Goal: Information Seeking & Learning: Check status

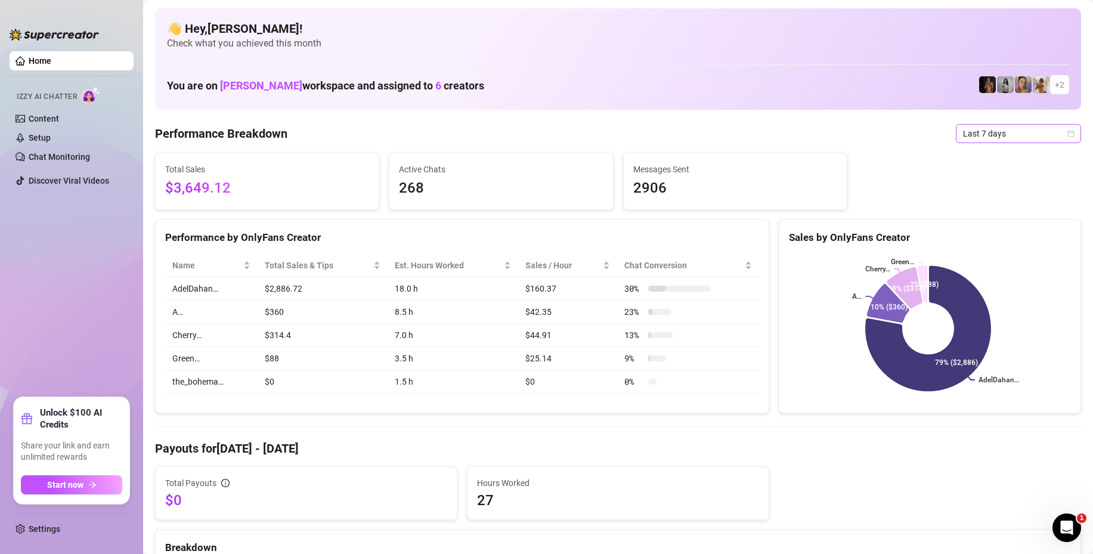
click at [971, 129] on span "Last 7 days" at bounding box center [1018, 134] width 111 height 18
click at [978, 153] on div "Last 24 hours" at bounding box center [1008, 157] width 106 height 13
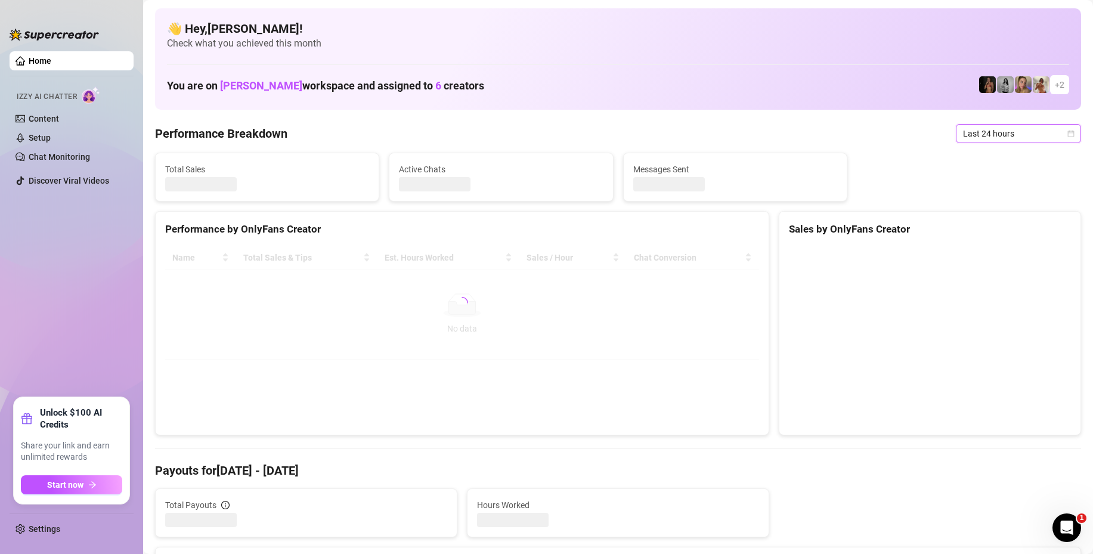
click at [982, 131] on span "Last 24 hours" at bounding box center [1018, 134] width 111 height 18
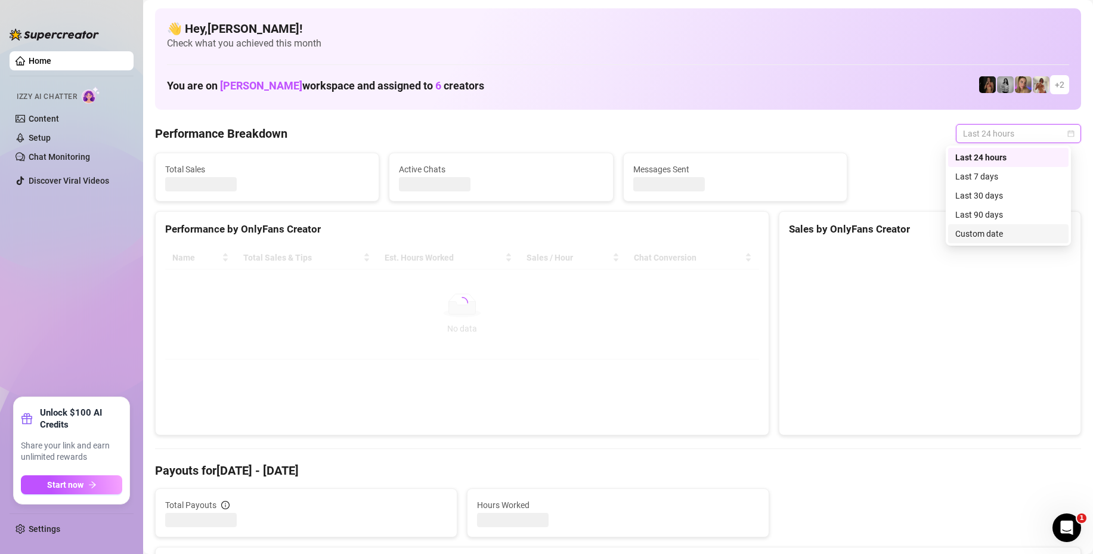
click at [983, 231] on div "Custom date" at bounding box center [1008, 233] width 106 height 13
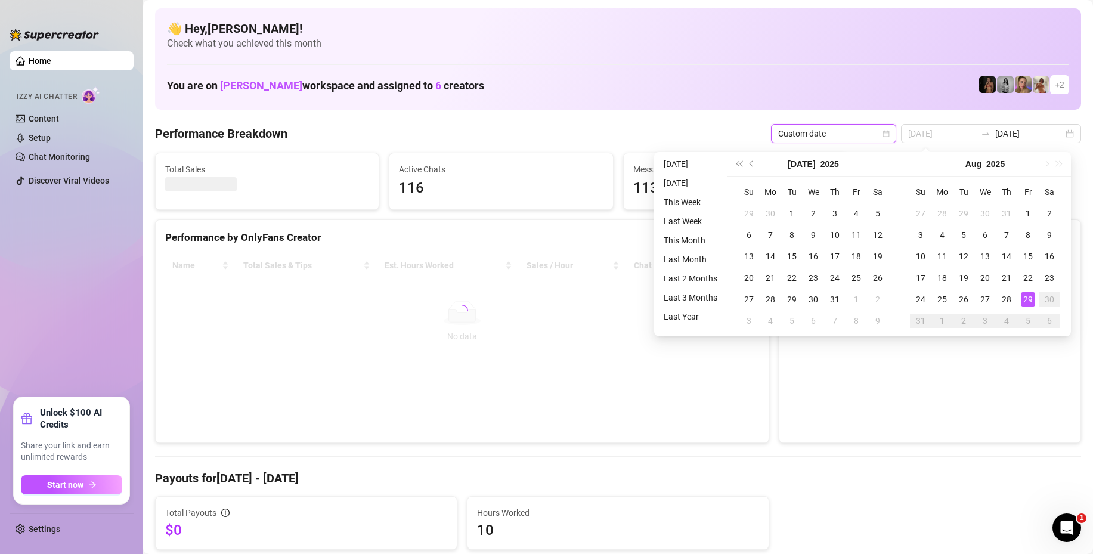
type input "[DATE]"
click at [1025, 296] on div "29" at bounding box center [1028, 299] width 14 height 14
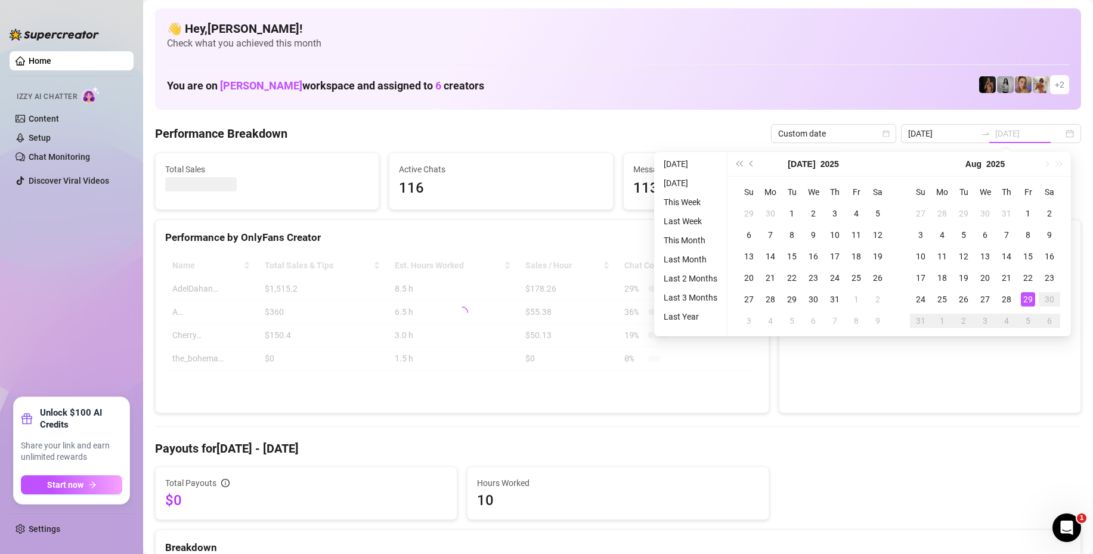
type input "2025-08-29"
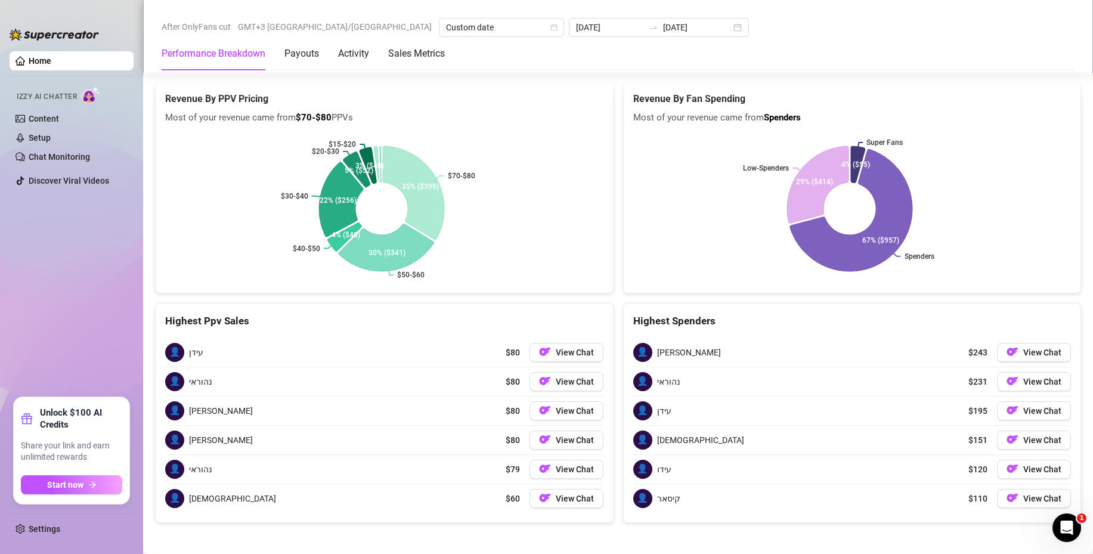
scroll to position [1853, 0]
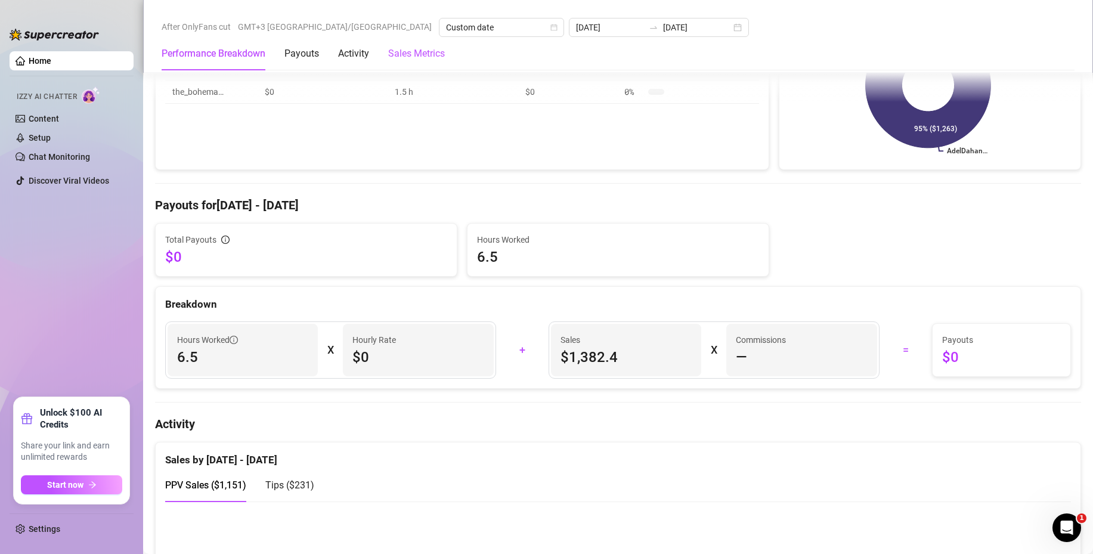
click at [425, 52] on Metrics "Sales Metrics" at bounding box center [416, 54] width 57 height 14
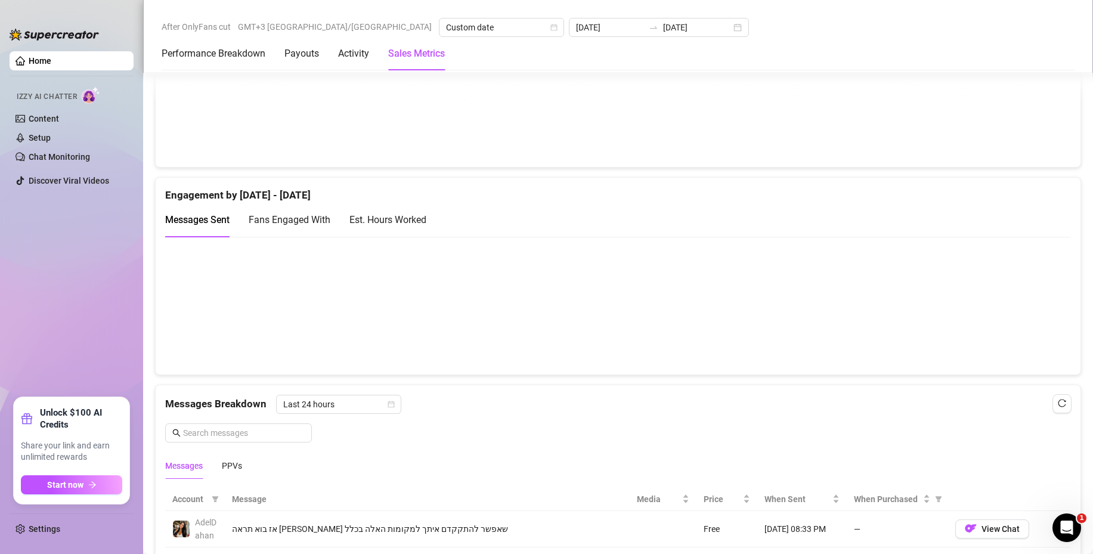
scroll to position [775, 0]
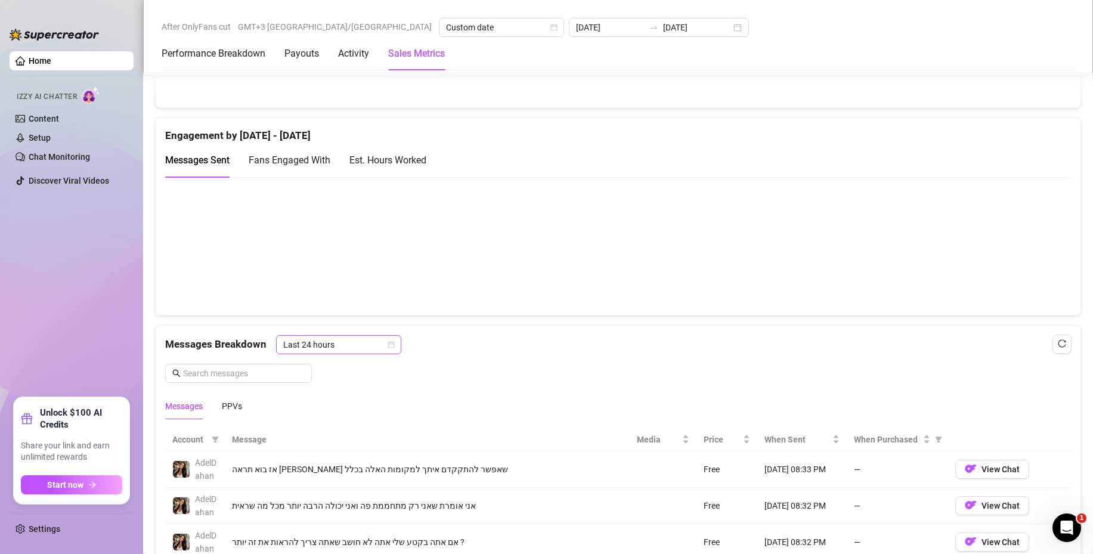
click at [330, 342] on span "Last 24 hours" at bounding box center [338, 345] width 111 height 18
click at [325, 370] on div "Last 24 hours" at bounding box center [339, 368] width 106 height 13
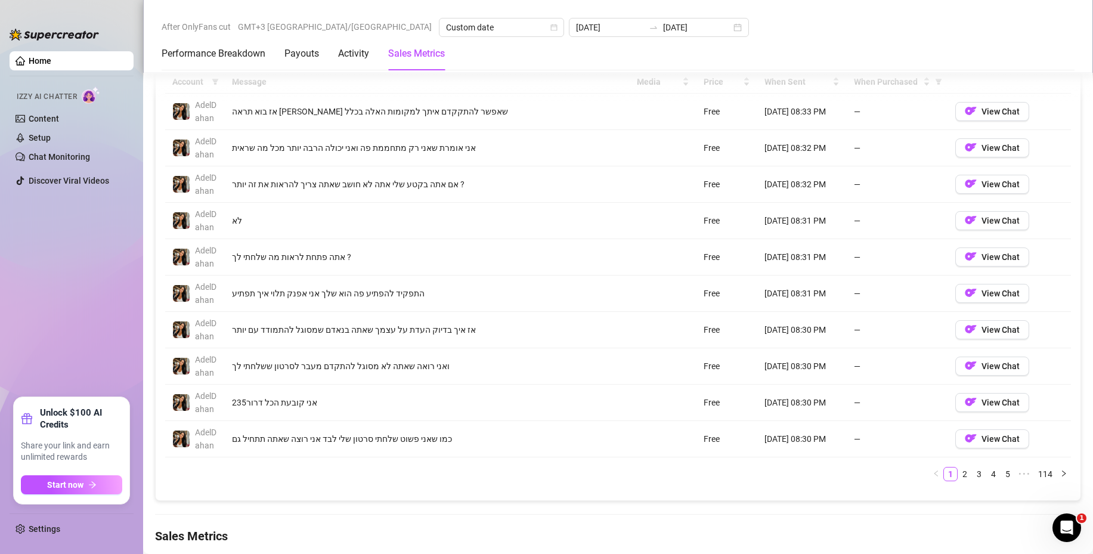
scroll to position [1252, 0]
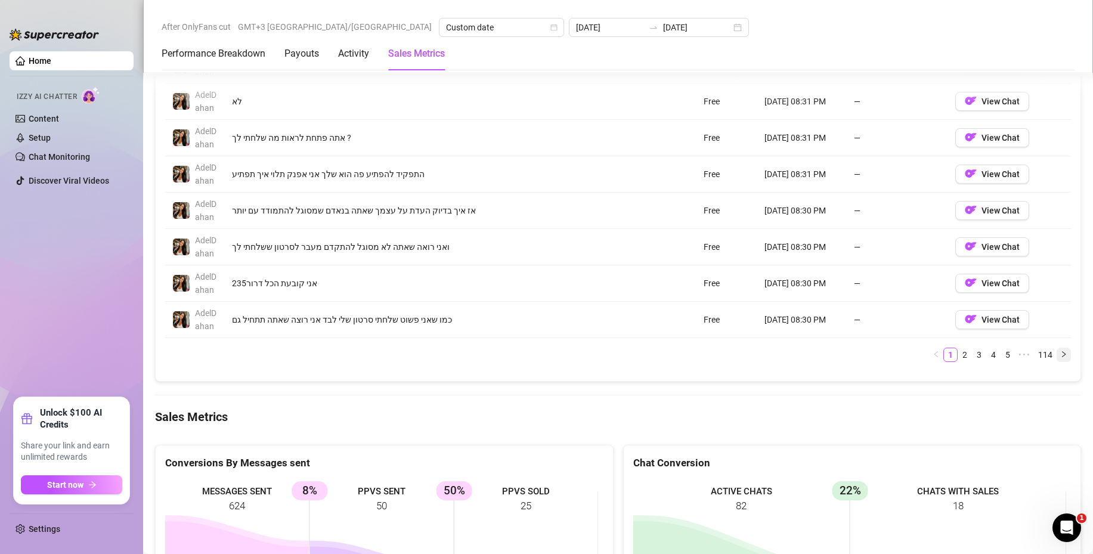
click at [1062, 355] on icon "right" at bounding box center [1064, 354] width 4 height 6
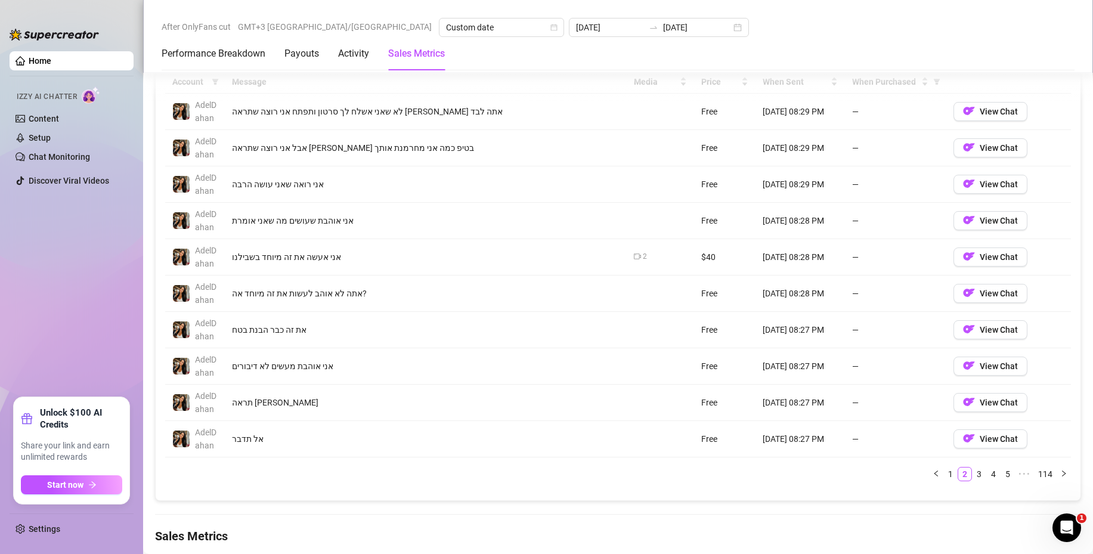
scroll to position [1192, 0]
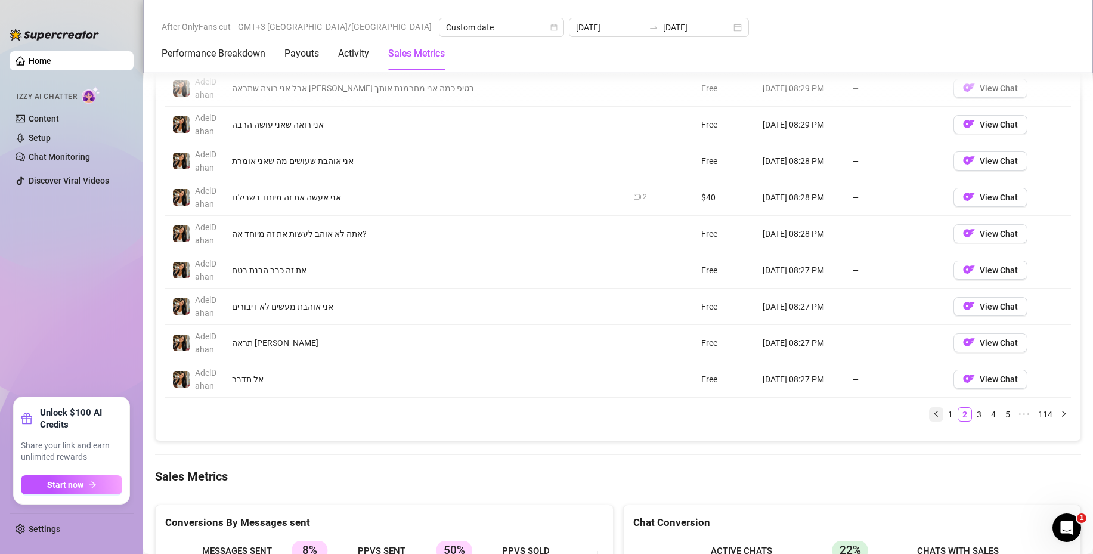
click at [934, 413] on icon "left" at bounding box center [936, 414] width 4 height 6
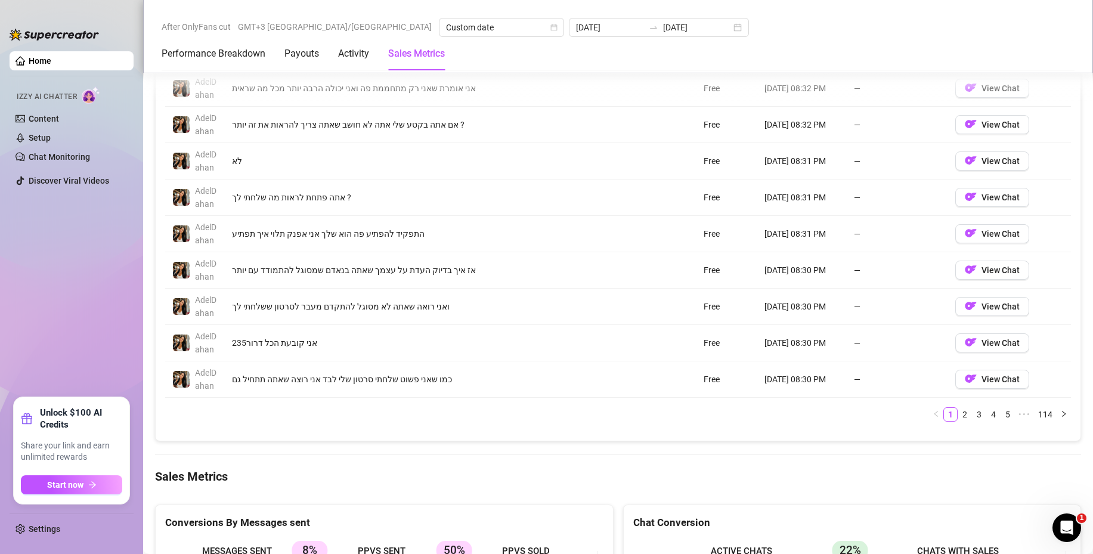
scroll to position [1252, 0]
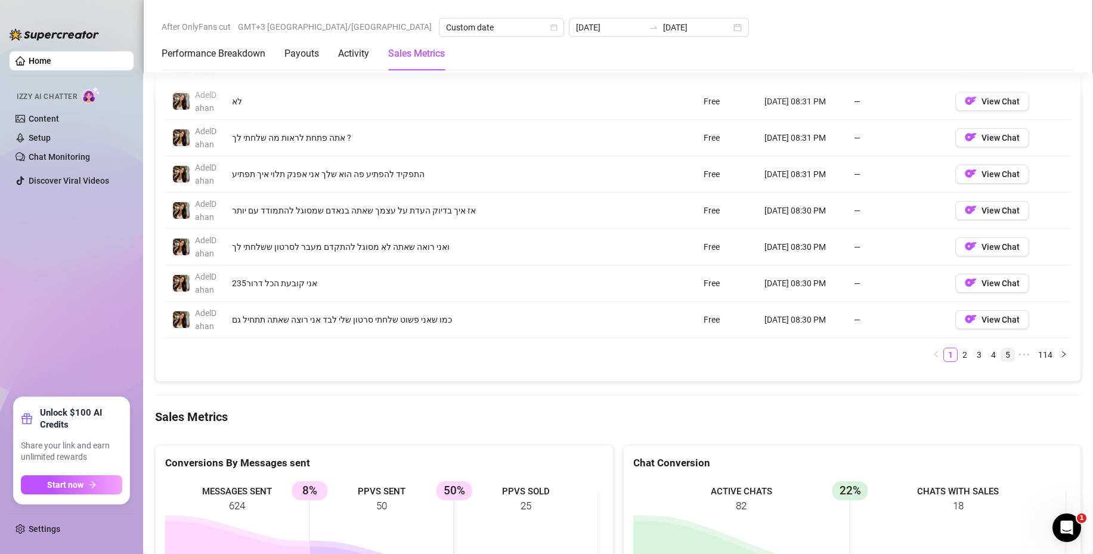
click at [1001, 352] on link "5" at bounding box center [1007, 354] width 13 height 13
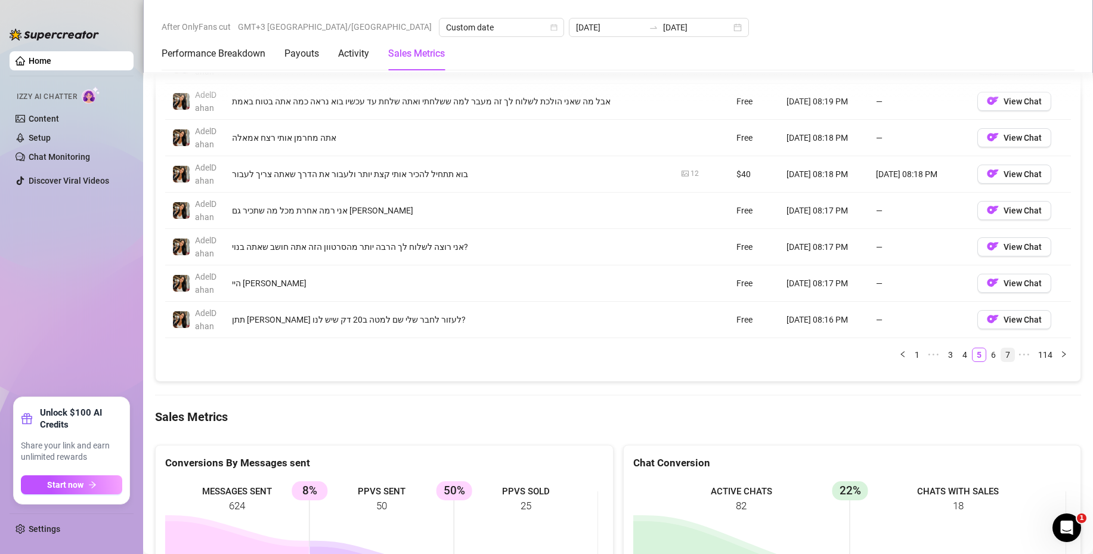
click at [1001, 351] on link "7" at bounding box center [1007, 354] width 13 height 13
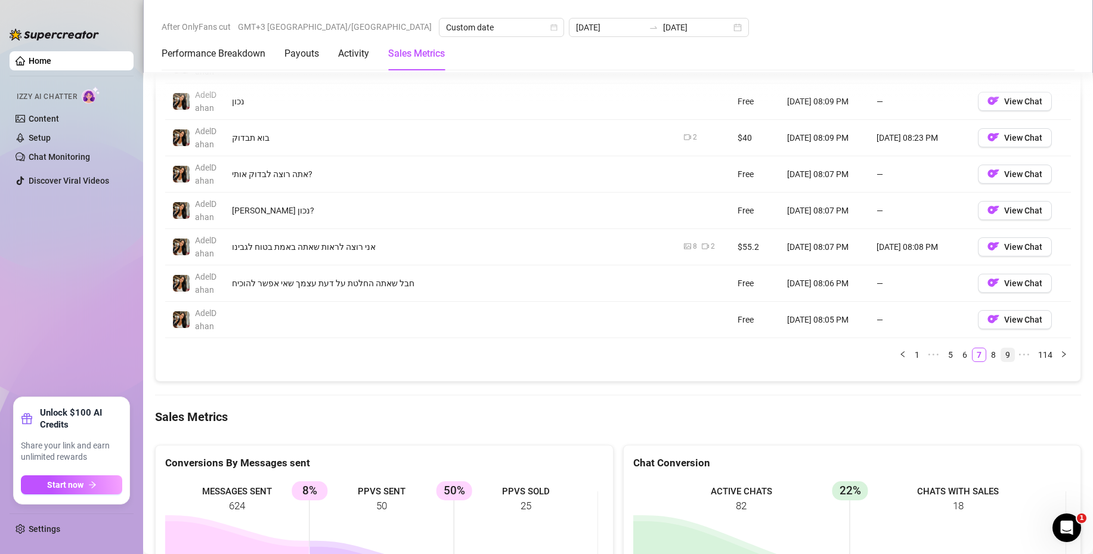
click at [1001, 354] on link "9" at bounding box center [1007, 354] width 13 height 13
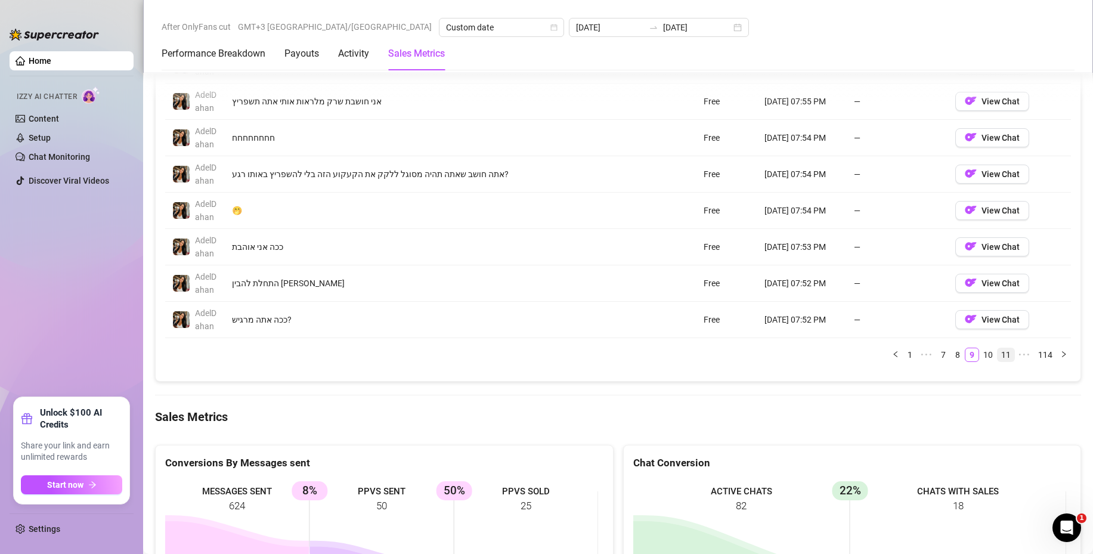
click at [999, 353] on link "11" at bounding box center [1006, 354] width 17 height 13
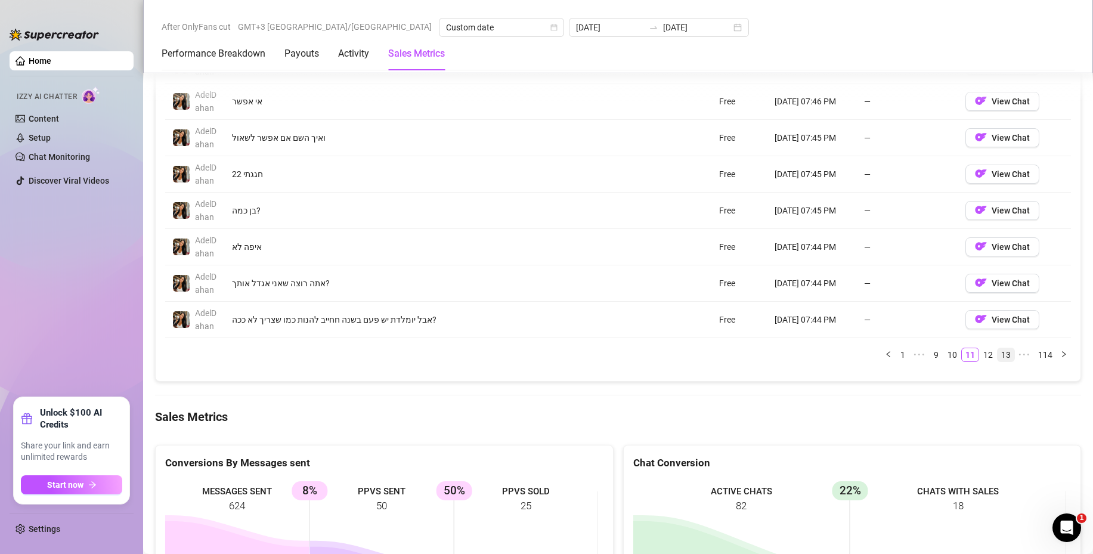
click at [998, 355] on link "13" at bounding box center [1006, 354] width 17 height 13
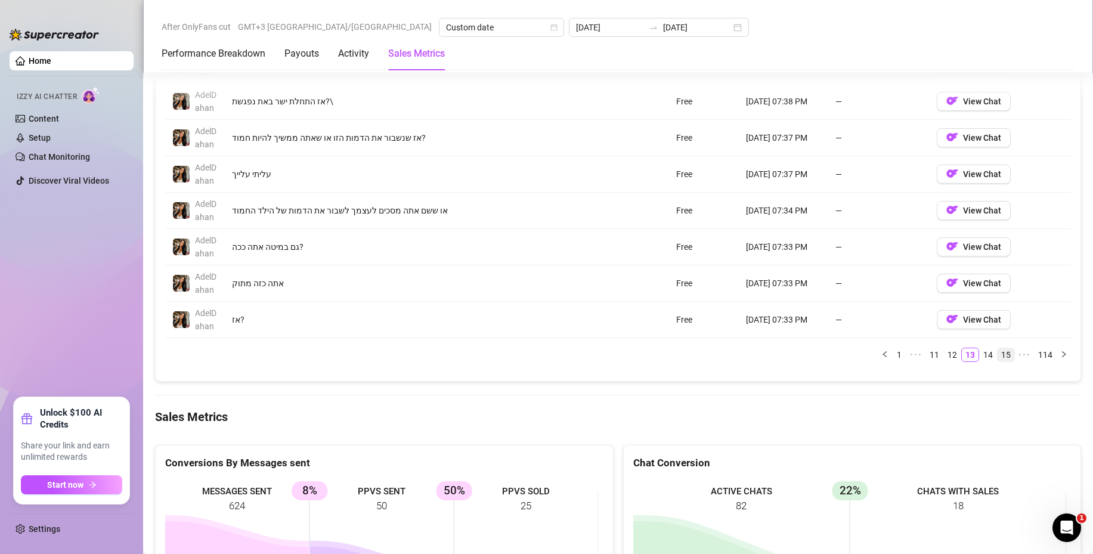
click at [998, 355] on link "15" at bounding box center [1006, 354] width 17 height 13
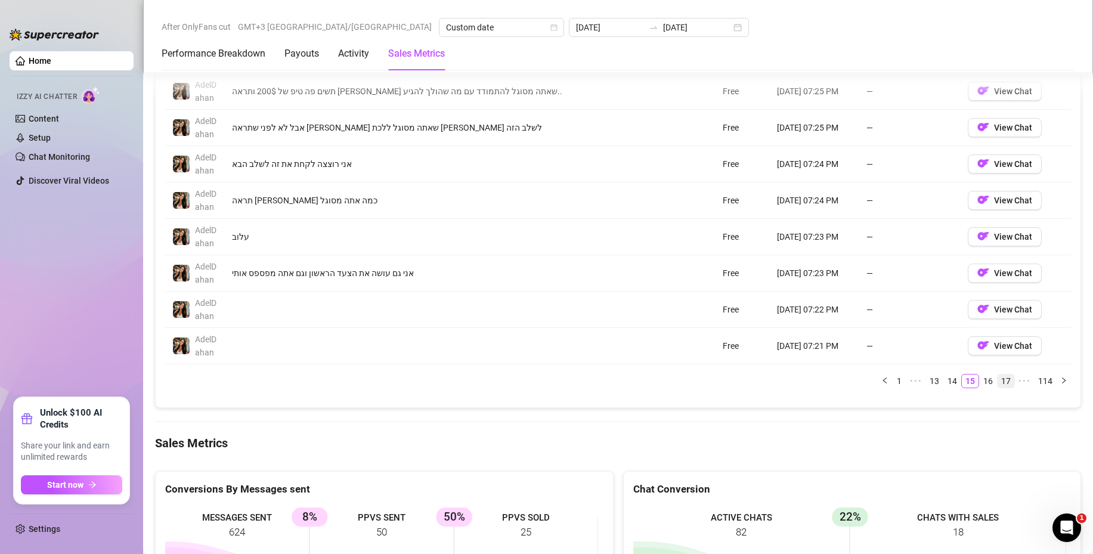
click at [998, 381] on link "17" at bounding box center [1006, 380] width 17 height 13
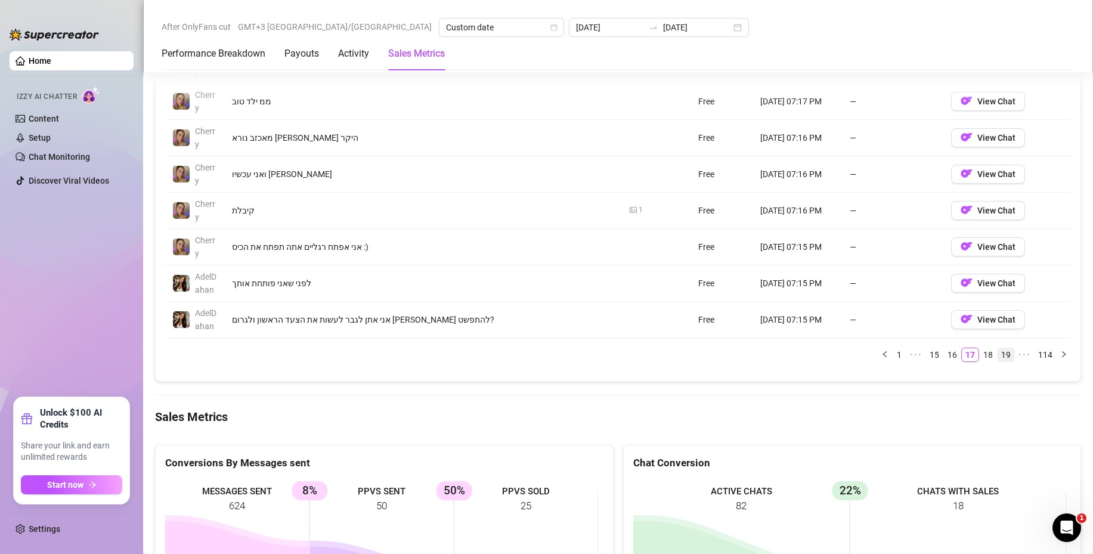
click at [1001, 359] on link "19" at bounding box center [1006, 354] width 17 height 13
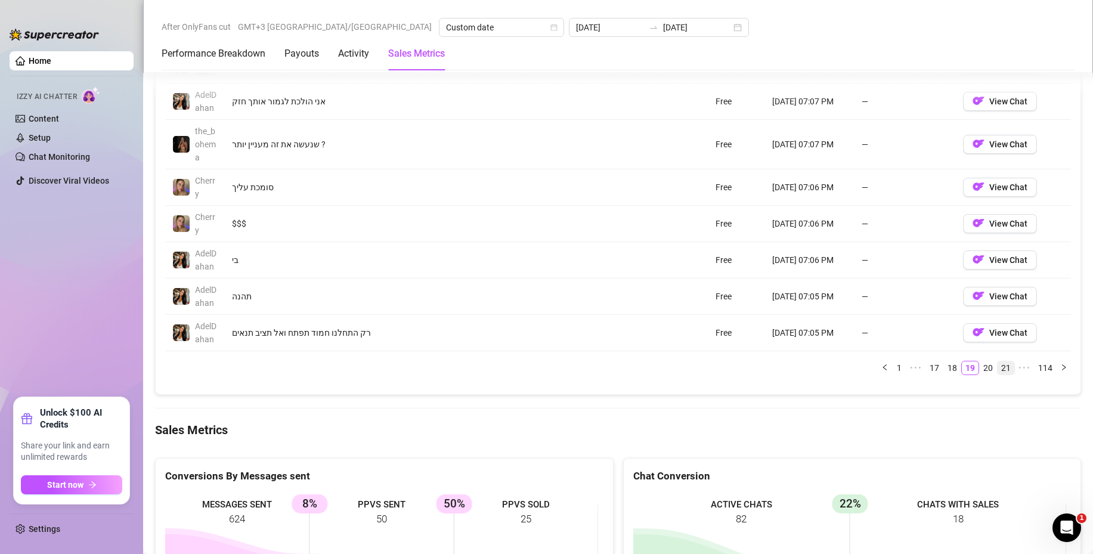
click at [1002, 368] on link "21" at bounding box center [1006, 367] width 17 height 13
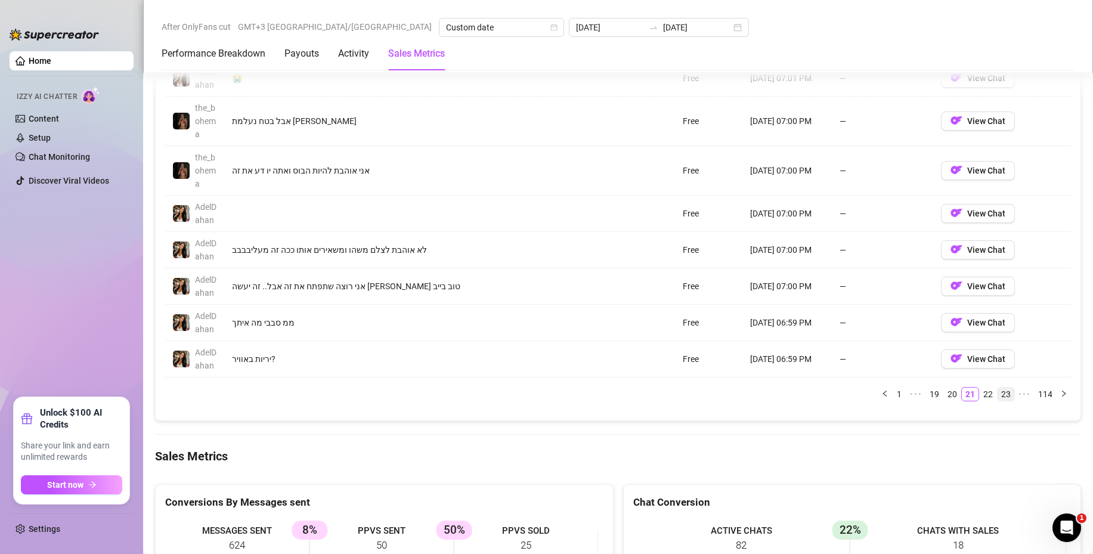
click at [998, 391] on link "23" at bounding box center [1006, 394] width 17 height 13
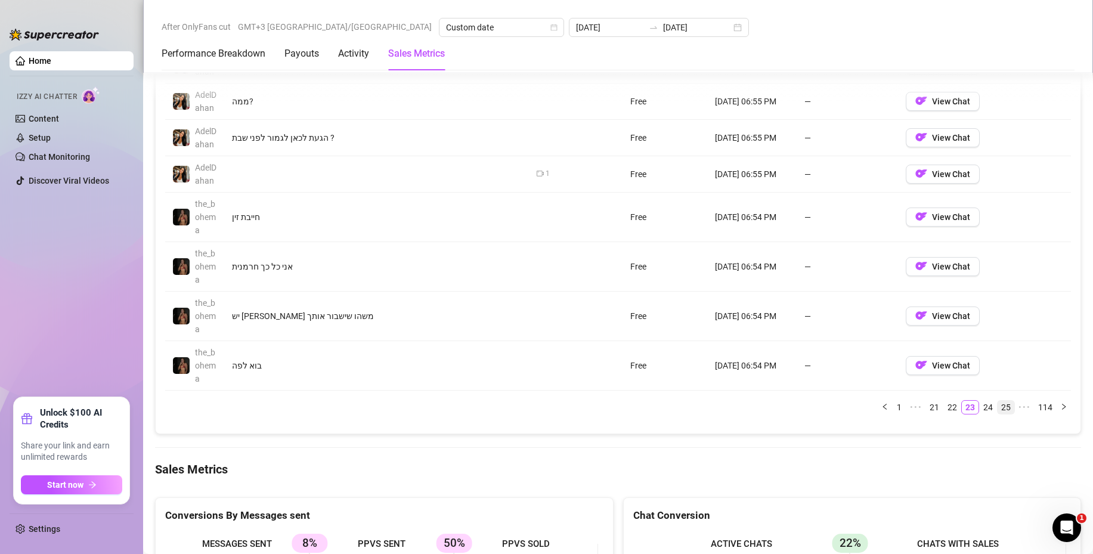
click at [998, 408] on link "25" at bounding box center [1006, 407] width 17 height 13
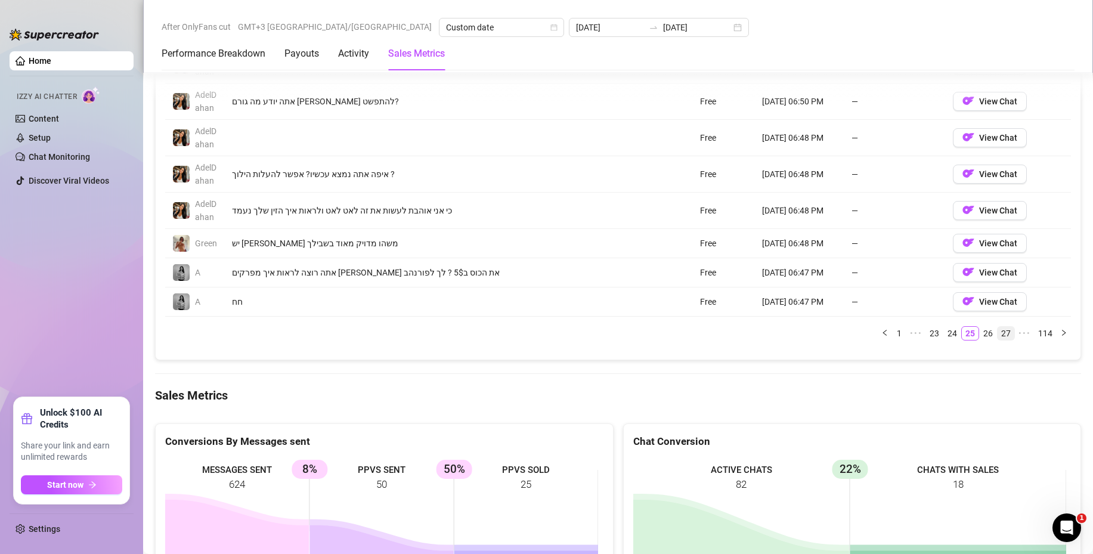
click at [998, 333] on link "27" at bounding box center [1006, 333] width 17 height 13
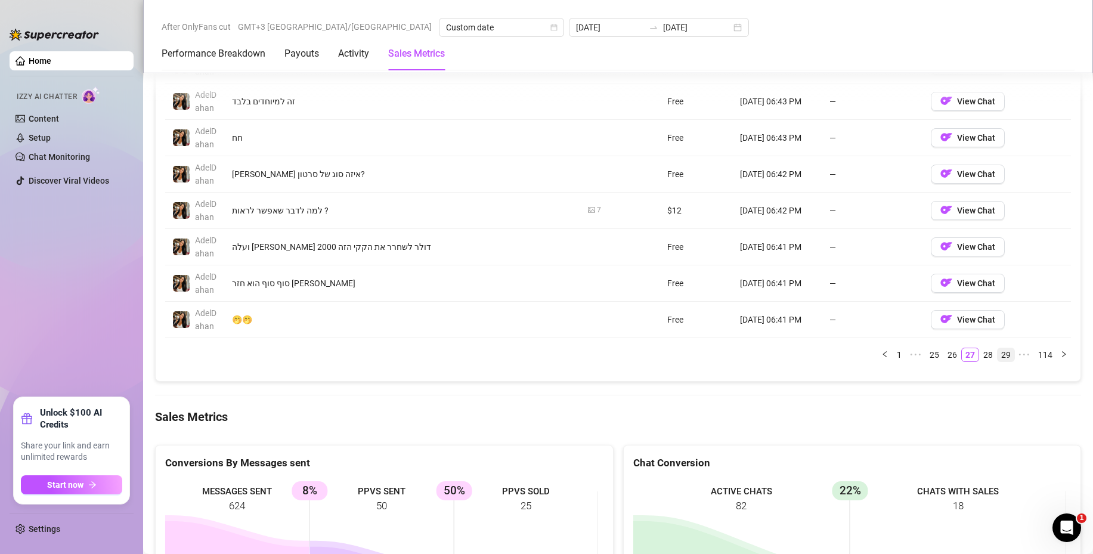
click at [998, 353] on link "29" at bounding box center [1006, 354] width 17 height 13
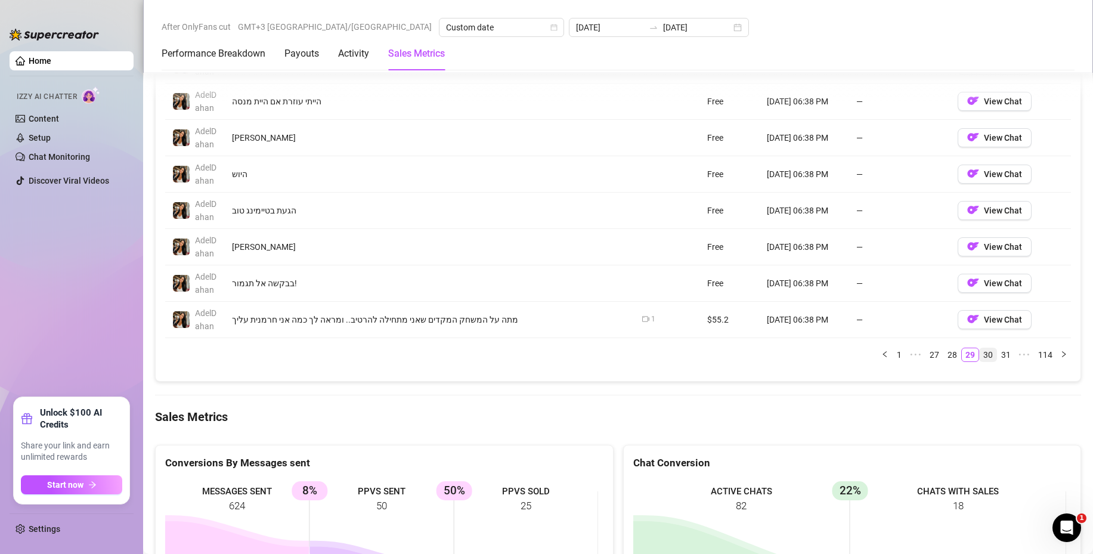
click at [980, 357] on link "30" at bounding box center [988, 354] width 17 height 13
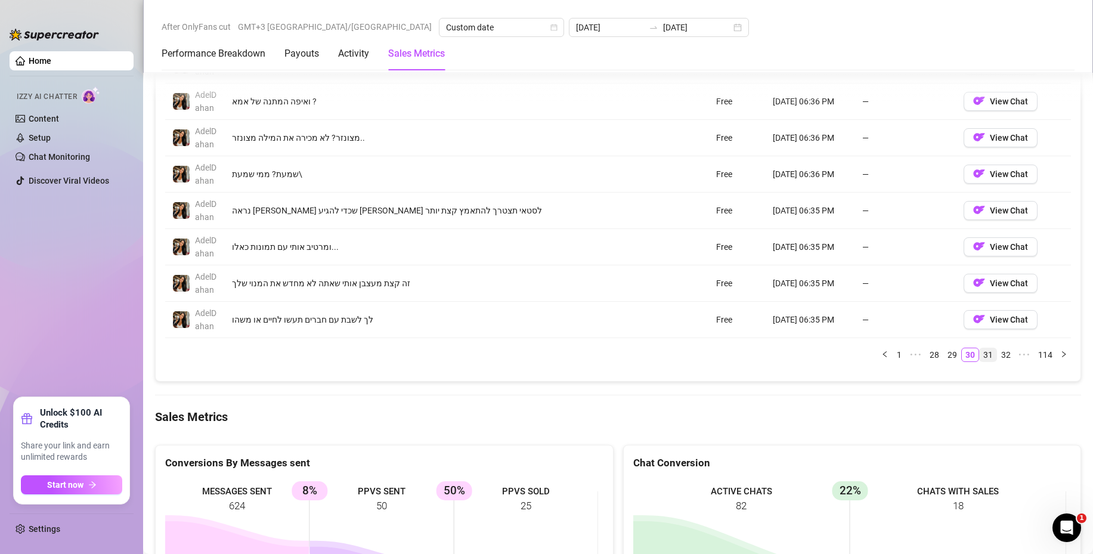
click at [982, 355] on link "31" at bounding box center [988, 354] width 17 height 13
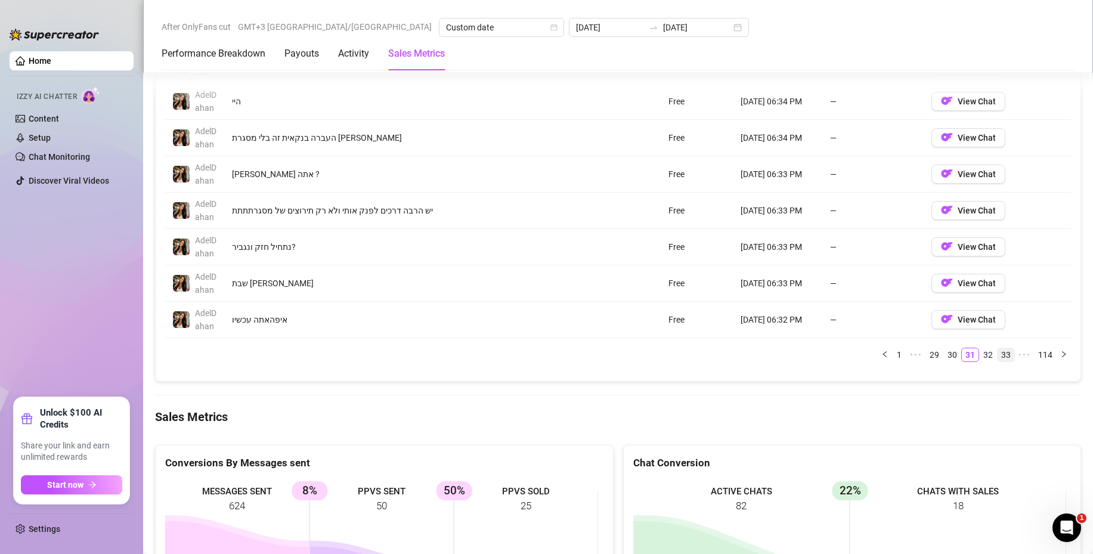
click at [998, 355] on link "33" at bounding box center [1006, 354] width 17 height 13
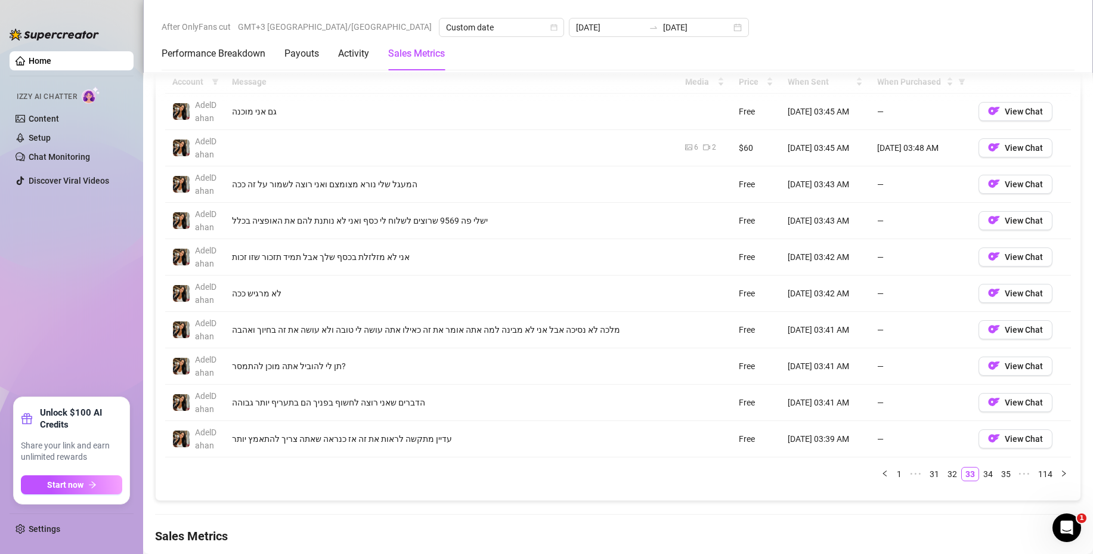
scroll to position [1192, 0]
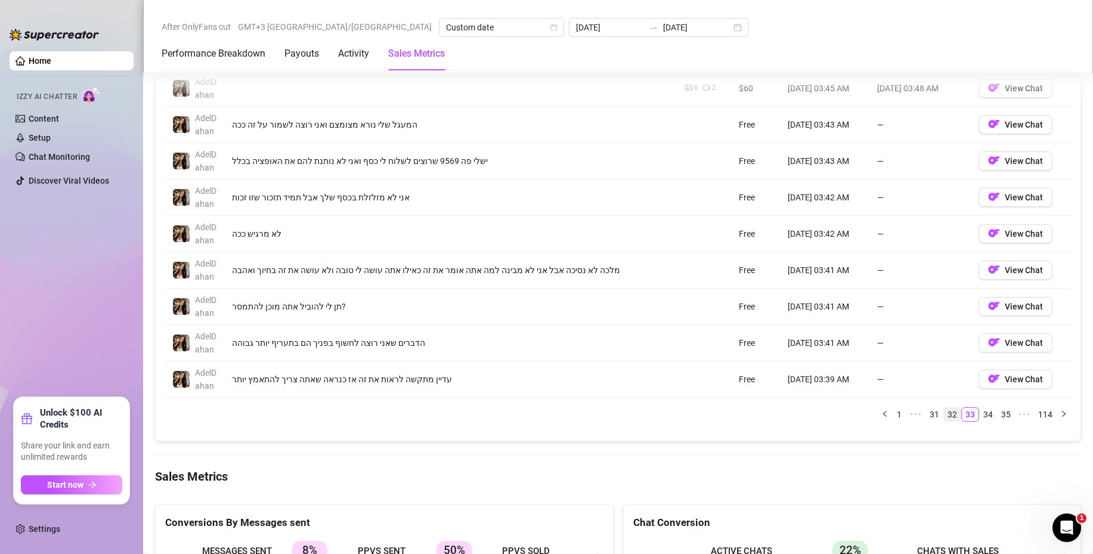
click at [944, 413] on link "32" at bounding box center [952, 414] width 17 height 13
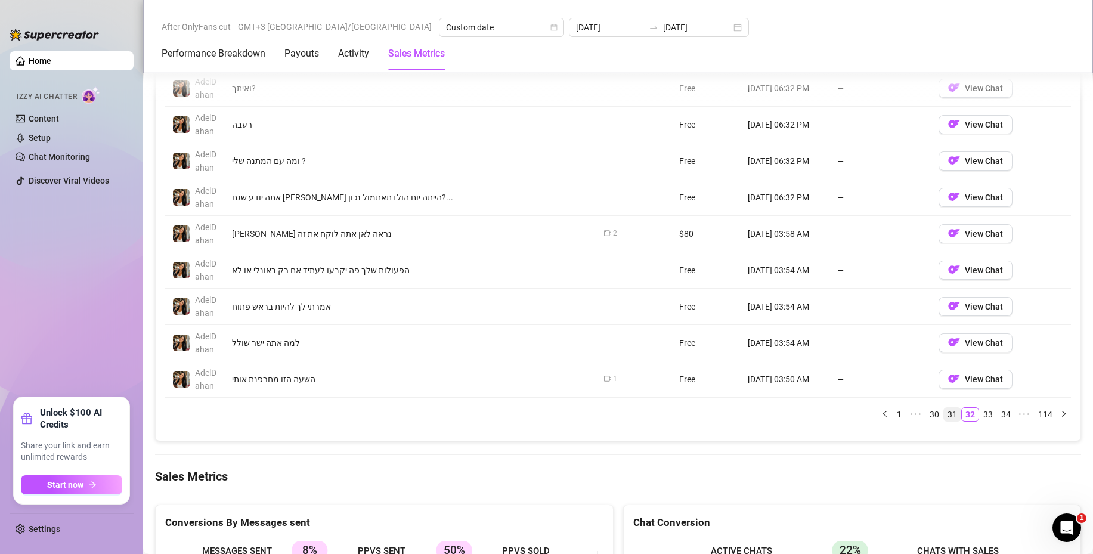
click at [944, 413] on link "31" at bounding box center [952, 414] width 17 height 13
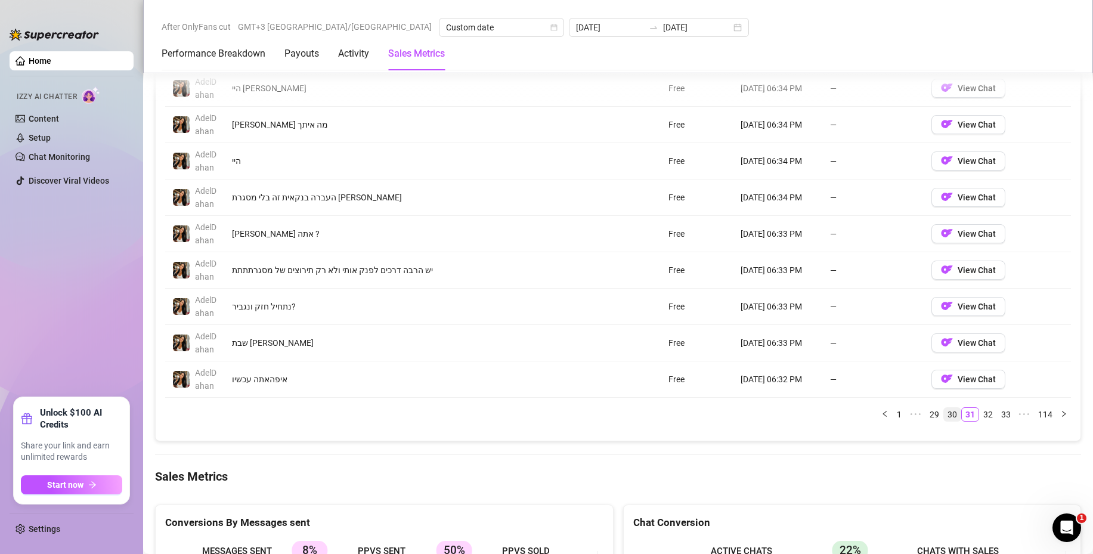
click at [944, 410] on link "30" at bounding box center [952, 414] width 17 height 13
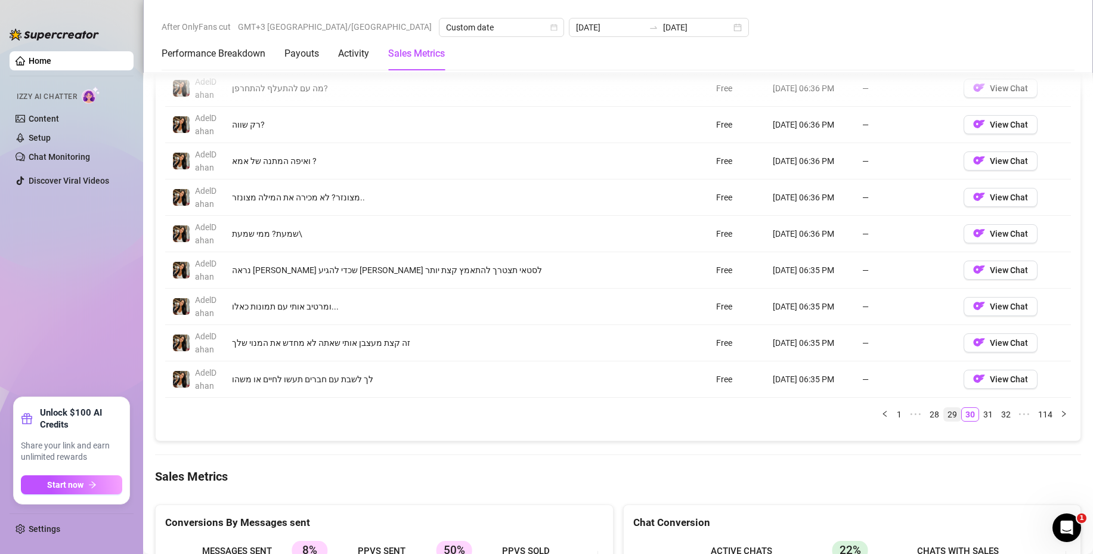
click at [945, 411] on link "29" at bounding box center [952, 414] width 17 height 13
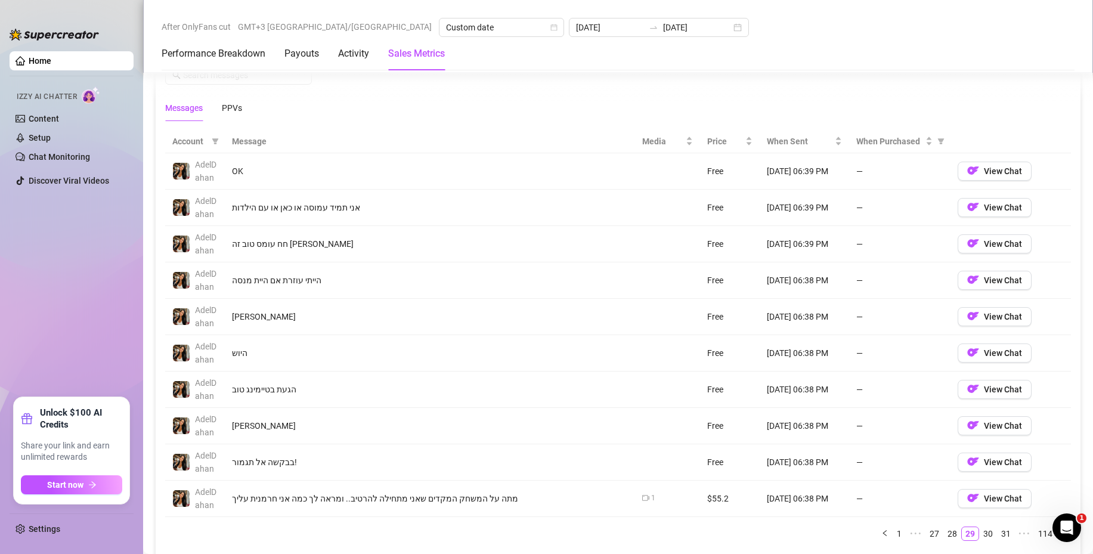
scroll to position [1133, 0]
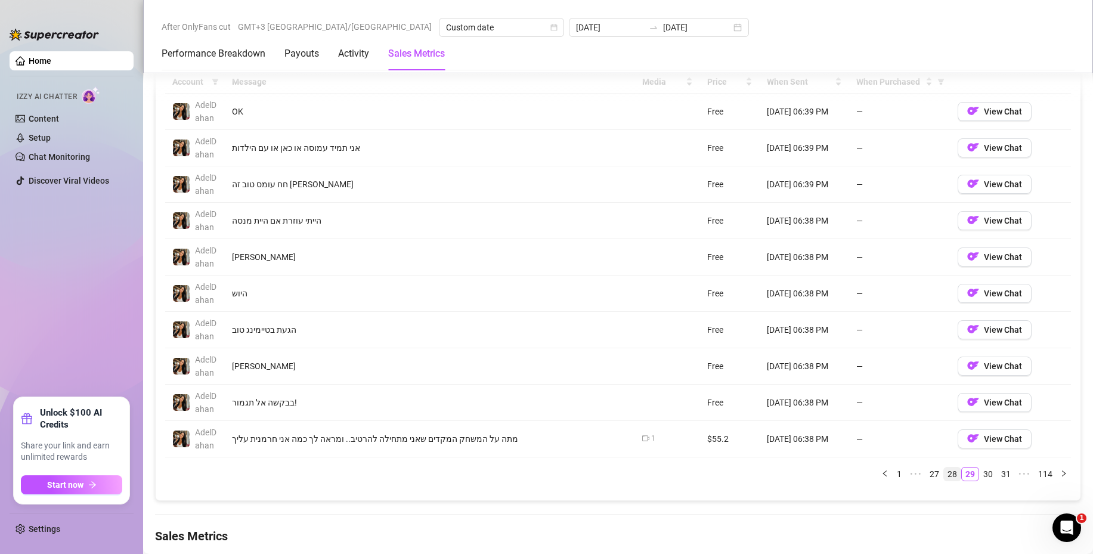
click at [945, 475] on link "28" at bounding box center [952, 473] width 17 height 13
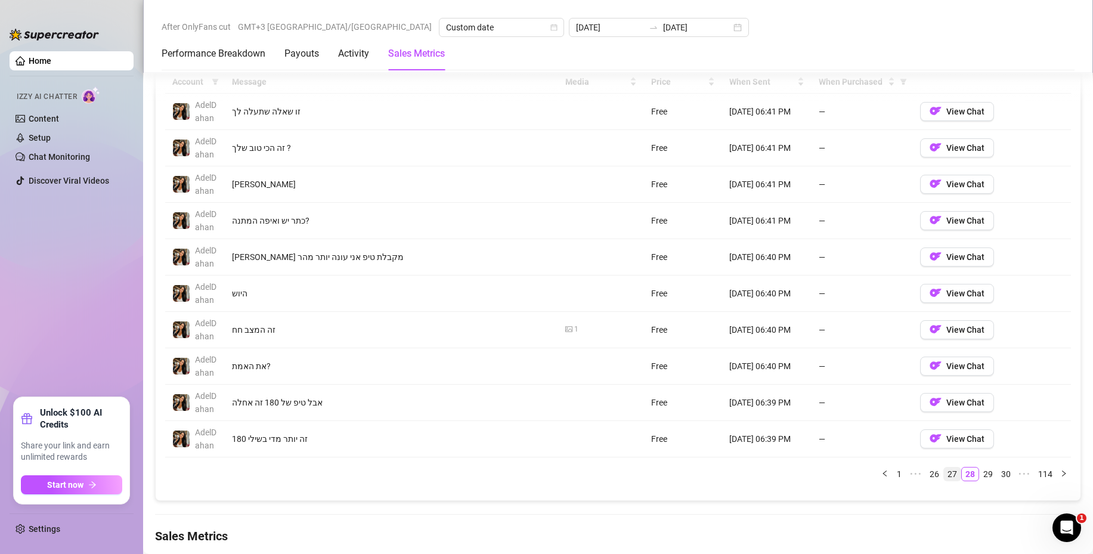
click at [944, 475] on link "27" at bounding box center [952, 473] width 17 height 13
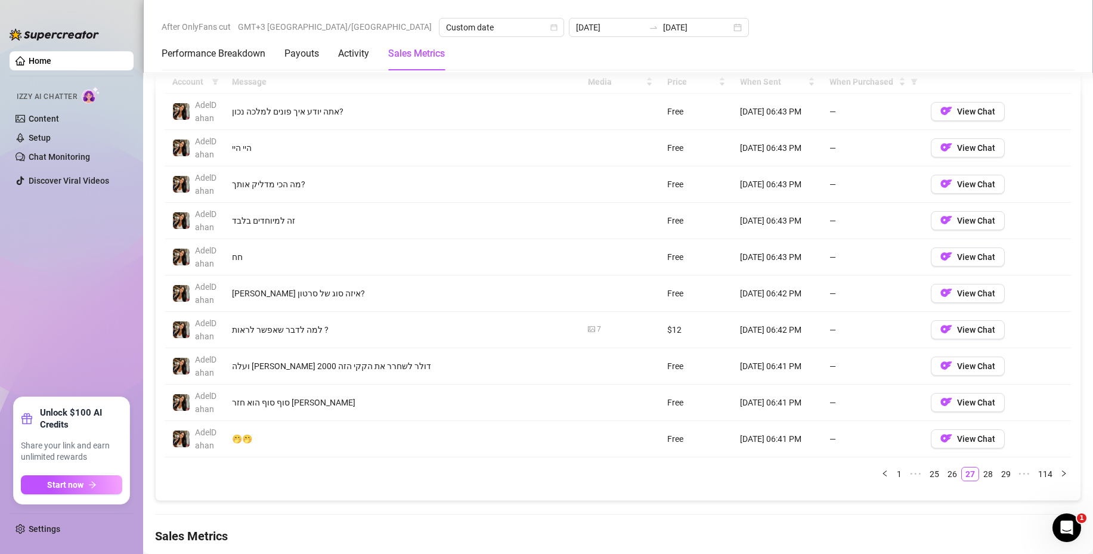
scroll to position [1073, 0]
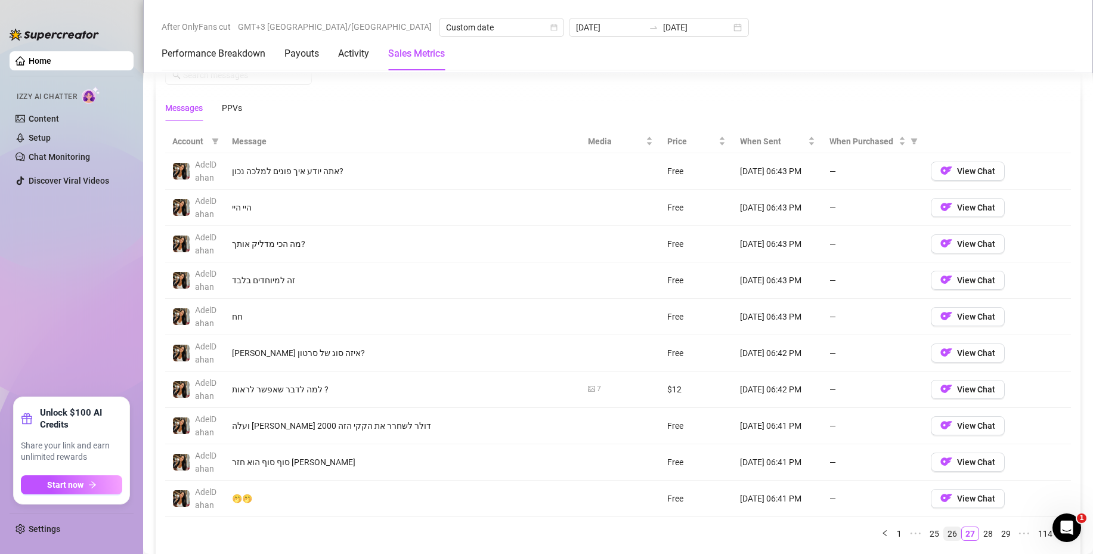
click at [944, 529] on link "26" at bounding box center [952, 533] width 17 height 13
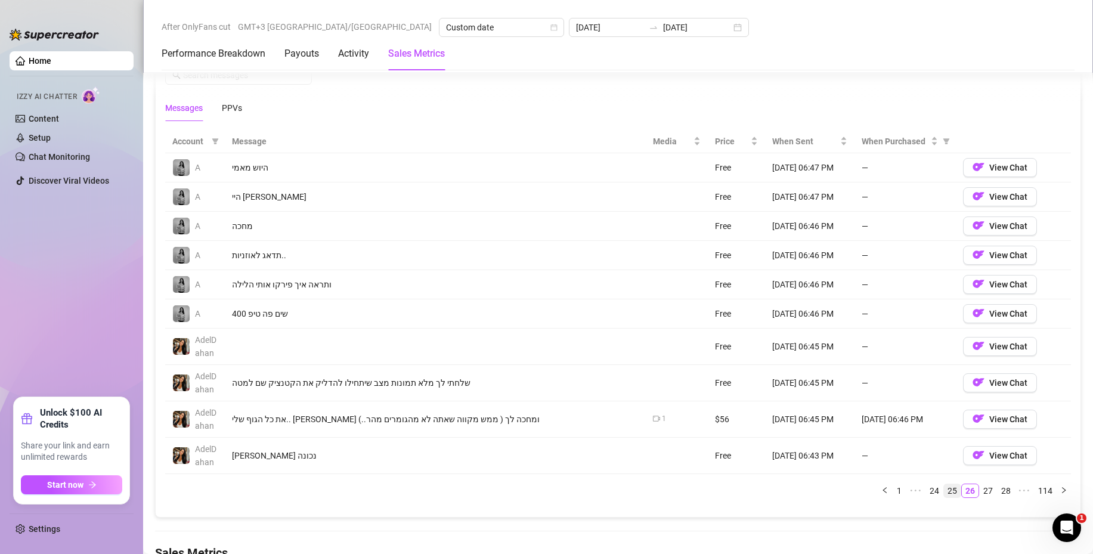
click at [944, 488] on link "25" at bounding box center [952, 490] width 17 height 13
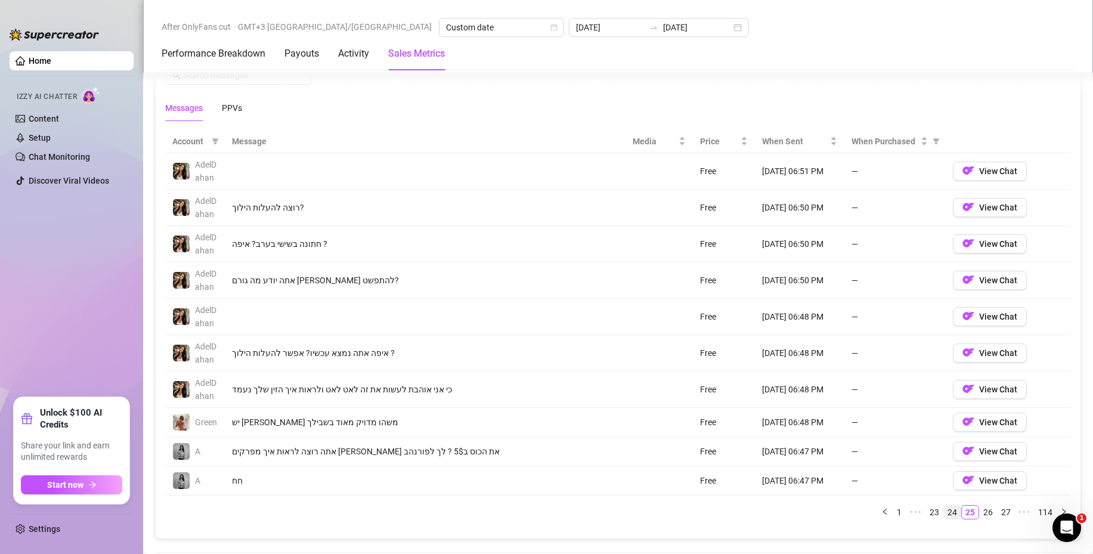
click at [944, 511] on link "24" at bounding box center [952, 512] width 17 height 13
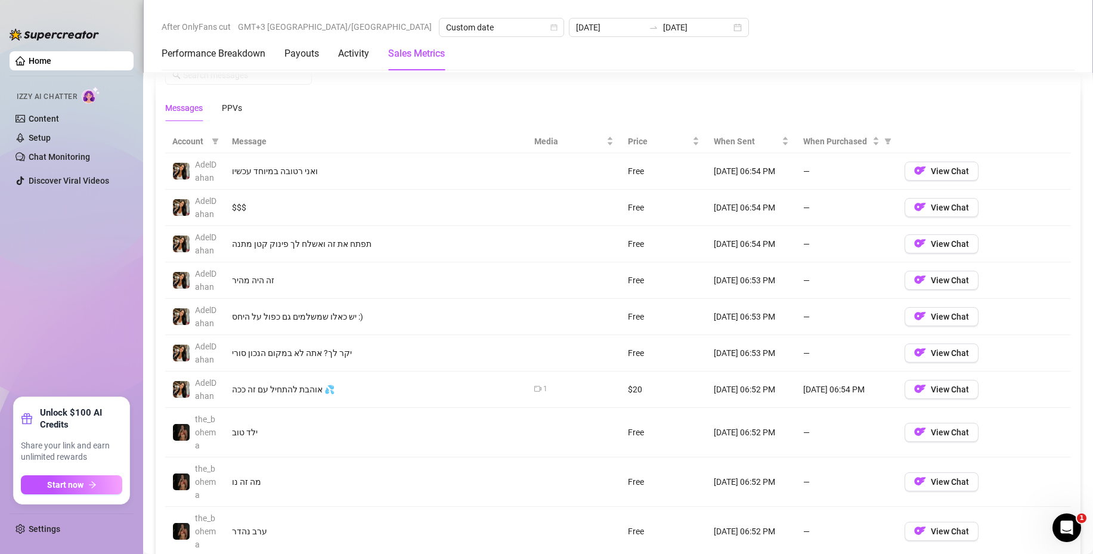
scroll to position [1133, 0]
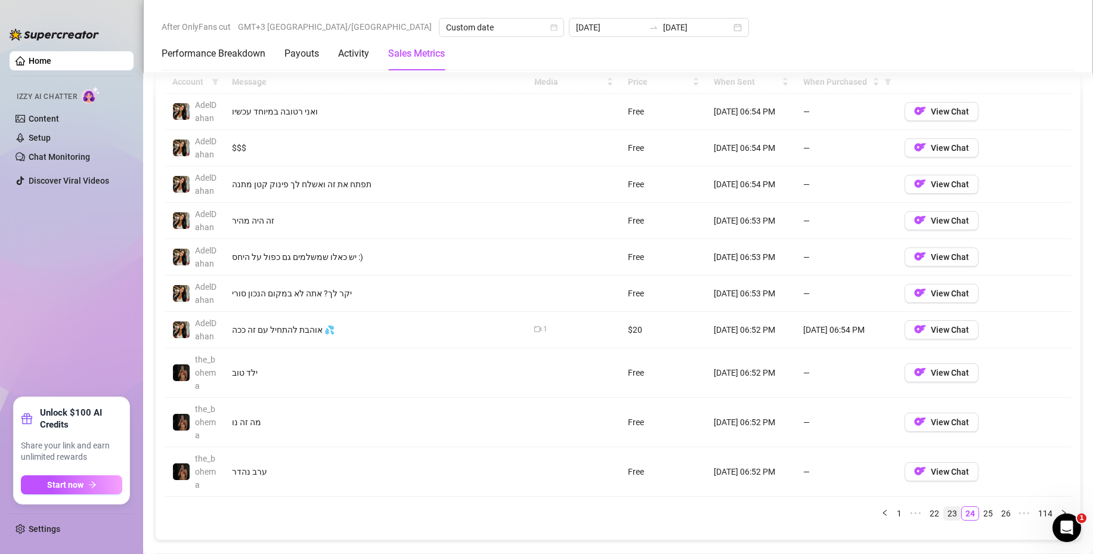
click at [947, 512] on link "23" at bounding box center [952, 513] width 17 height 13
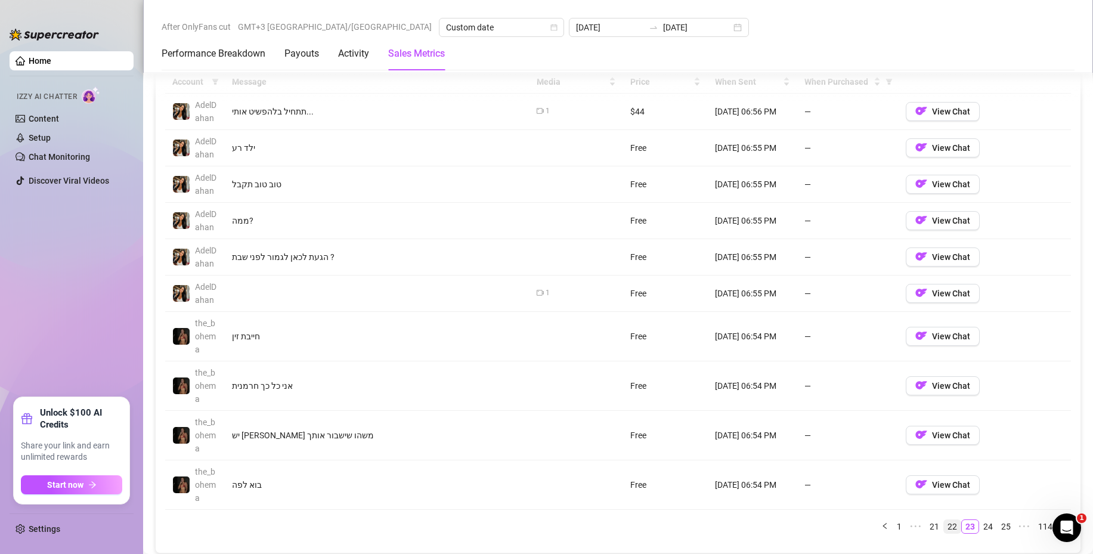
click at [944, 522] on link "22" at bounding box center [952, 526] width 17 height 13
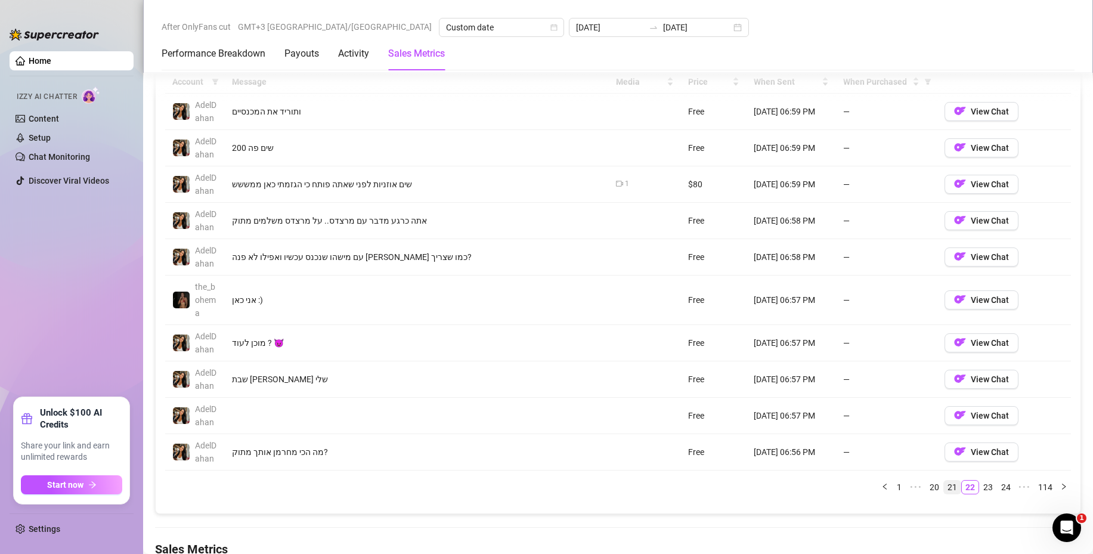
click at [944, 489] on link "21" at bounding box center [952, 487] width 17 height 13
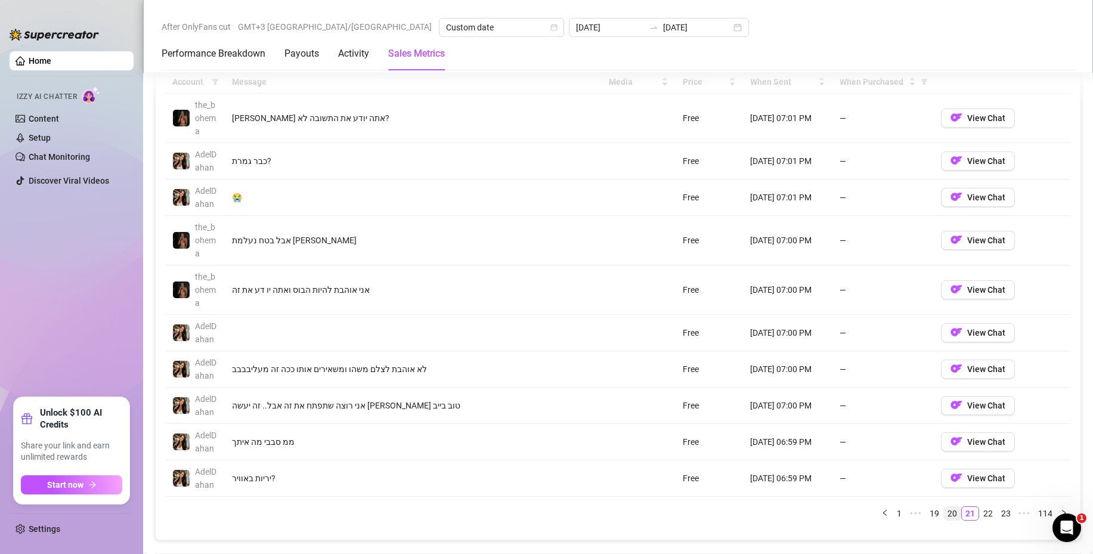
click at [944, 513] on link "20" at bounding box center [952, 513] width 17 height 13
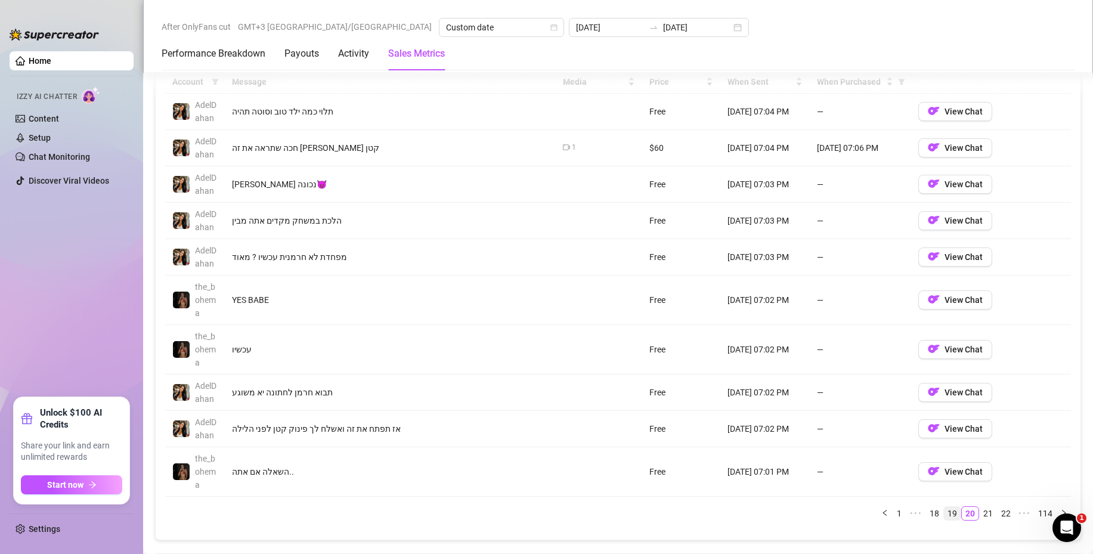
click at [944, 507] on link "19" at bounding box center [952, 513] width 17 height 13
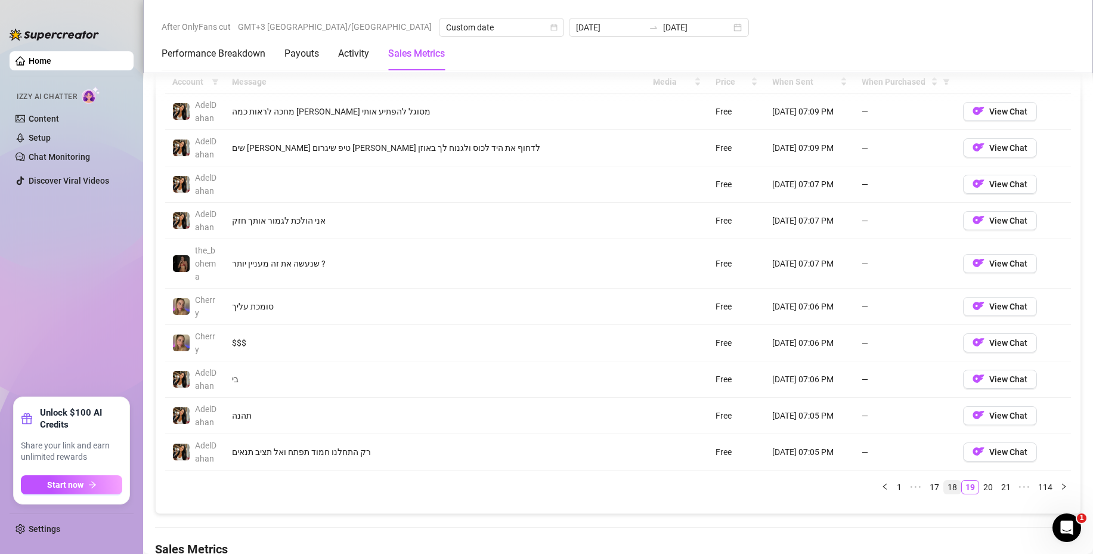
click at [944, 487] on link "18" at bounding box center [952, 487] width 17 height 13
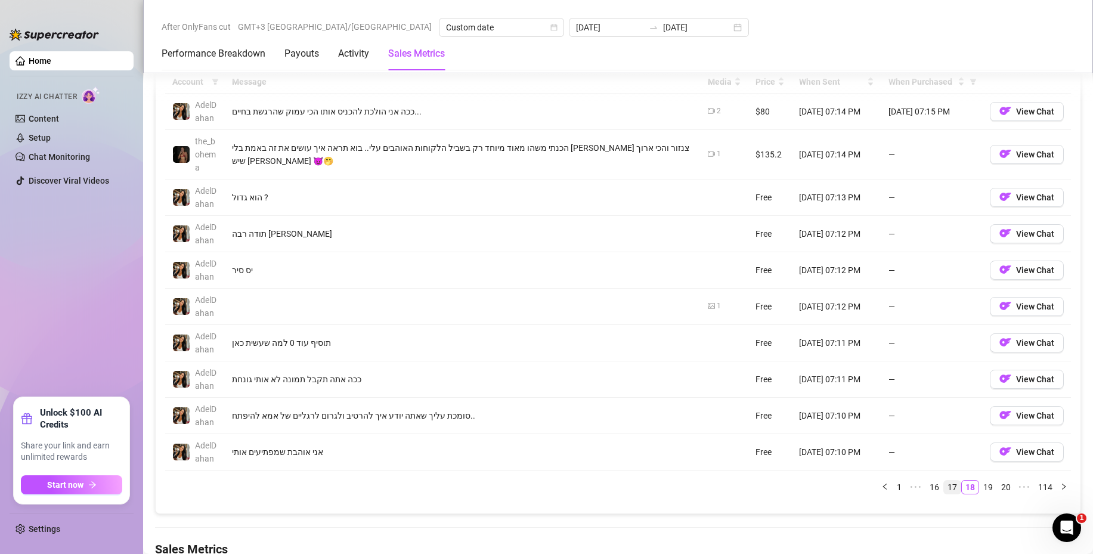
click at [944, 486] on link "17" at bounding box center [952, 487] width 17 height 13
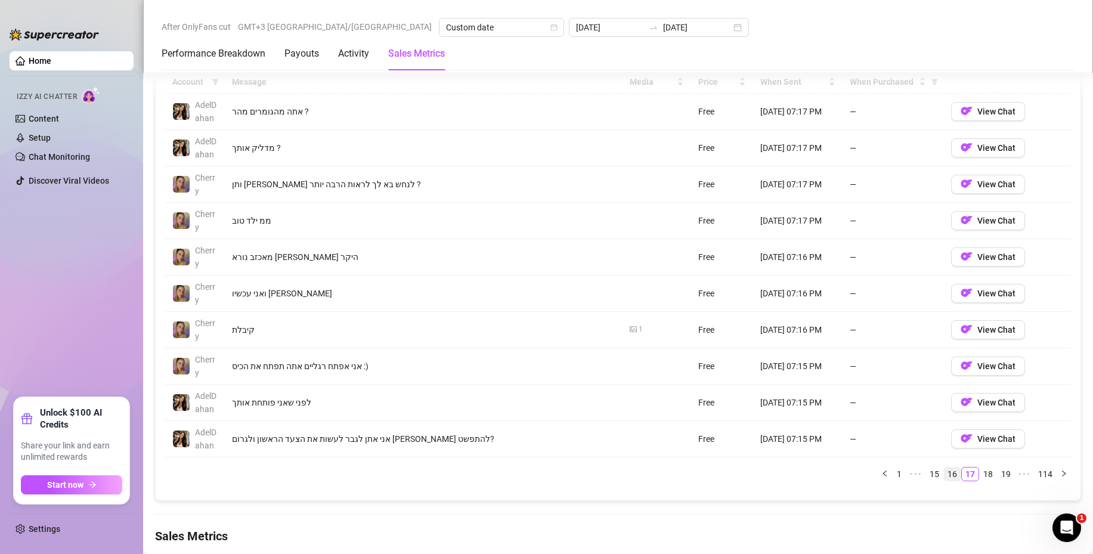
click at [945, 472] on link "16" at bounding box center [952, 473] width 17 height 13
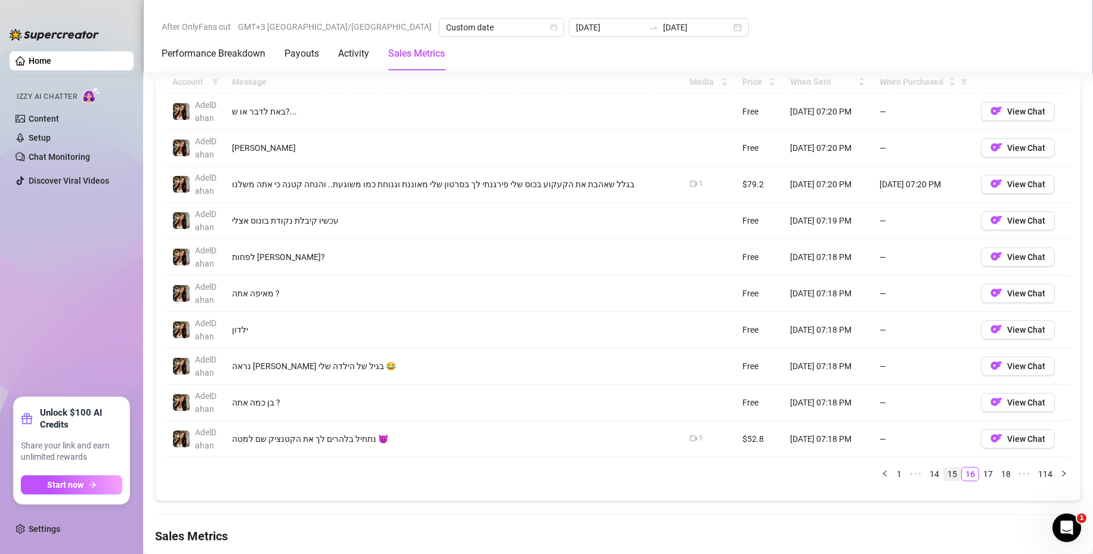
click at [944, 478] on link "15" at bounding box center [952, 473] width 17 height 13
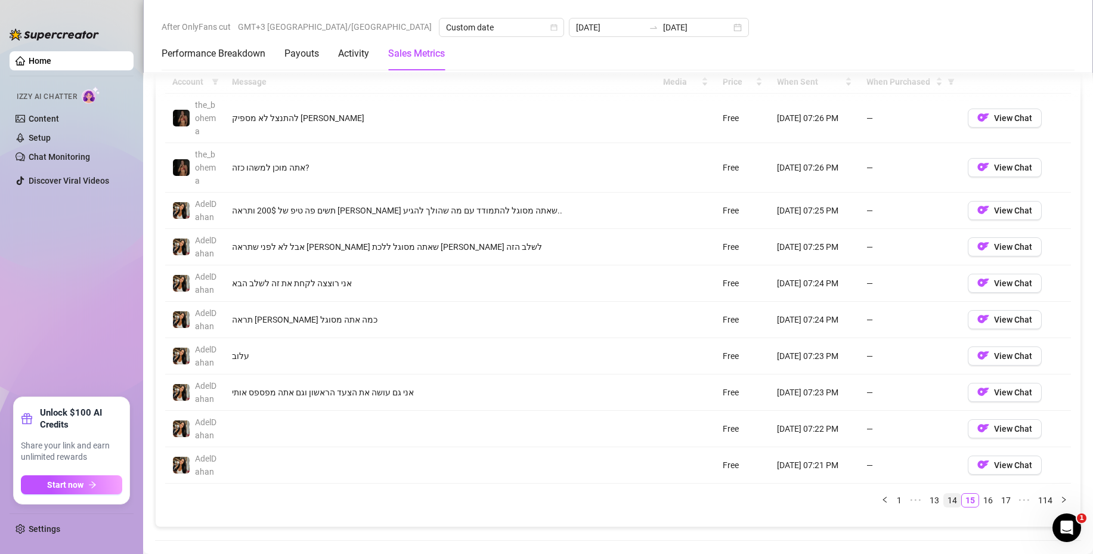
click at [944, 494] on link "14" at bounding box center [952, 500] width 17 height 13
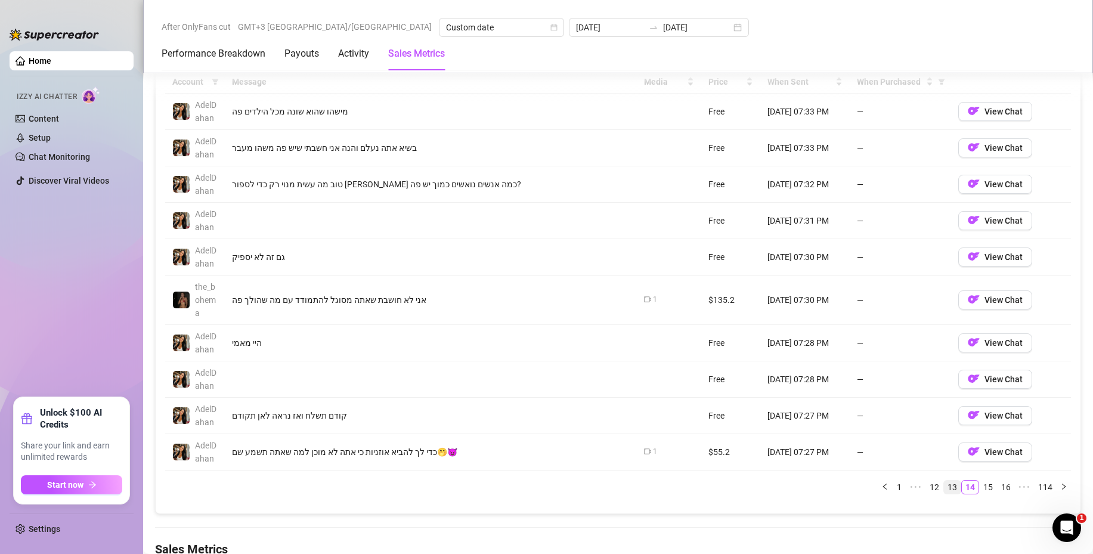
click at [944, 488] on link "13" at bounding box center [952, 487] width 17 height 13
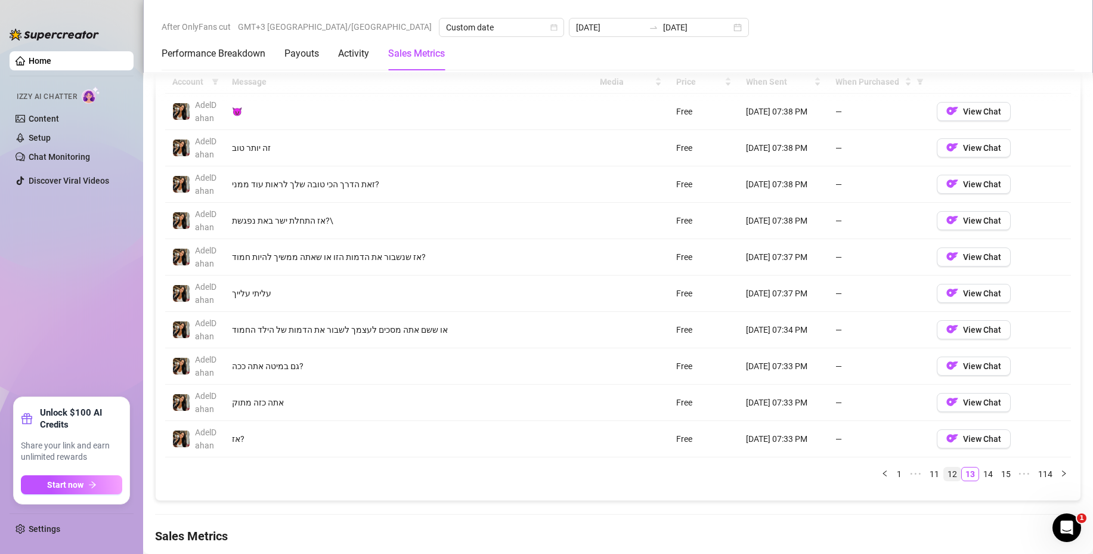
click at [944, 475] on link "12" at bounding box center [952, 473] width 17 height 13
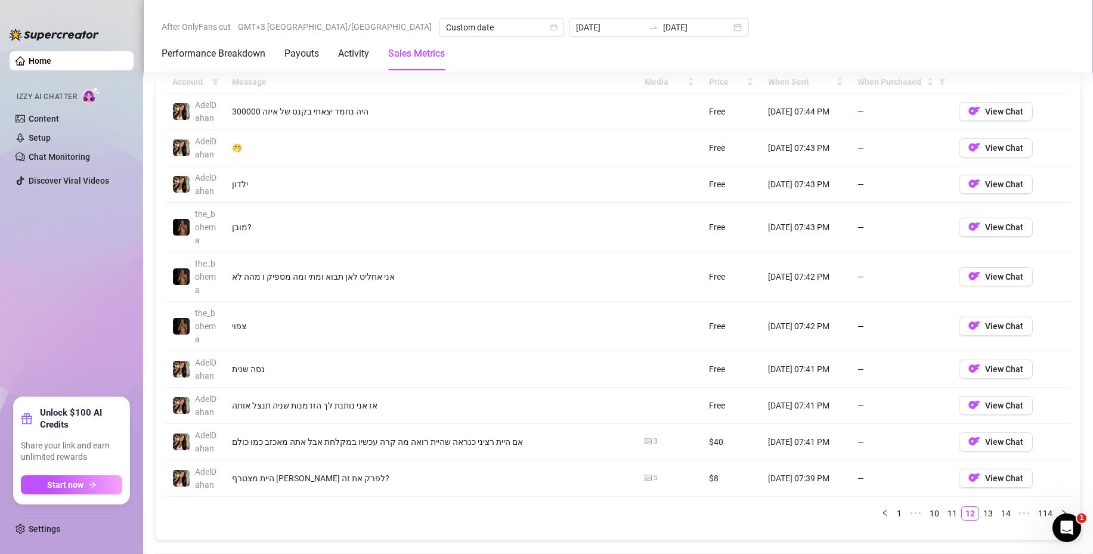
click at [944, 512] on link "11" at bounding box center [952, 513] width 17 height 13
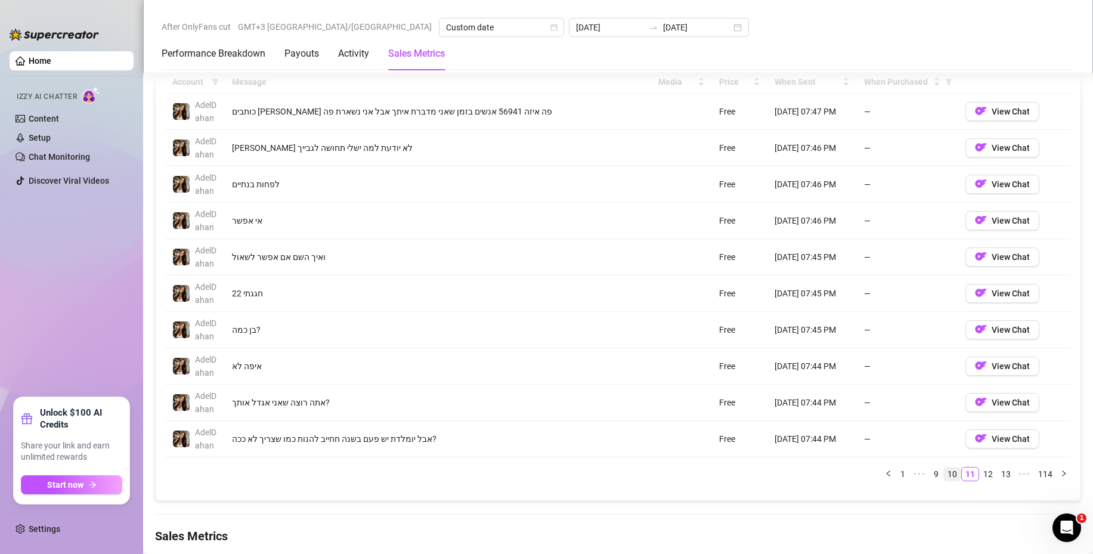
click at [944, 472] on link "10" at bounding box center [952, 473] width 17 height 13
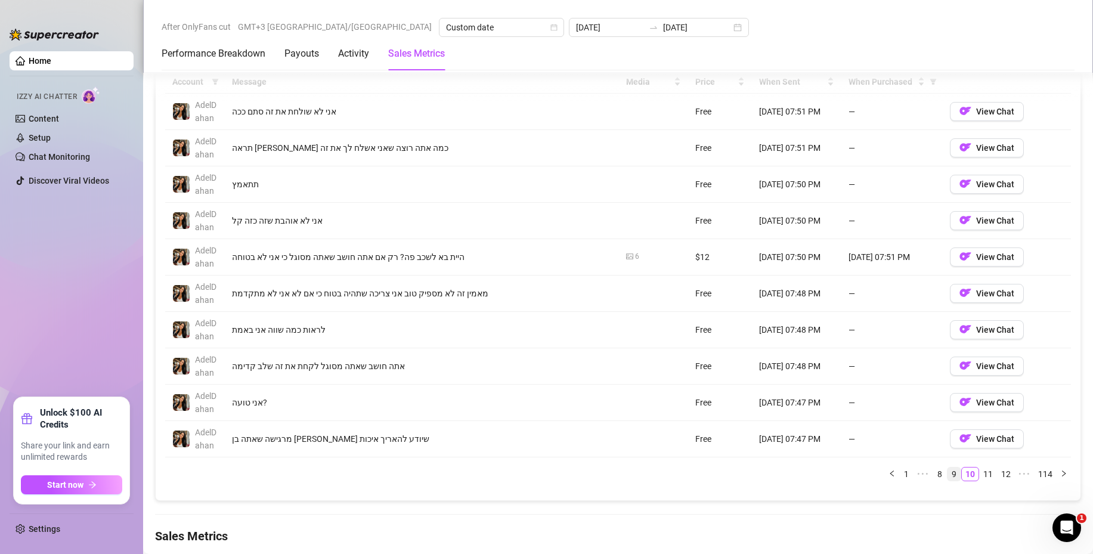
click at [947, 476] on link "9" at bounding box center [953, 473] width 13 height 13
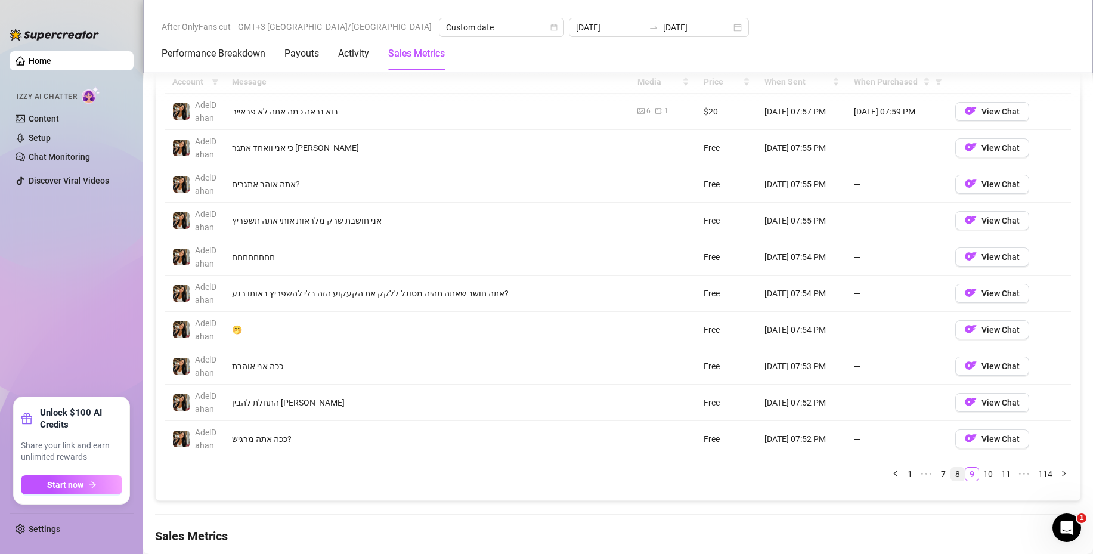
click at [951, 475] on link "8" at bounding box center [957, 473] width 13 height 13
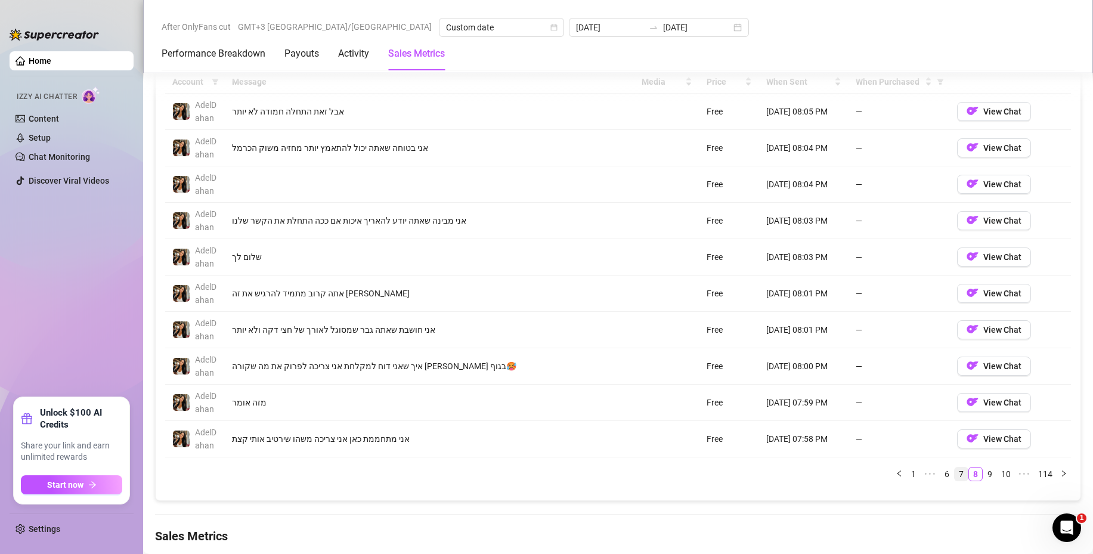
click at [955, 475] on link "7" at bounding box center [961, 473] width 13 height 13
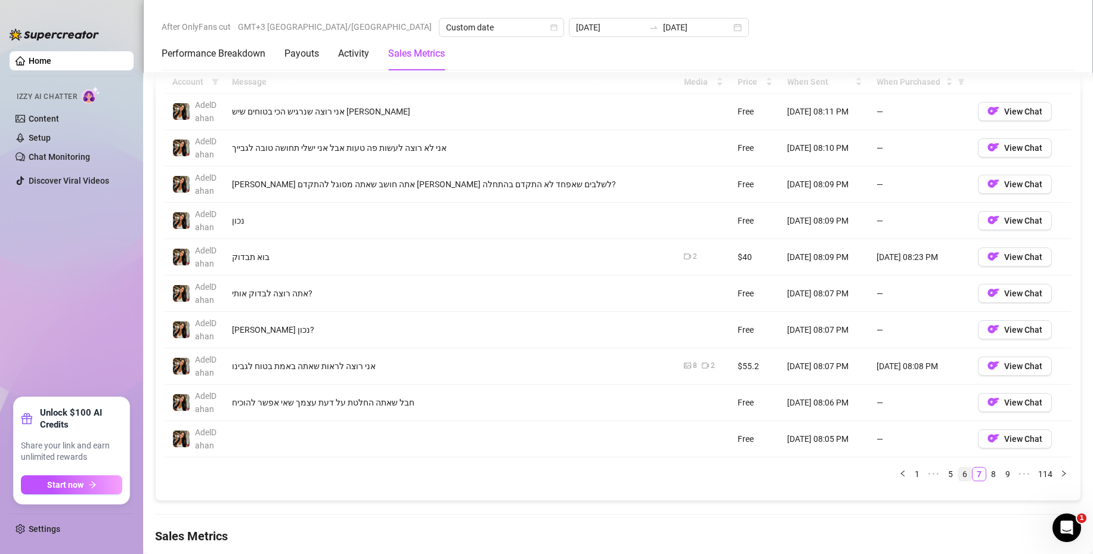
click at [958, 476] on link "6" at bounding box center [964, 473] width 13 height 13
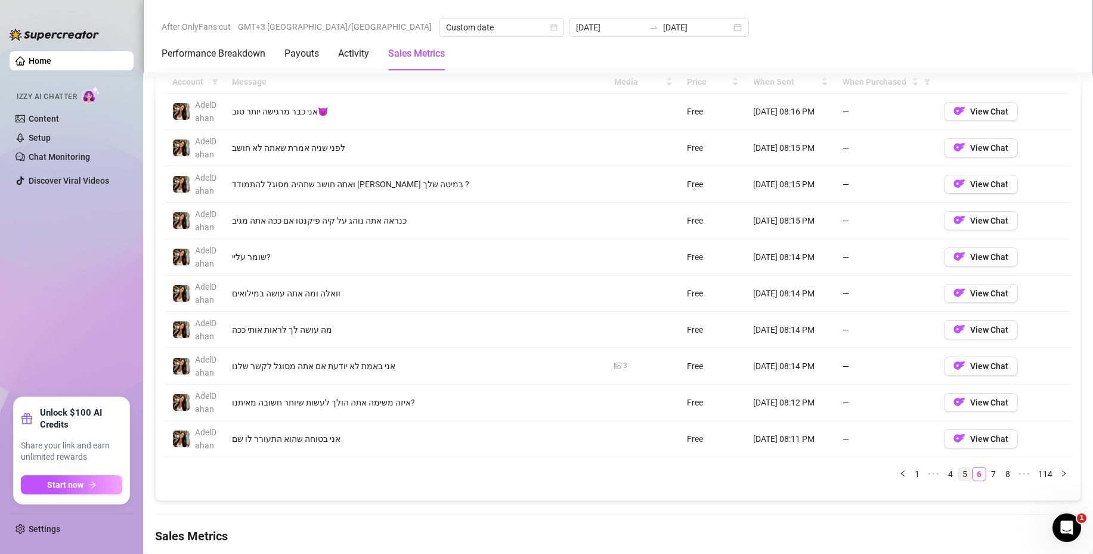
click at [958, 474] on link "5" at bounding box center [964, 473] width 13 height 13
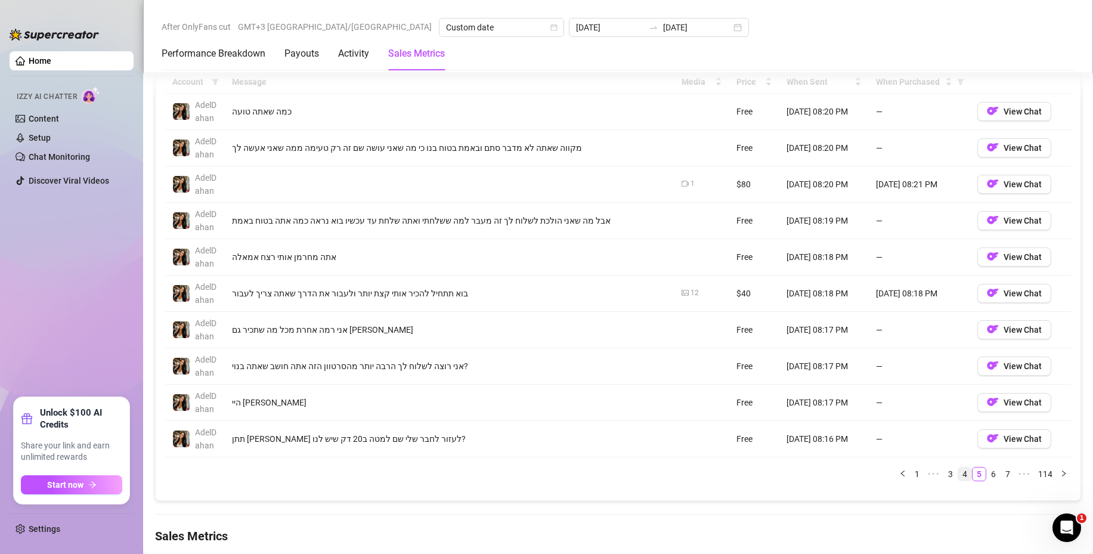
click at [958, 475] on link "4" at bounding box center [964, 473] width 13 height 13
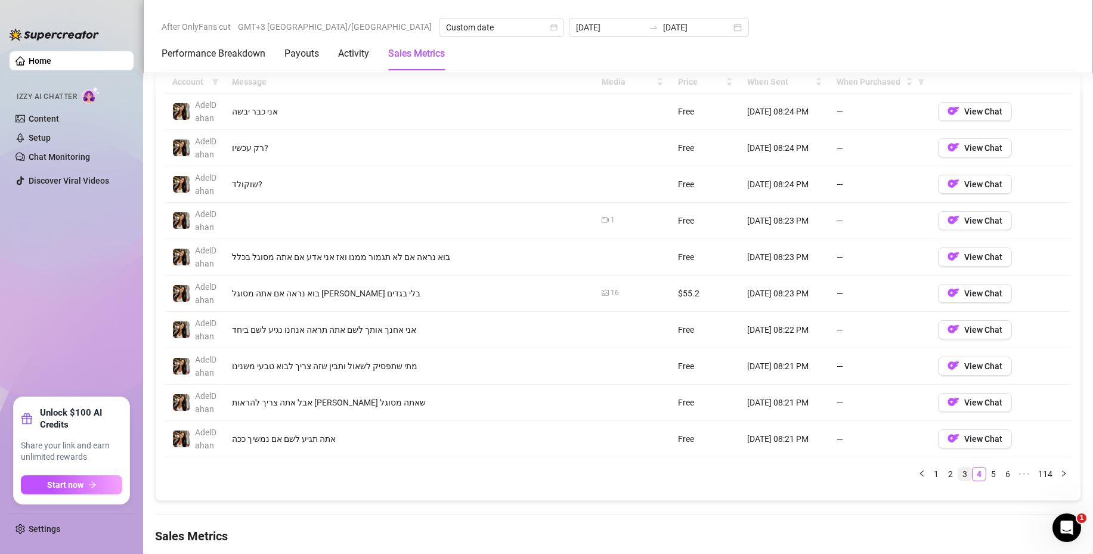
click at [958, 472] on link "3" at bounding box center [964, 473] width 13 height 13
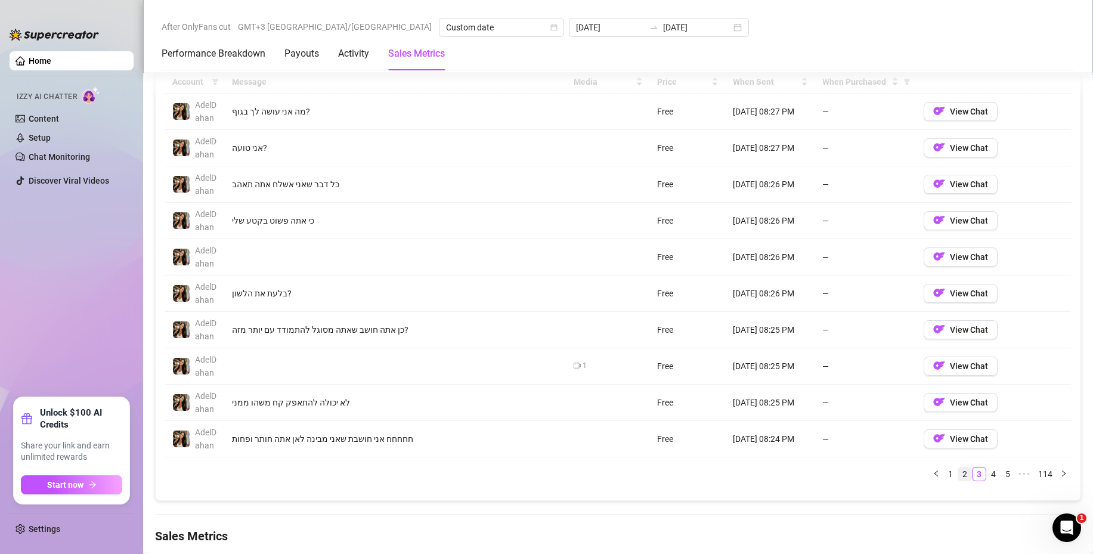
click at [958, 476] on link "2" at bounding box center [964, 473] width 13 height 13
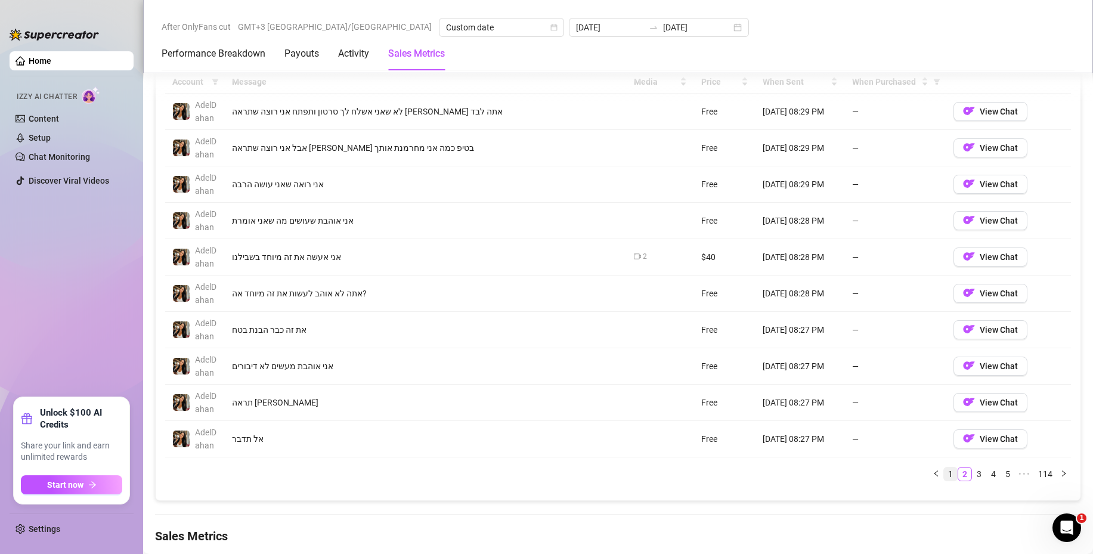
click at [944, 469] on link "1" at bounding box center [950, 473] width 13 height 13
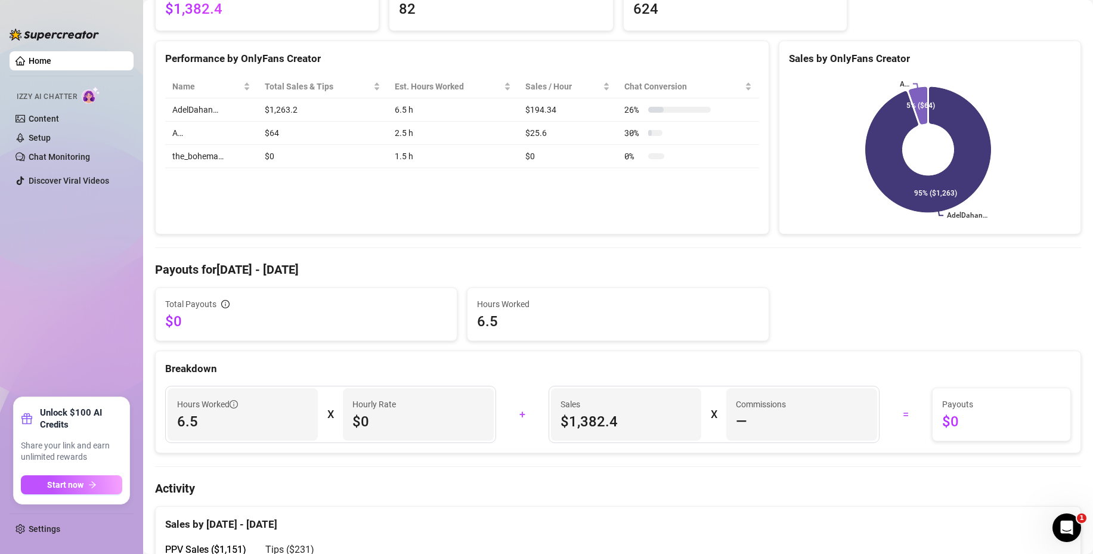
scroll to position [0, 0]
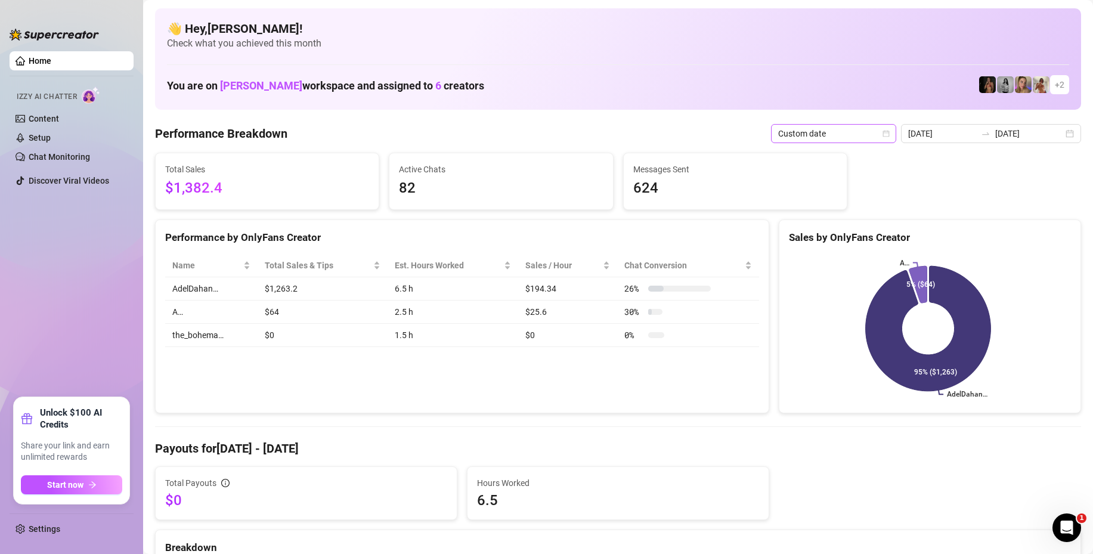
click at [851, 129] on span "Custom date" at bounding box center [833, 134] width 111 height 18
click at [819, 155] on div "Last 24 hours" at bounding box center [836, 157] width 106 height 13
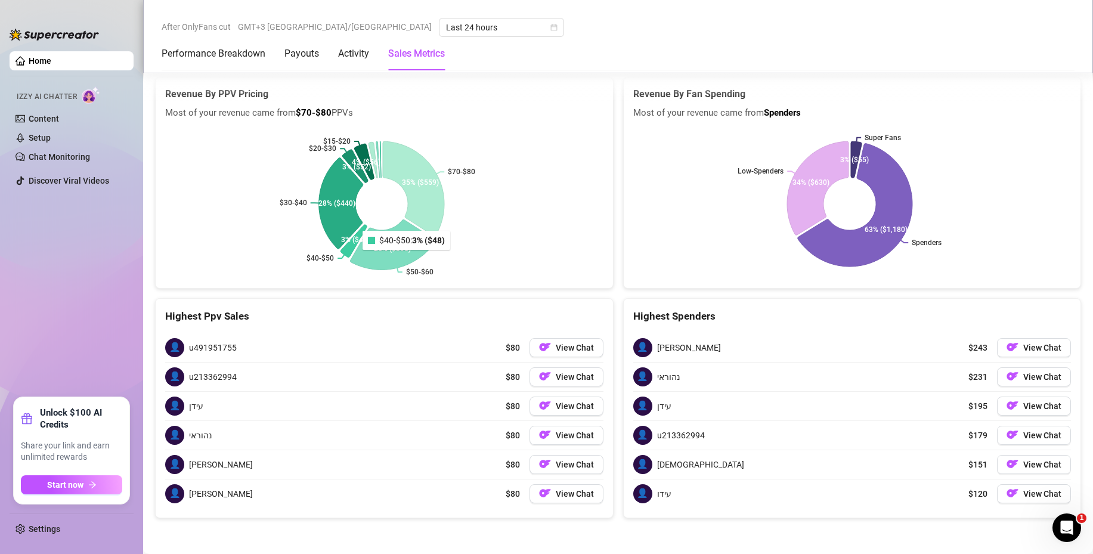
scroll to position [1674, 0]
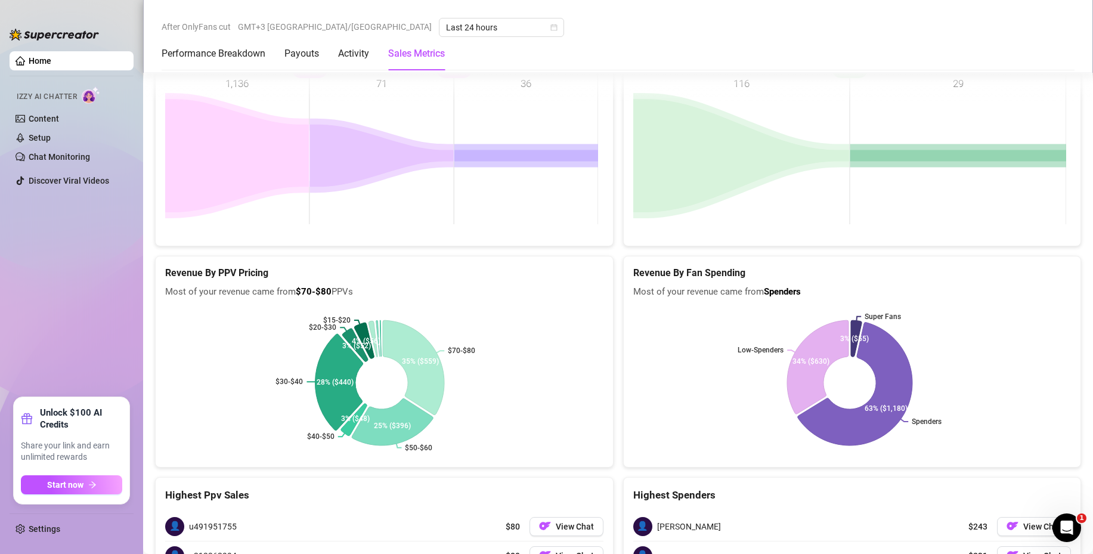
drag, startPoint x: 330, startPoint y: 373, endPoint x: 207, endPoint y: 326, distance: 132.1
click at [207, 326] on rect at bounding box center [381, 382] width 433 height 149
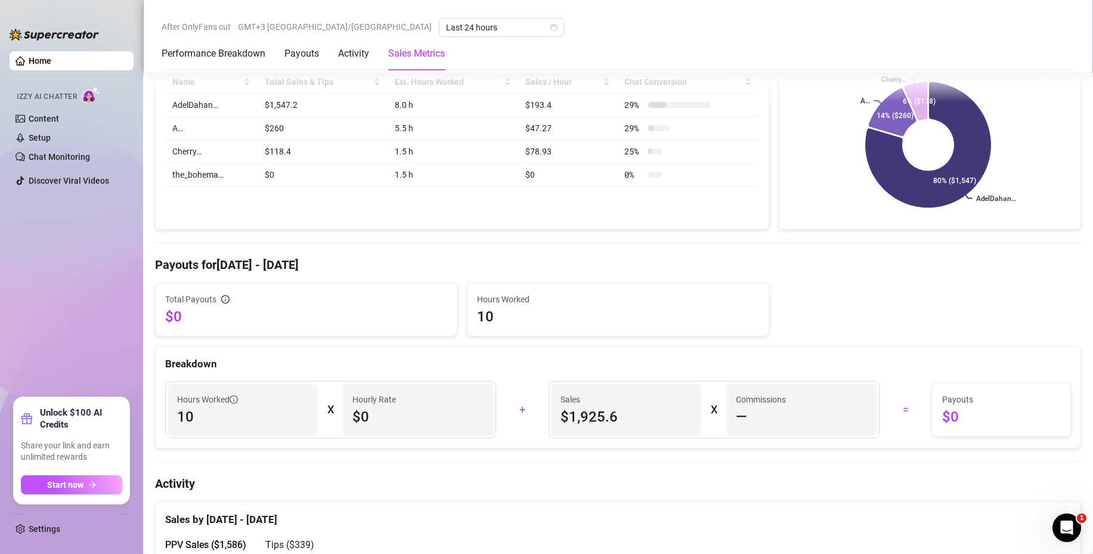
scroll to position [482, 0]
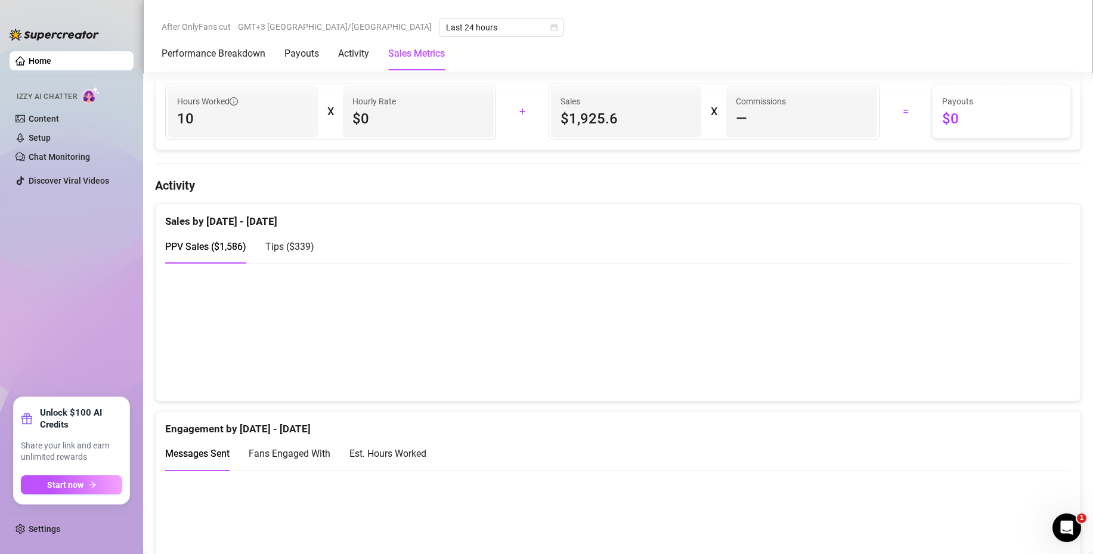
click at [289, 243] on span "Tips ( $339 )" at bounding box center [289, 246] width 49 height 11
click at [233, 247] on span "PPV Sales ( $1,586 )" at bounding box center [205, 246] width 81 height 11
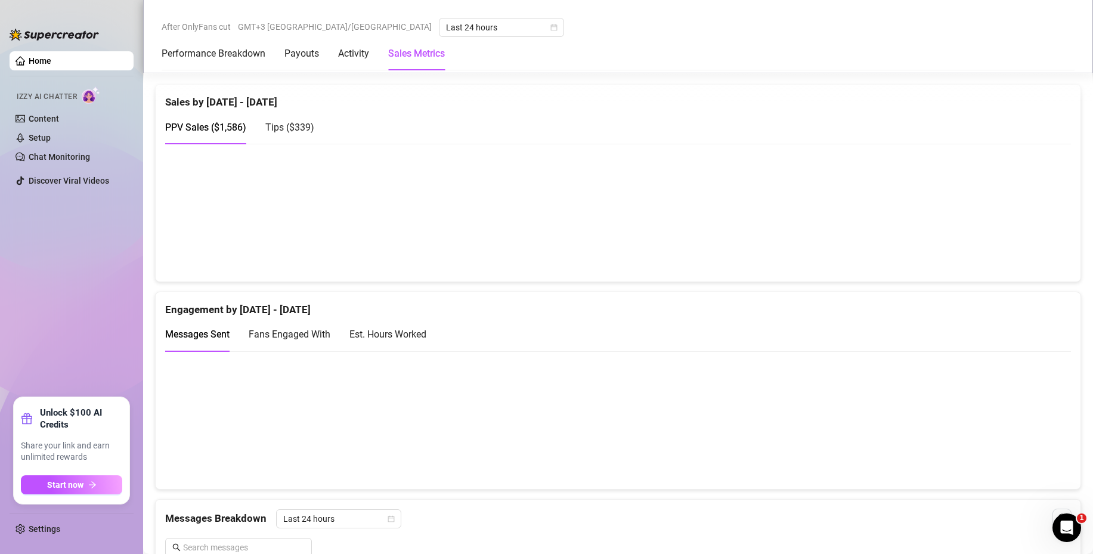
click at [292, 332] on span "Fans Engaged With" at bounding box center [290, 334] width 82 height 11
click at [372, 338] on div "Est. Hours Worked" at bounding box center [387, 334] width 77 height 15
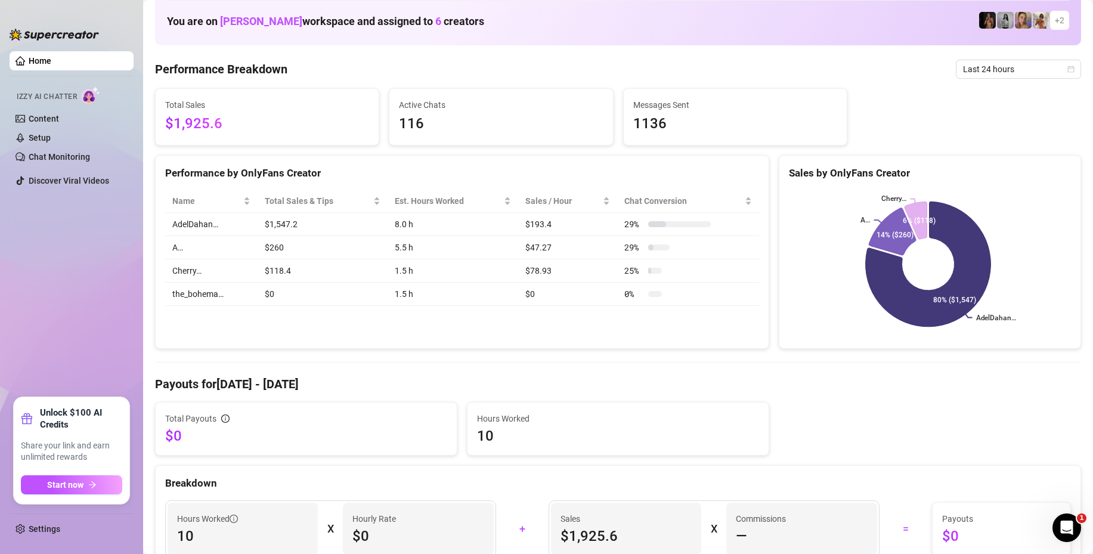
scroll to position [0, 0]
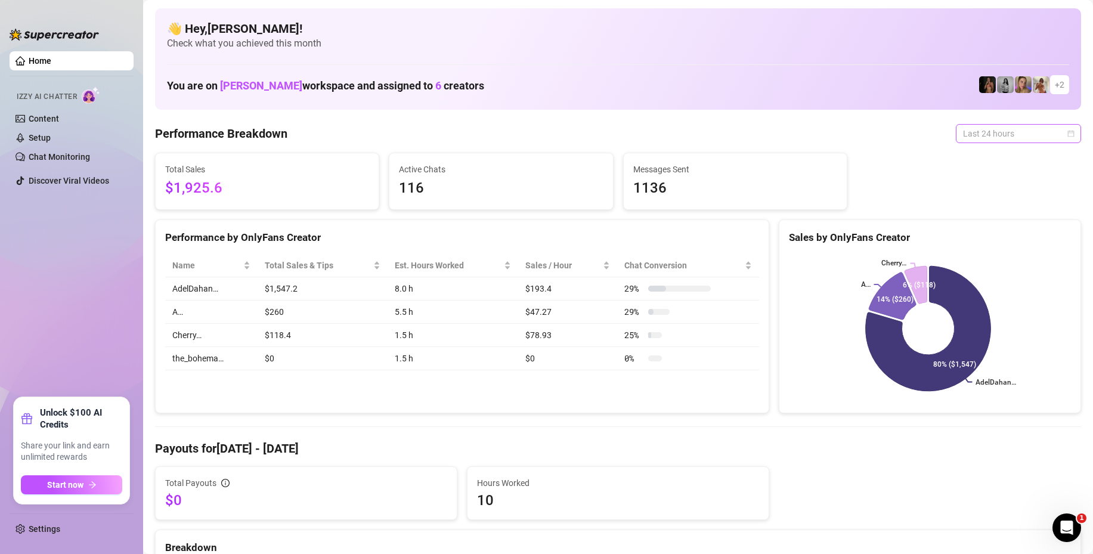
click at [1002, 134] on span "Last 24 hours" at bounding box center [1018, 134] width 111 height 18
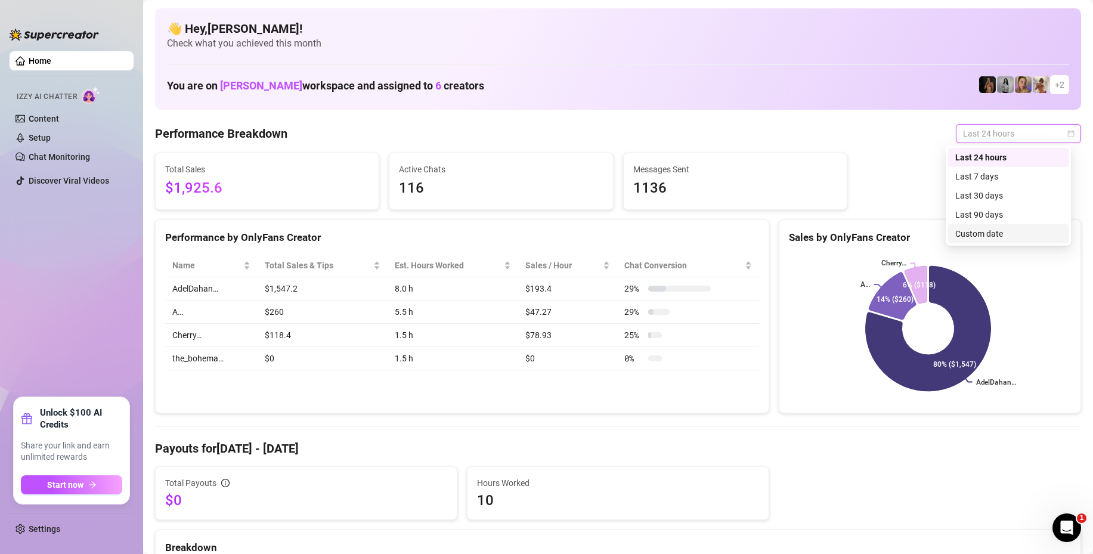
click at [982, 227] on div "Custom date" at bounding box center [1008, 233] width 120 height 19
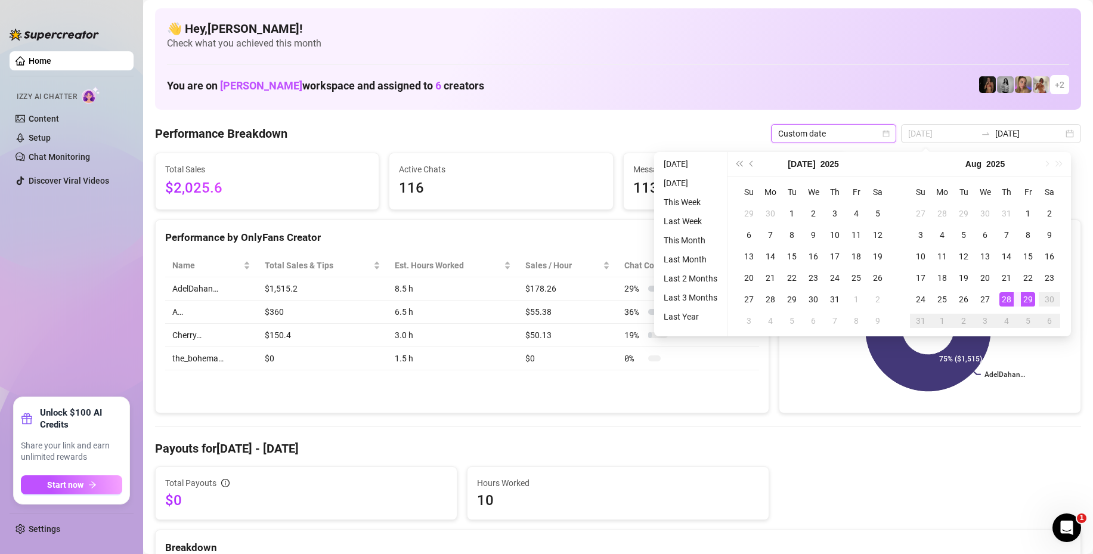
type input "2025-08-29"
click at [1027, 299] on div "29" at bounding box center [1028, 299] width 14 height 14
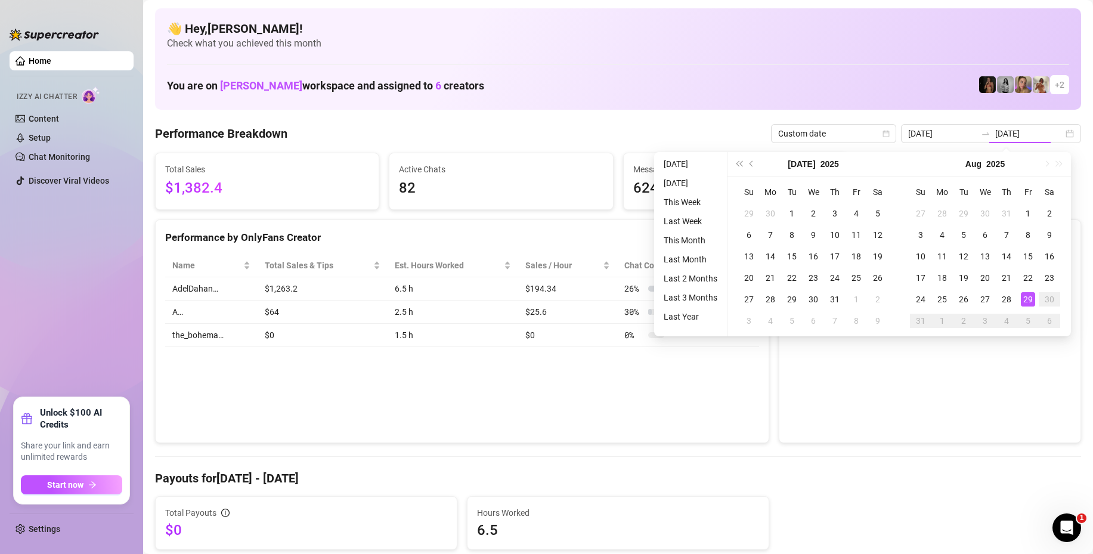
type input "2025-08-29"
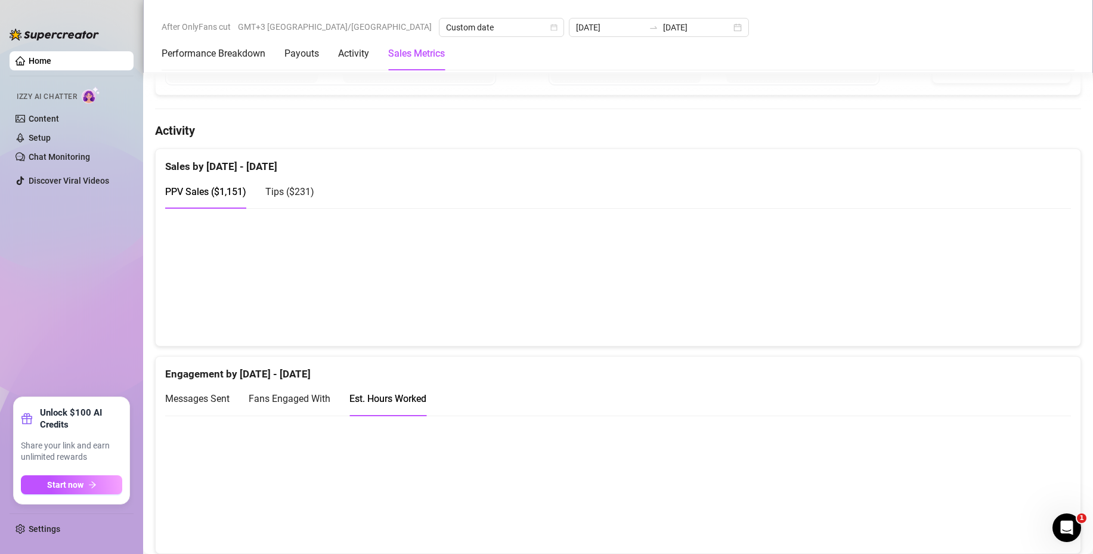
scroll to position [656, 0]
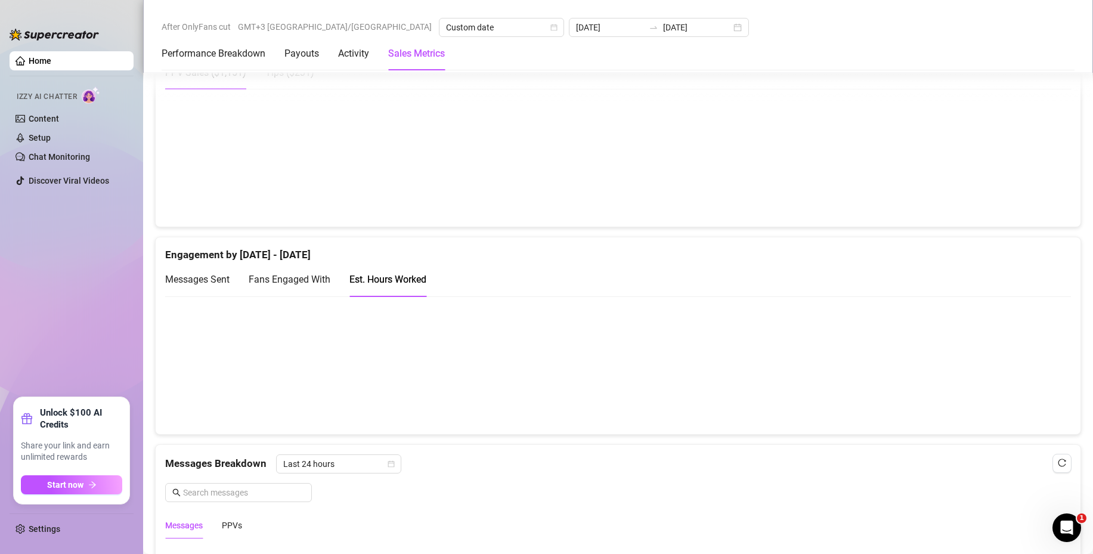
click at [212, 282] on span "Messages Sent" at bounding box center [197, 279] width 64 height 11
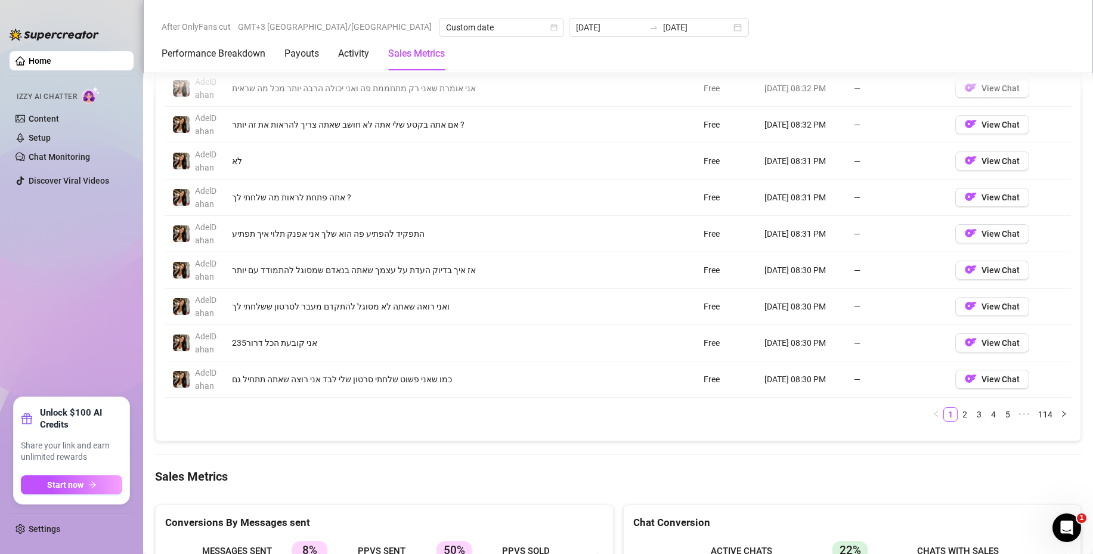
scroll to position [1252, 0]
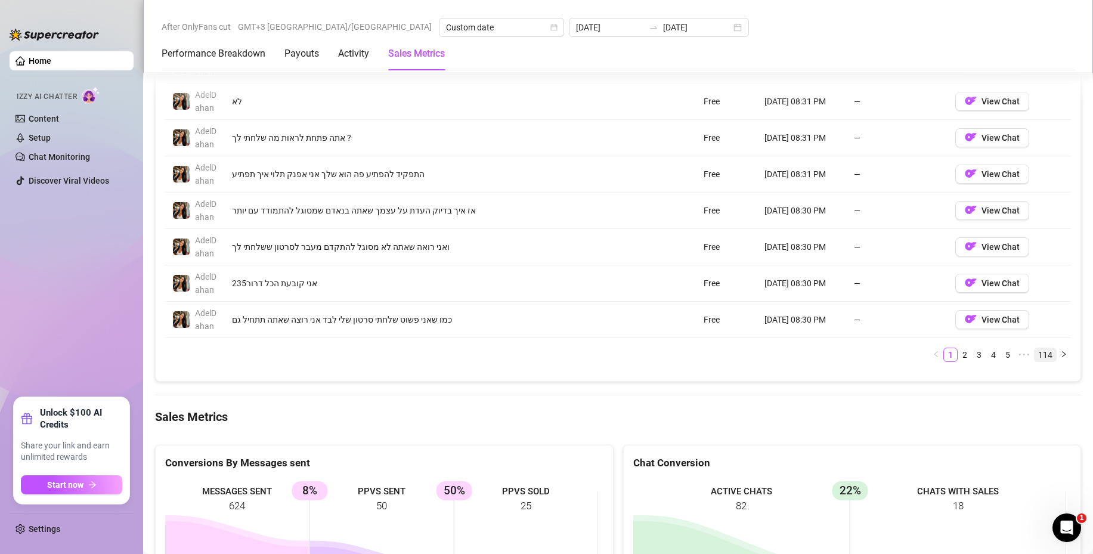
click at [1039, 352] on link "114" at bounding box center [1044, 354] width 21 height 13
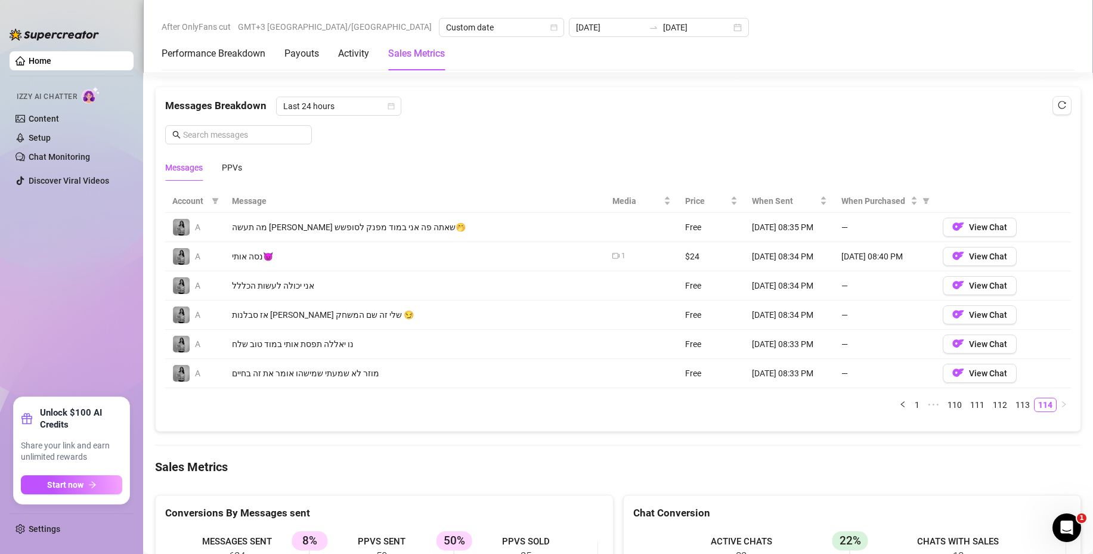
scroll to position [954, 0]
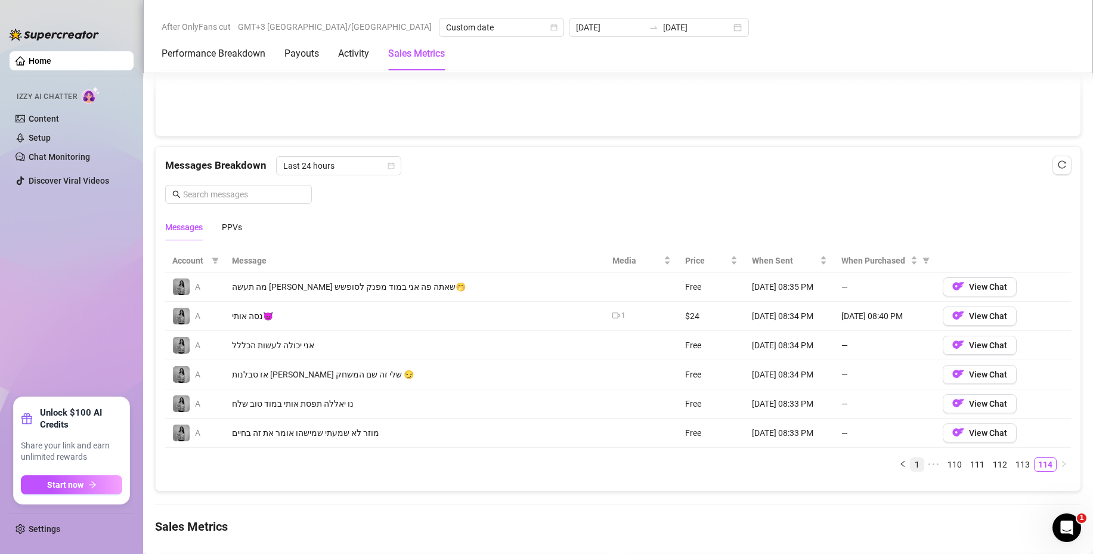
click at [910, 463] on link "1" at bounding box center [916, 464] width 13 height 13
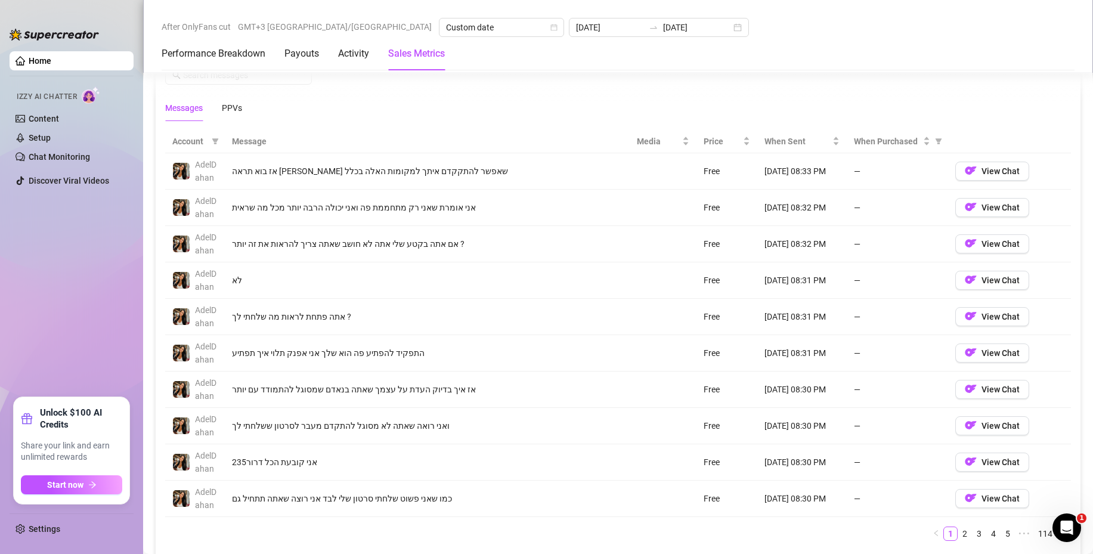
scroll to position [1133, 0]
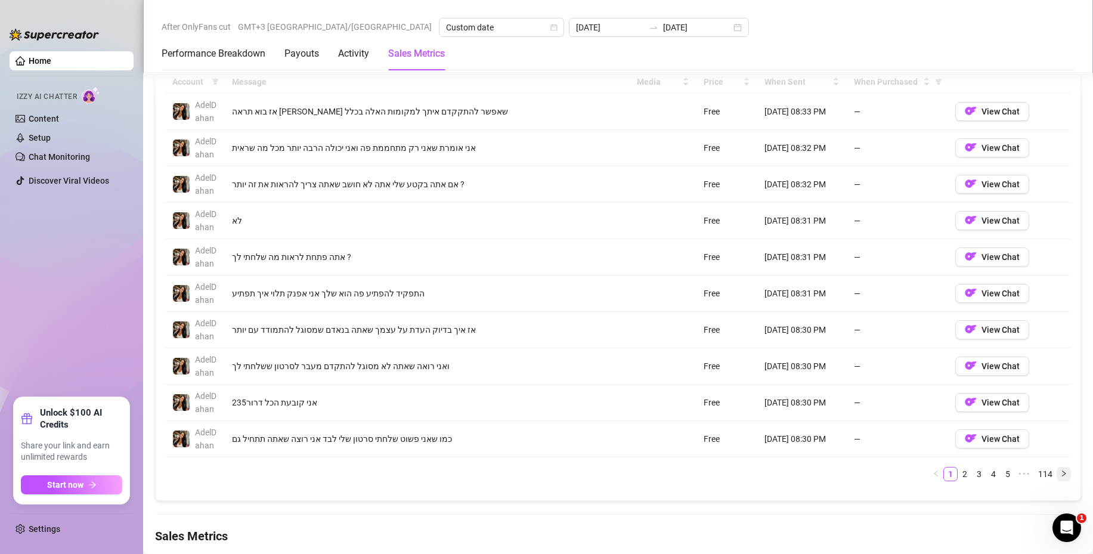
click at [1060, 473] on icon "right" at bounding box center [1063, 473] width 7 height 7
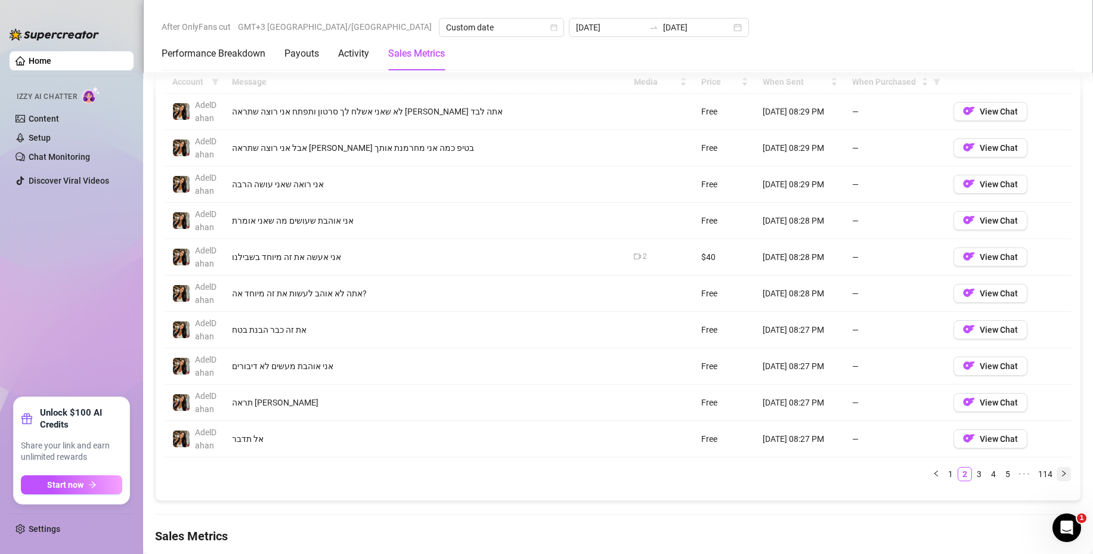
click at [1057, 468] on button "button" at bounding box center [1064, 474] width 14 height 14
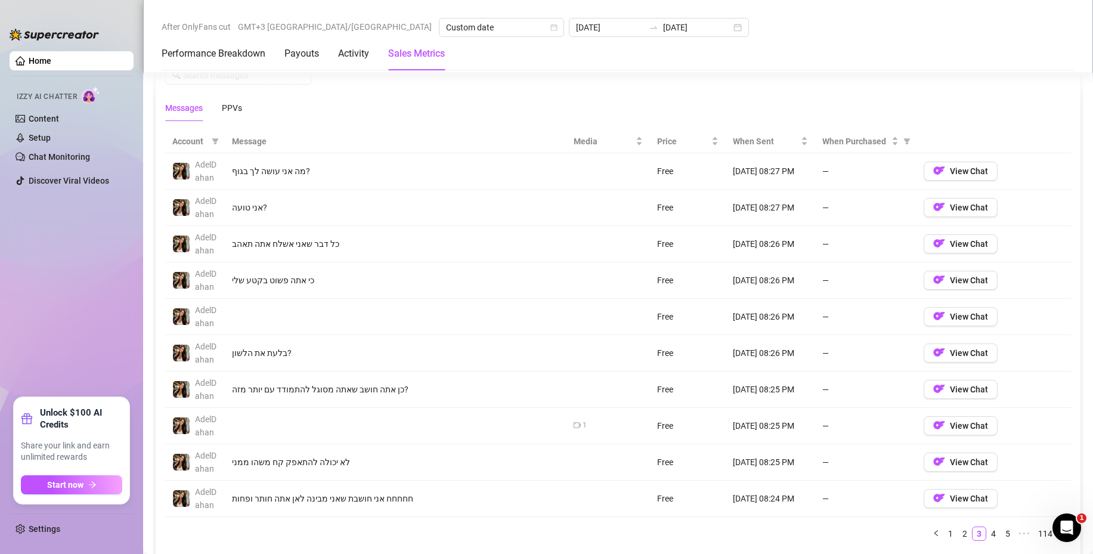
scroll to position [1192, 0]
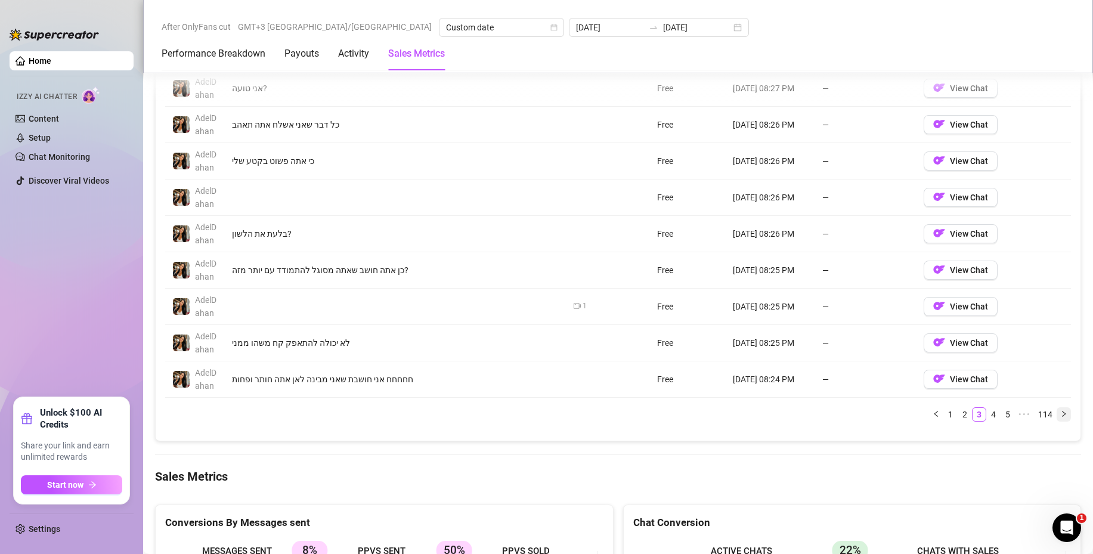
click at [1057, 408] on button "button" at bounding box center [1064, 414] width 14 height 14
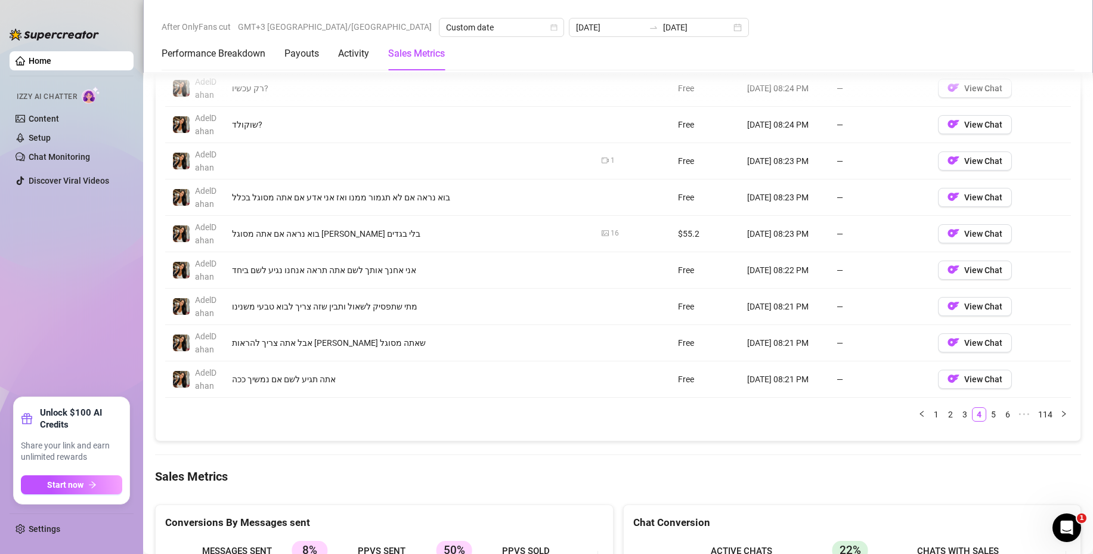
scroll to position [1133, 0]
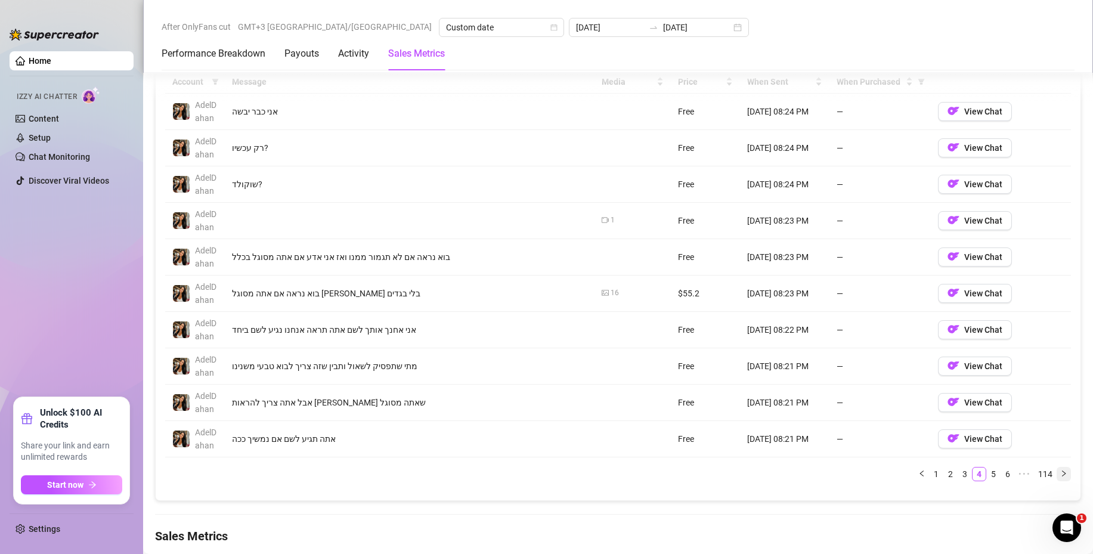
click at [1060, 471] on icon "right" at bounding box center [1063, 473] width 7 height 7
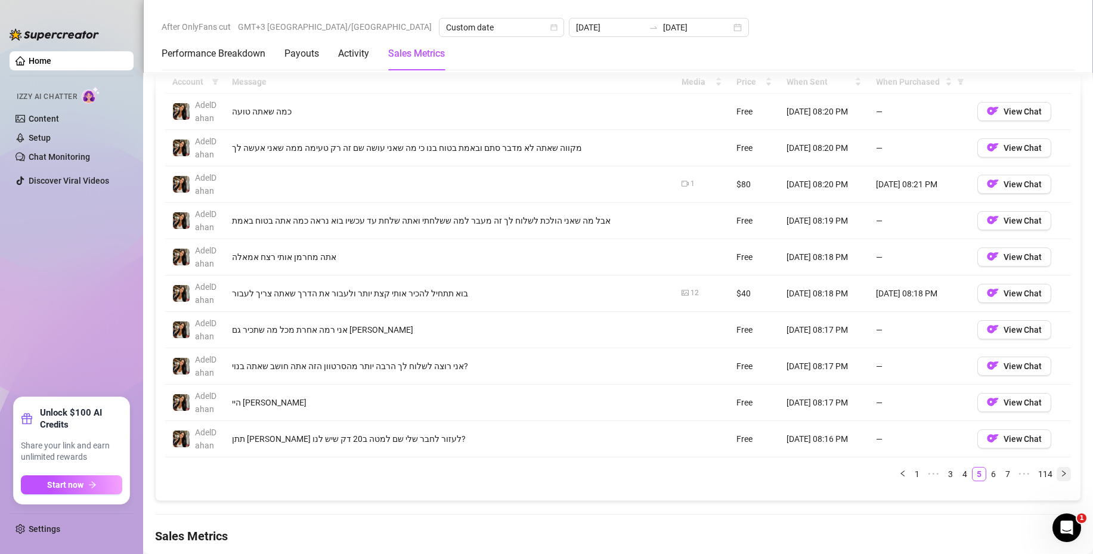
click at [1060, 472] on icon "right" at bounding box center [1063, 473] width 7 height 7
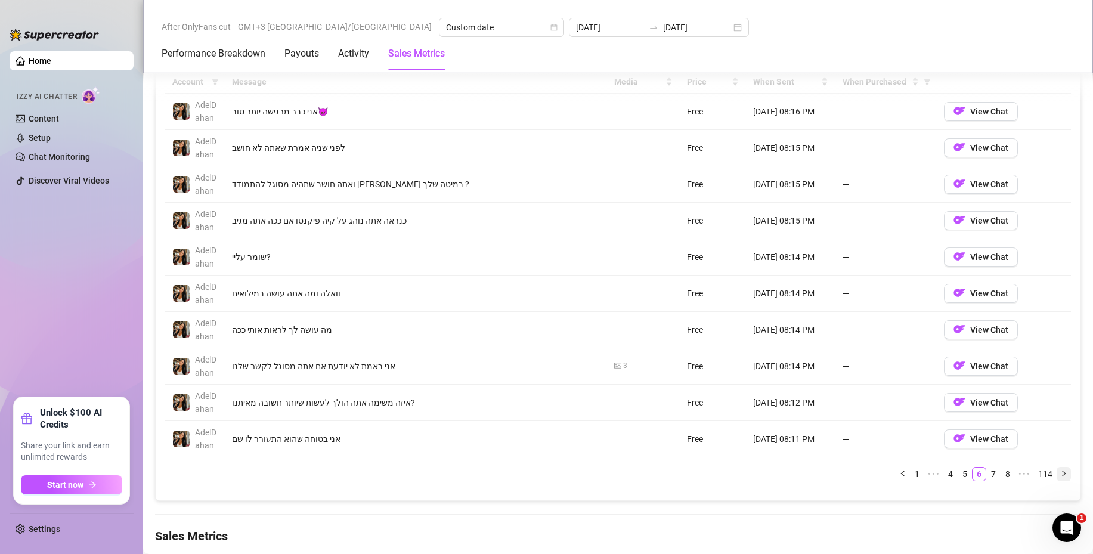
click at [1058, 473] on button "button" at bounding box center [1064, 474] width 14 height 14
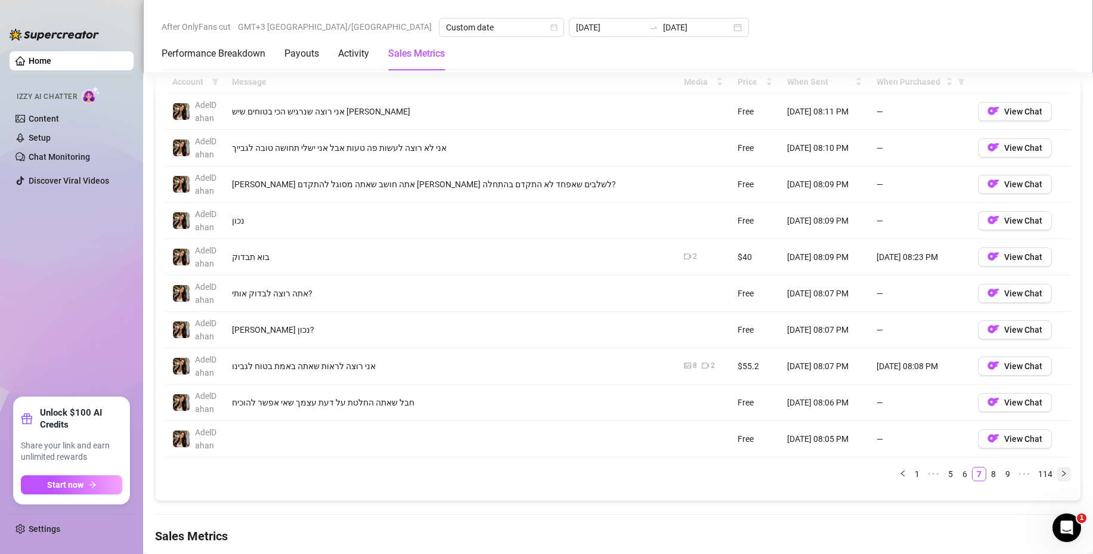
click at [1060, 473] on icon "right" at bounding box center [1063, 473] width 7 height 7
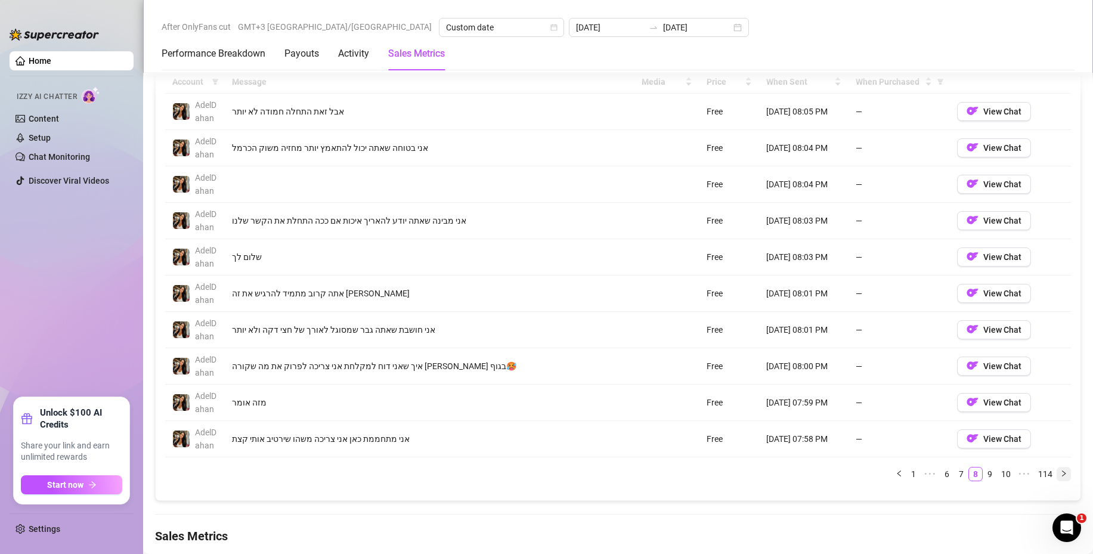
click at [1060, 470] on icon "right" at bounding box center [1063, 473] width 7 height 7
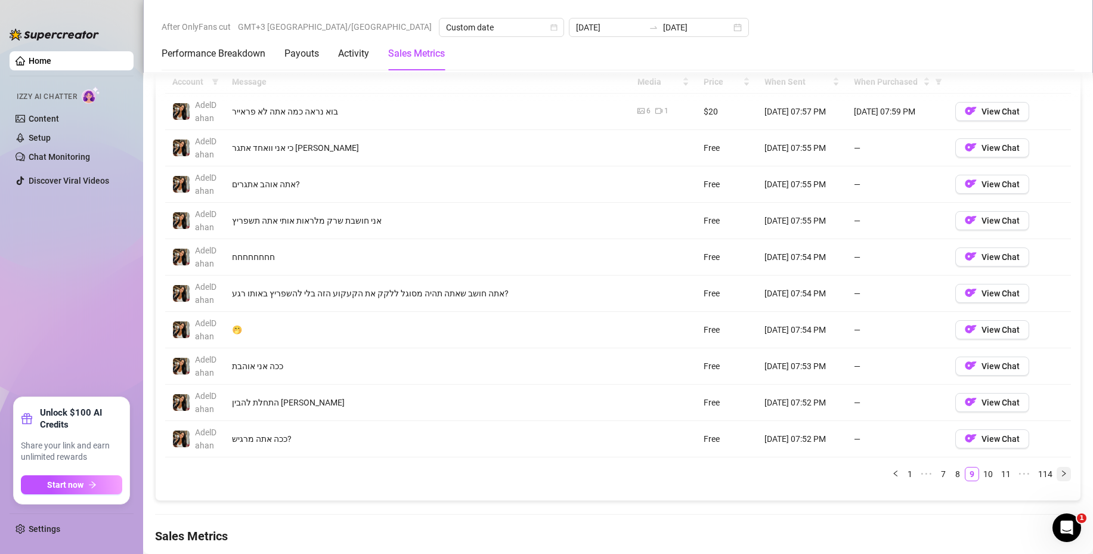
click at [1060, 473] on icon "right" at bounding box center [1063, 473] width 7 height 7
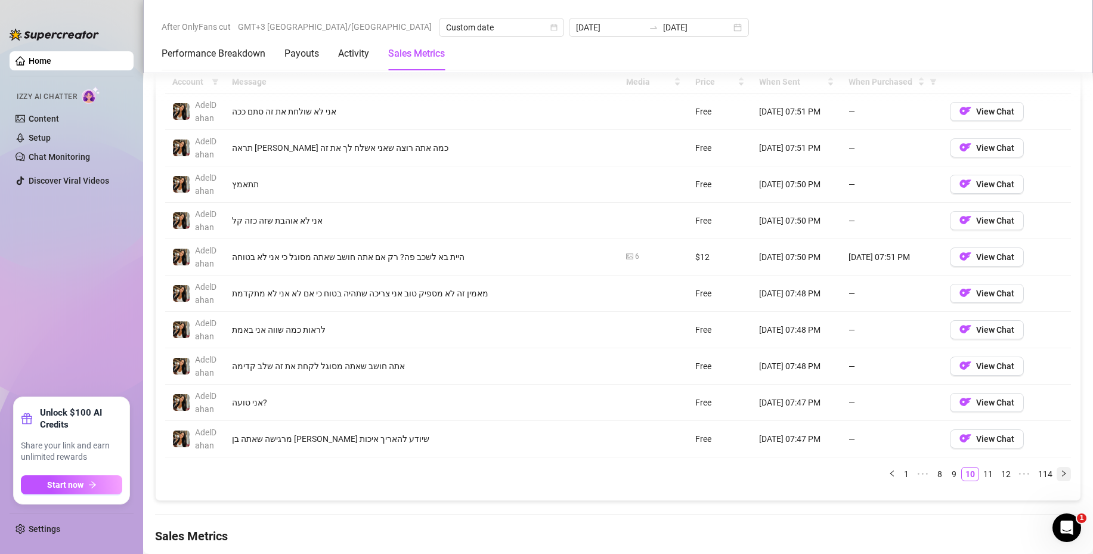
click at [1060, 471] on icon "right" at bounding box center [1063, 473] width 7 height 7
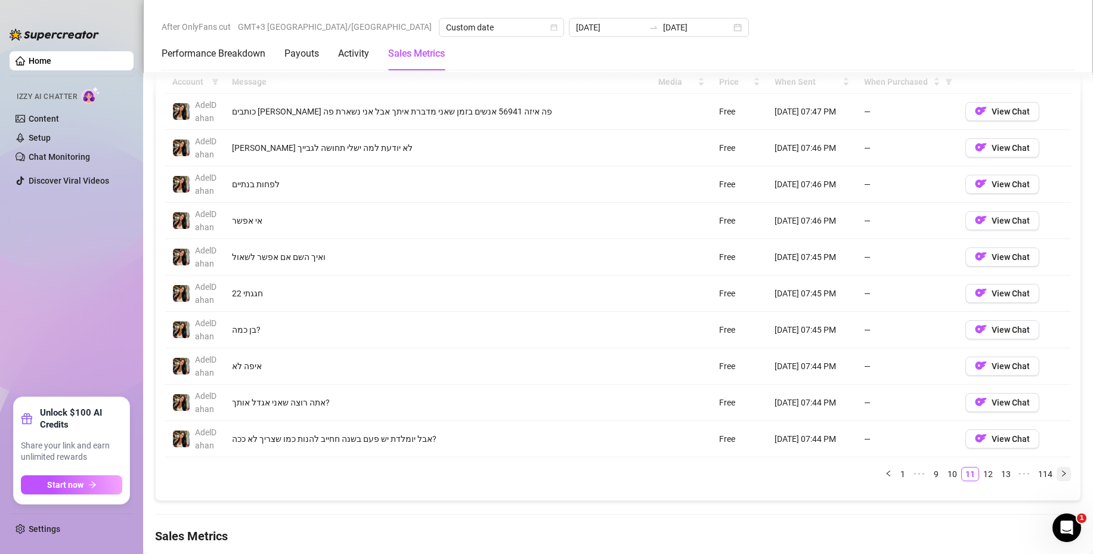
click at [1060, 473] on icon "right" at bounding box center [1063, 473] width 7 height 7
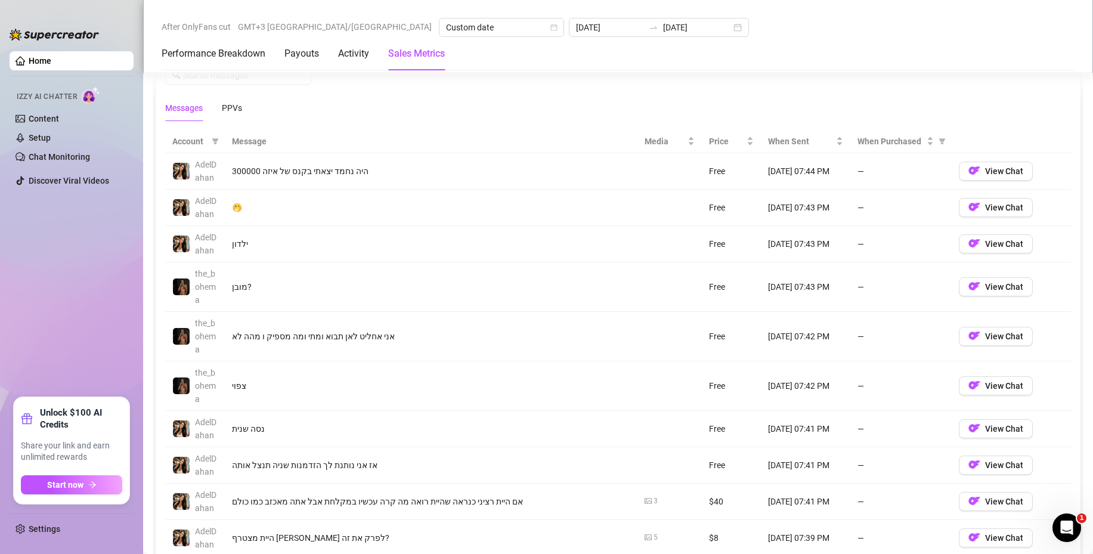
scroll to position [1192, 0]
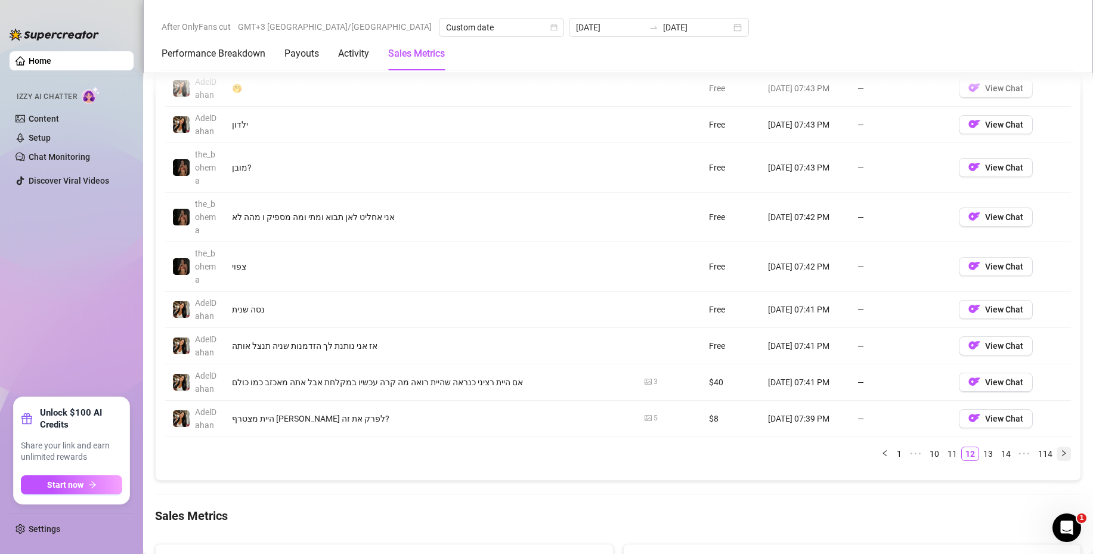
click at [1060, 450] on icon "right" at bounding box center [1063, 453] width 7 height 7
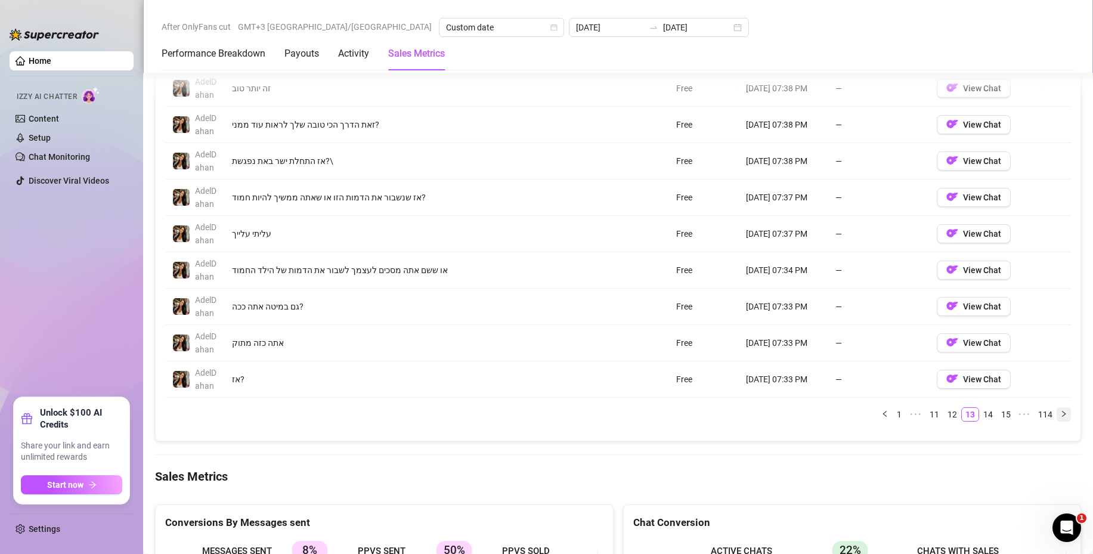
click at [1060, 413] on icon "right" at bounding box center [1063, 413] width 7 height 7
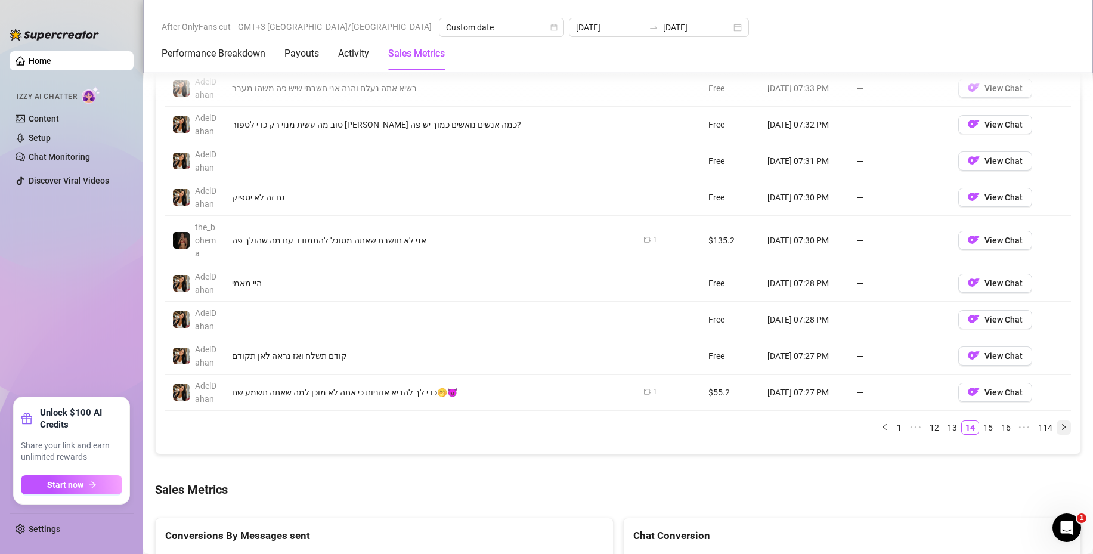
click at [1062, 425] on icon "right" at bounding box center [1064, 427] width 4 height 6
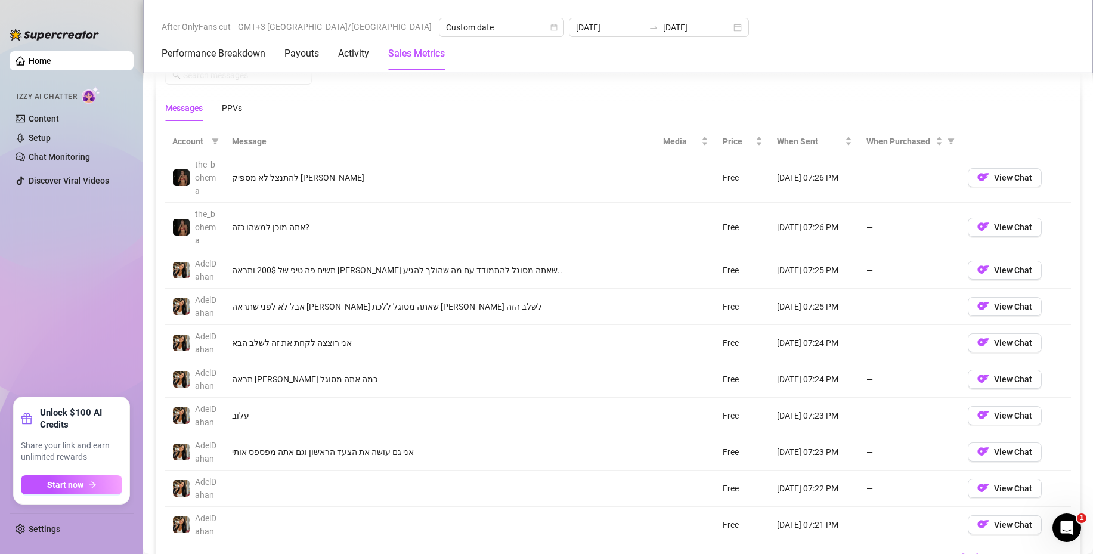
scroll to position [1133, 0]
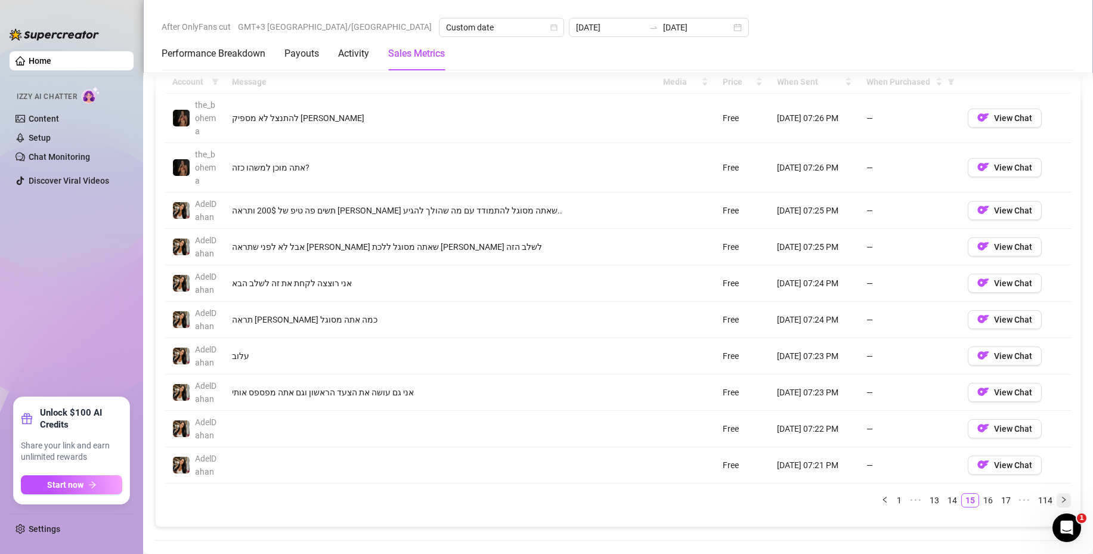
click at [1060, 497] on icon "right" at bounding box center [1063, 499] width 7 height 7
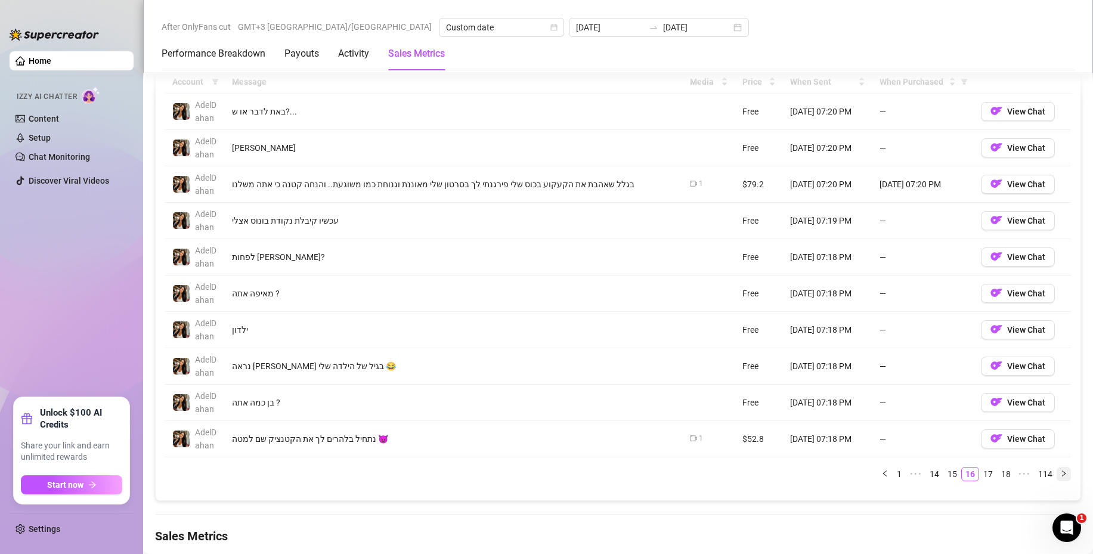
click at [1060, 470] on icon "right" at bounding box center [1063, 473] width 7 height 7
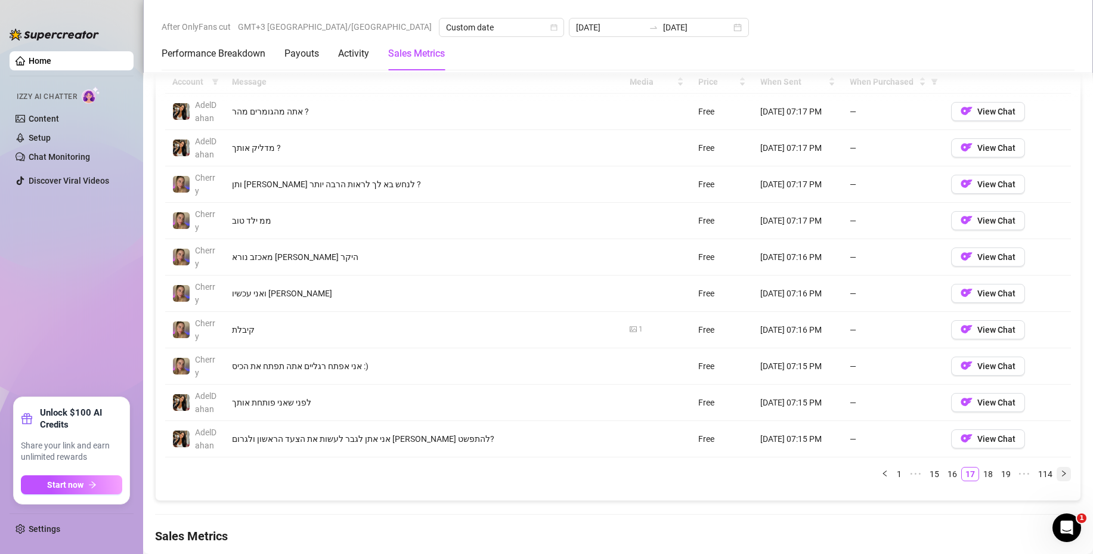
click at [1062, 474] on icon "right" at bounding box center [1064, 473] width 4 height 6
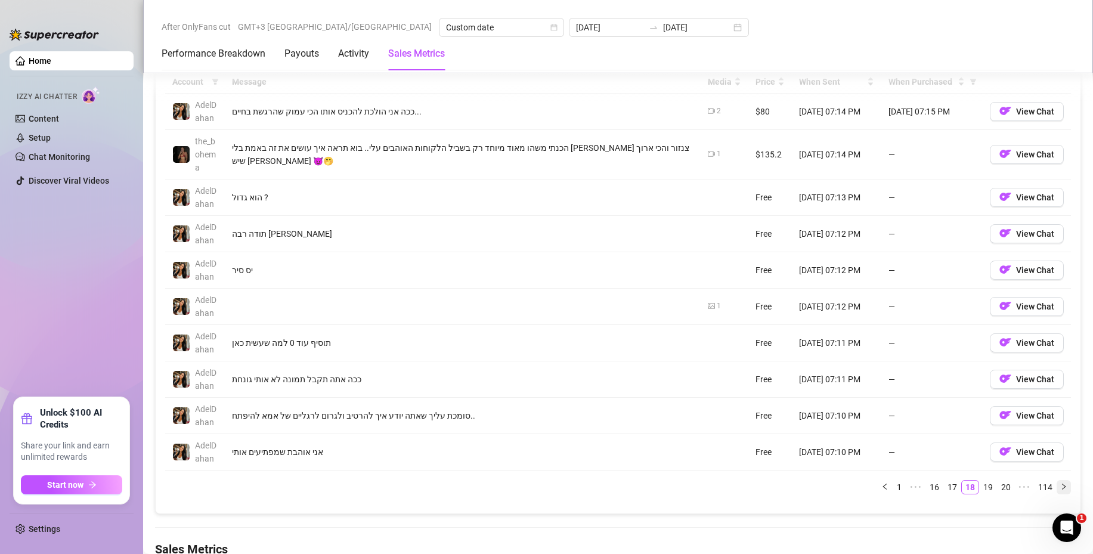
click at [1060, 486] on icon "right" at bounding box center [1063, 486] width 7 height 7
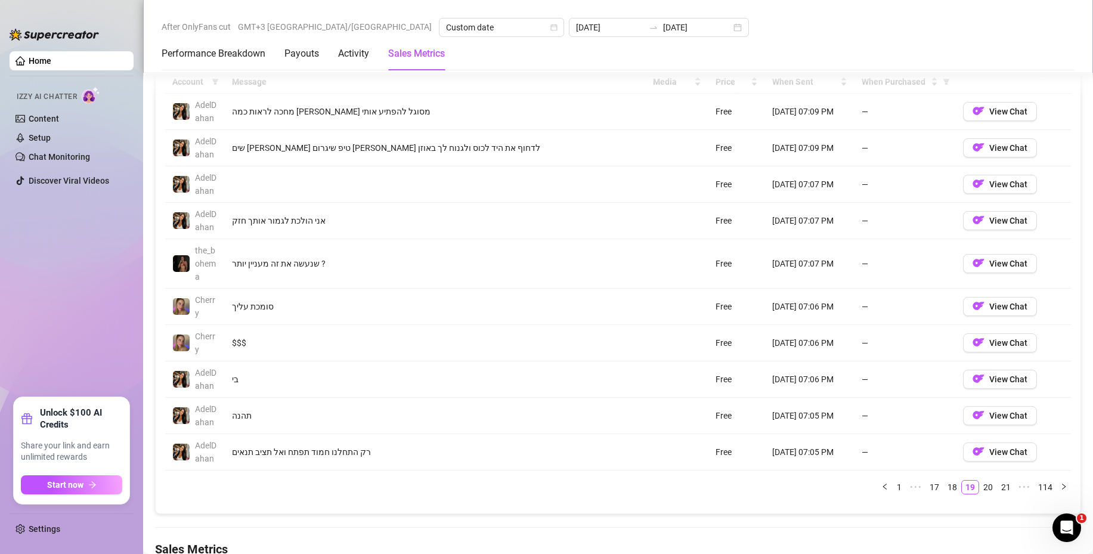
click at [1057, 484] on button "button" at bounding box center [1064, 487] width 14 height 14
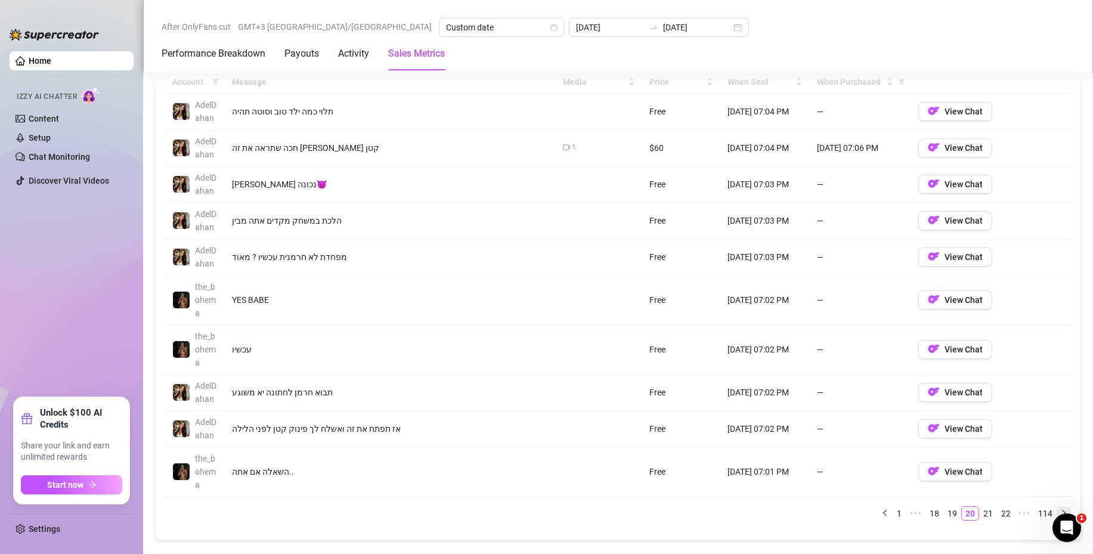
click at [1060, 511] on icon "right" at bounding box center [1063, 512] width 7 height 7
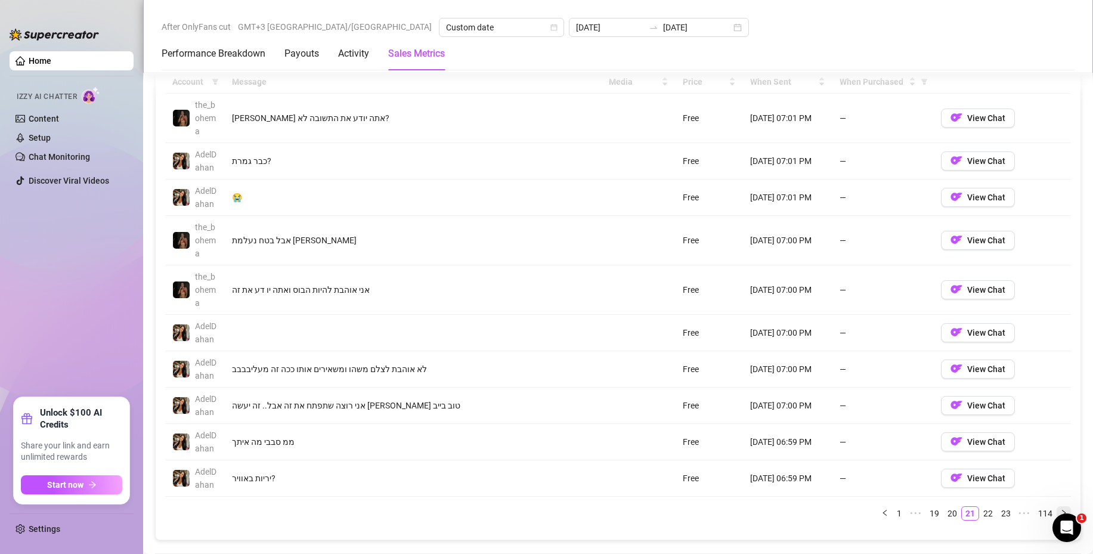
click at [1060, 510] on icon "right" at bounding box center [1063, 512] width 7 height 7
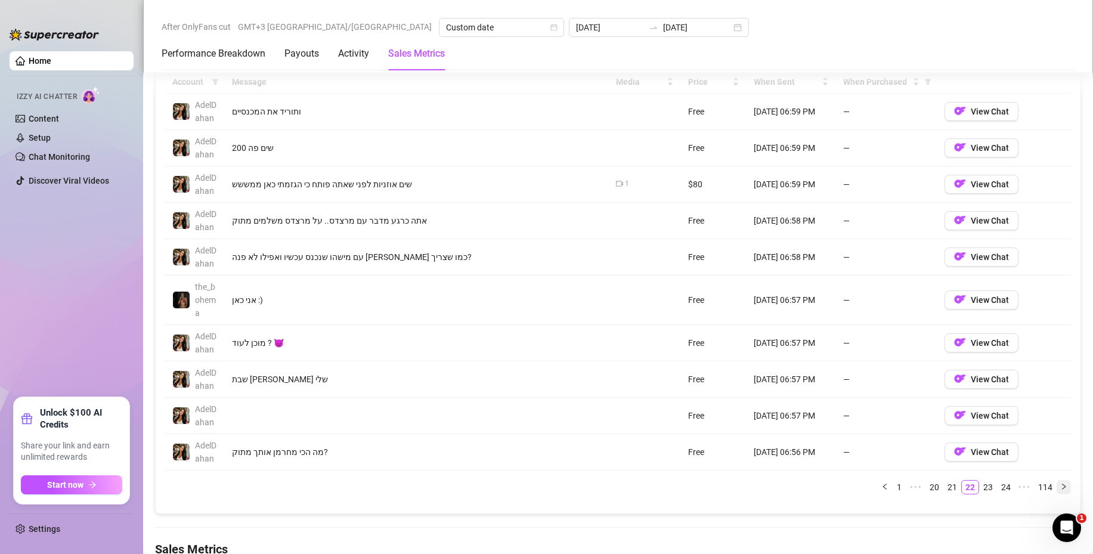
click at [1060, 483] on icon "right" at bounding box center [1063, 486] width 7 height 7
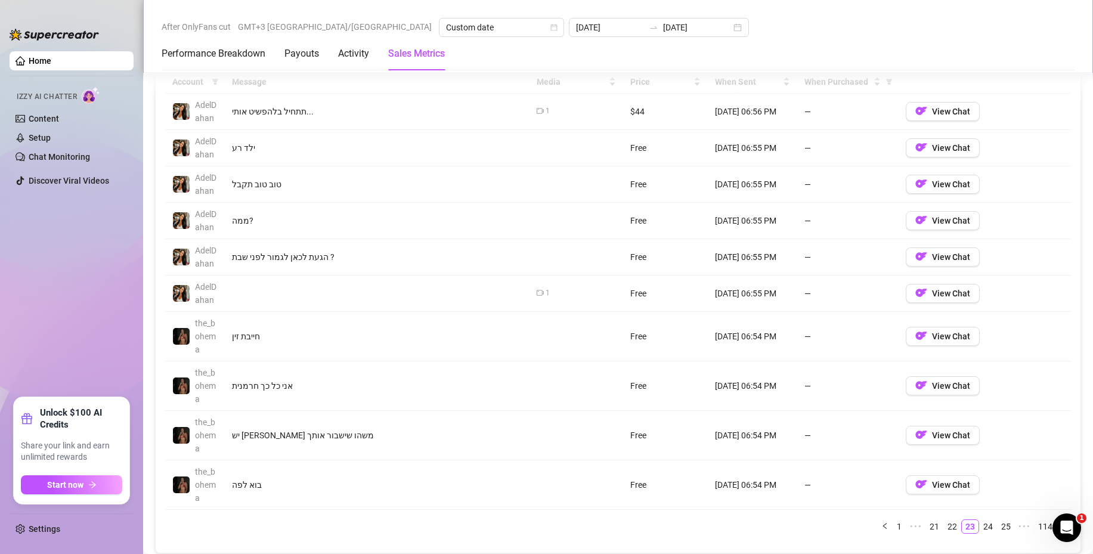
scroll to position [1192, 0]
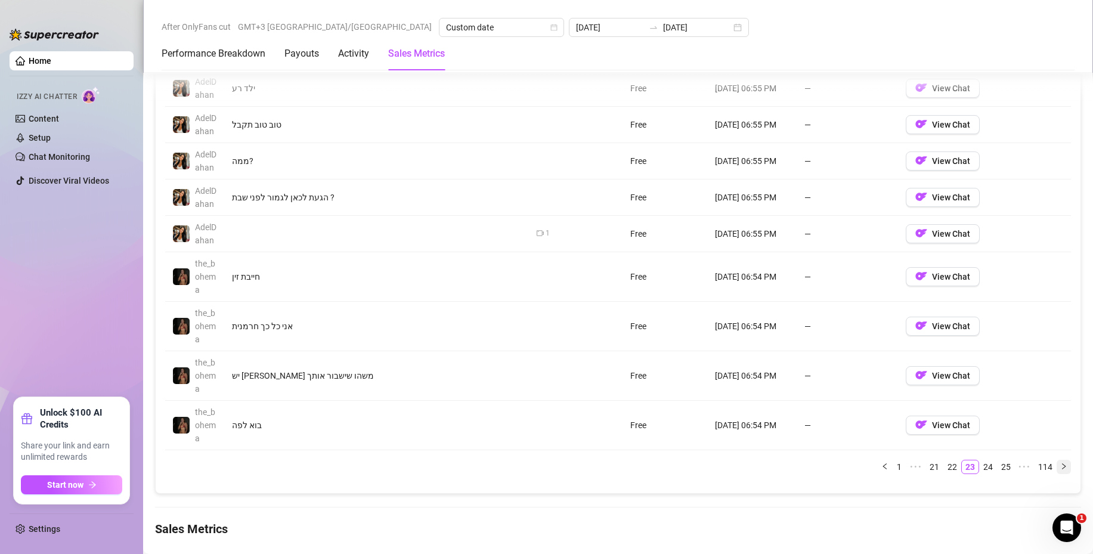
click at [1057, 461] on button "button" at bounding box center [1064, 467] width 14 height 14
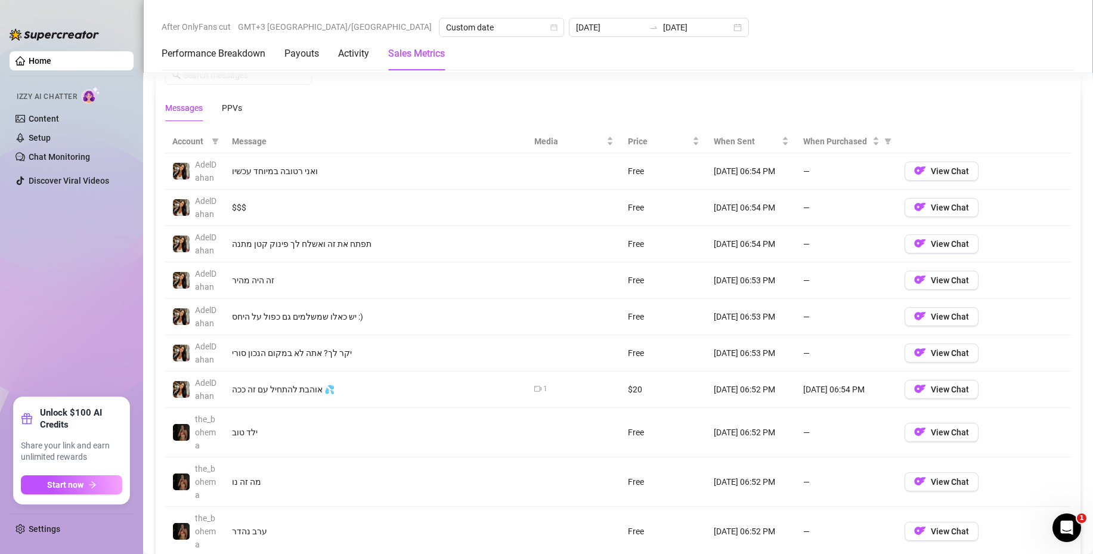
scroll to position [1133, 0]
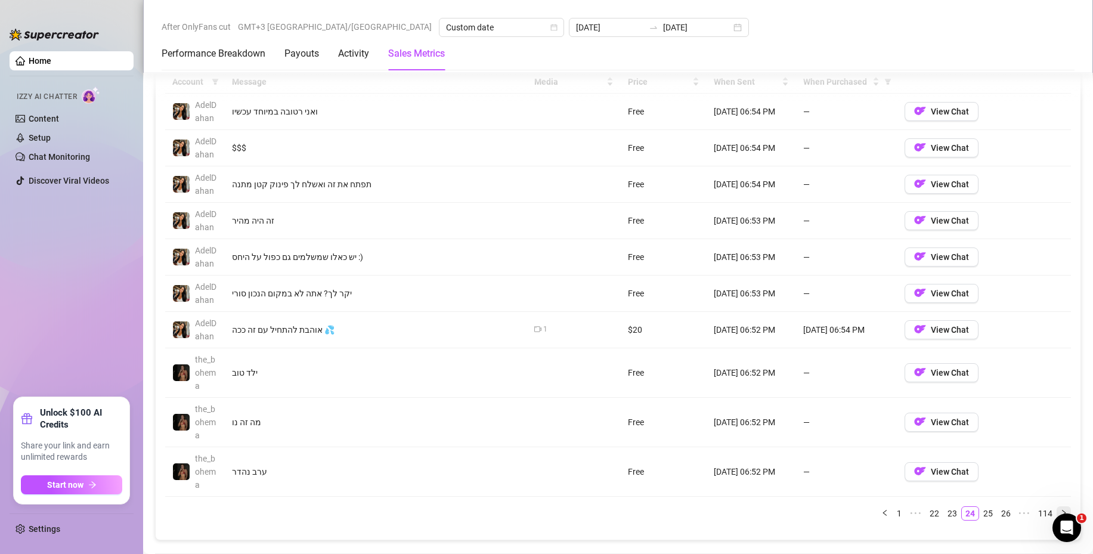
click at [1057, 507] on button "button" at bounding box center [1064, 513] width 14 height 14
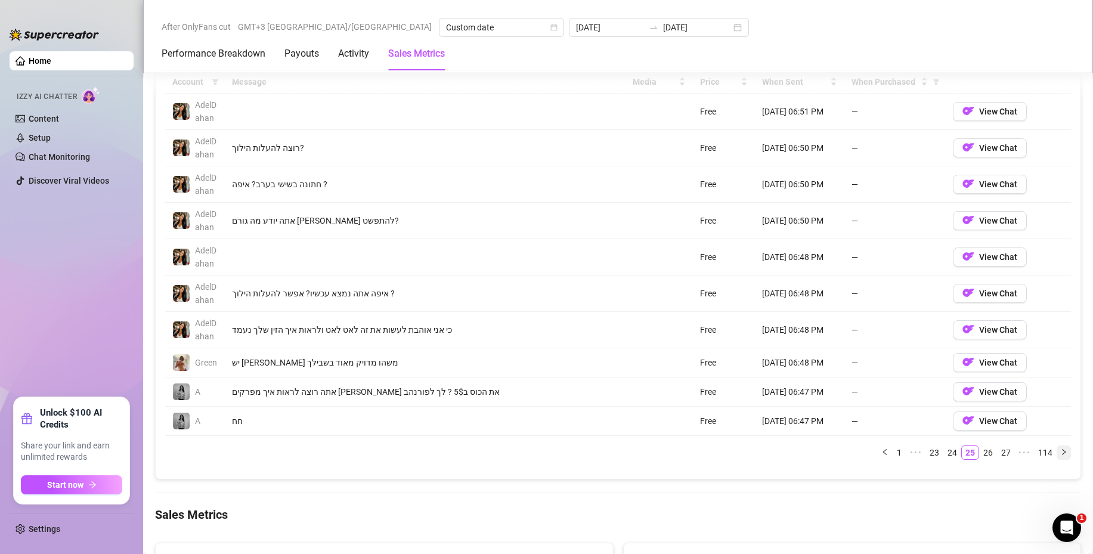
click at [1062, 451] on icon "right" at bounding box center [1064, 452] width 4 height 6
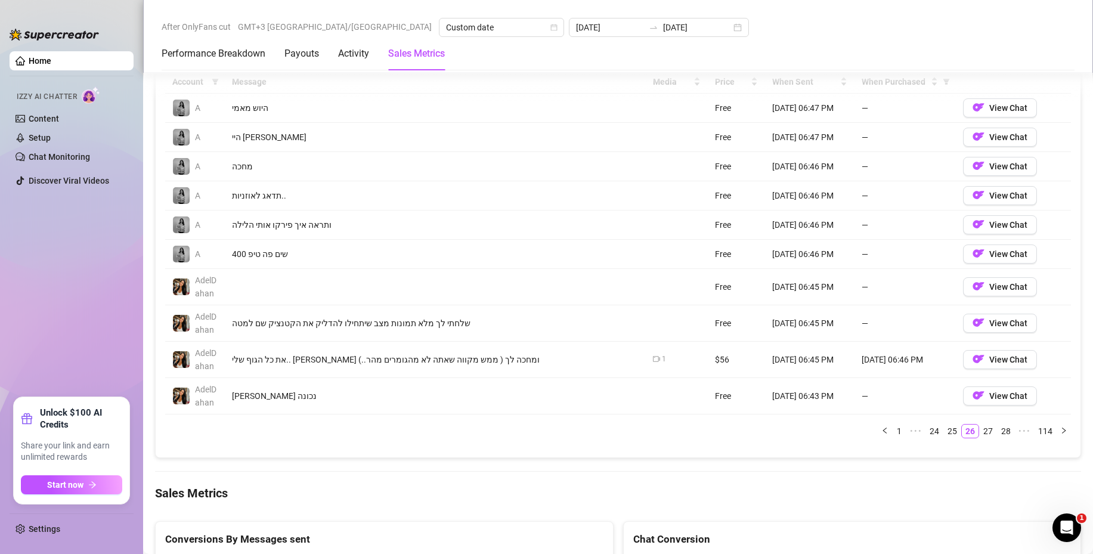
scroll to position [1073, 0]
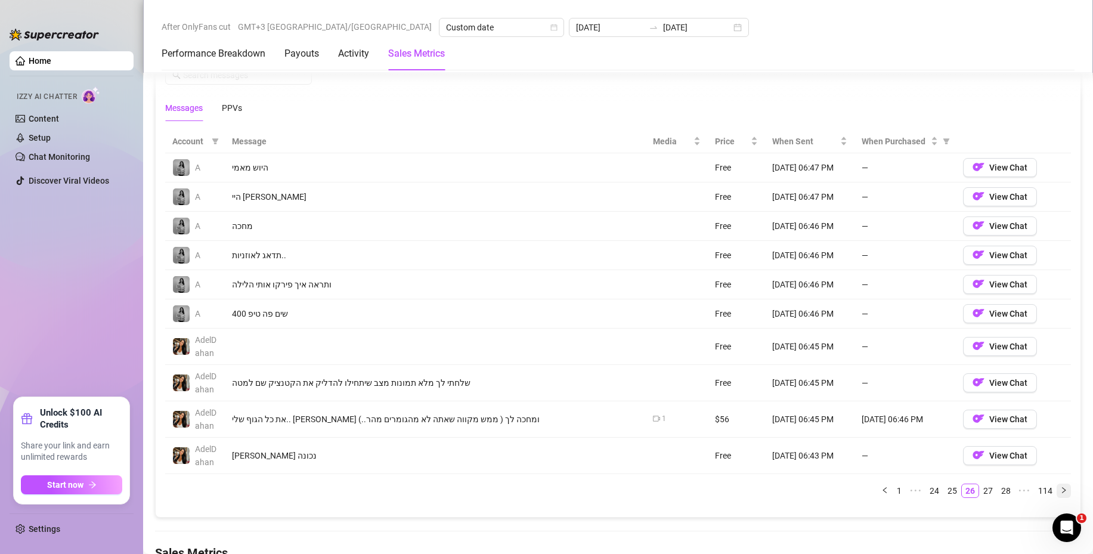
click at [1060, 487] on icon "right" at bounding box center [1063, 490] width 7 height 7
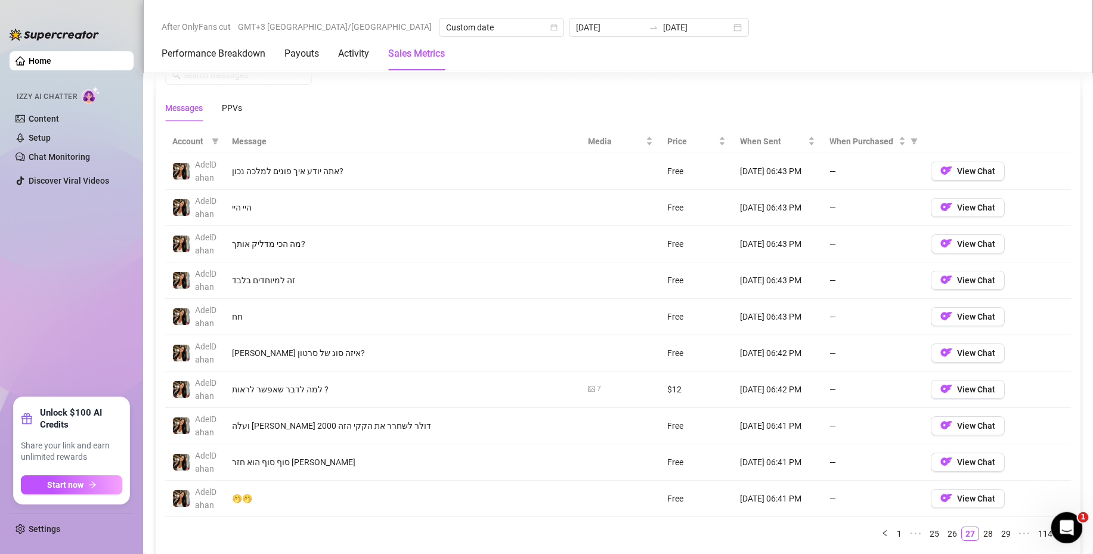
click at [1052, 533] on div "1" at bounding box center [1067, 528] width 32 height 32
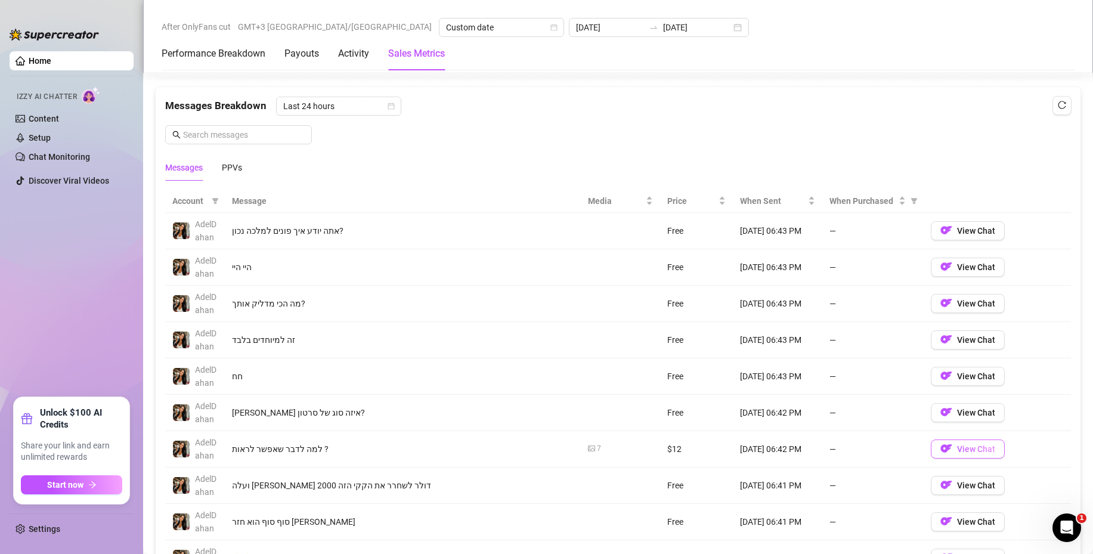
scroll to position [1133, 0]
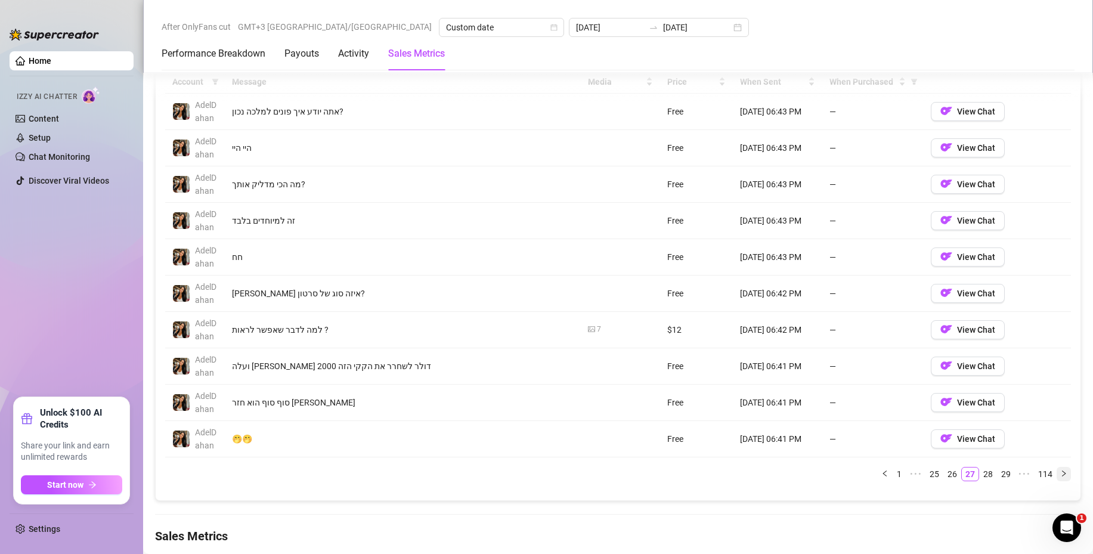
click at [1060, 473] on icon "right" at bounding box center [1063, 473] width 7 height 7
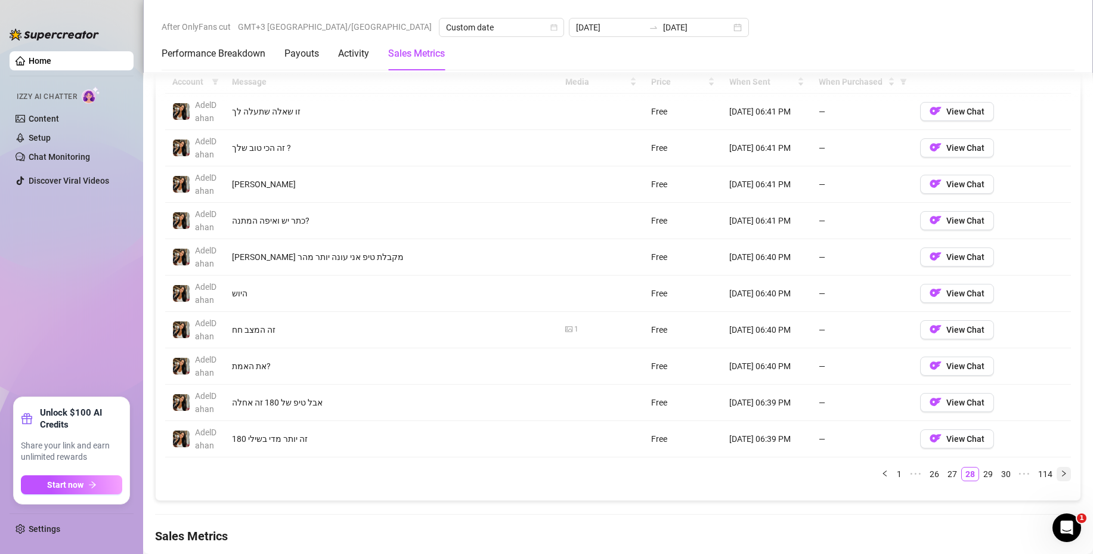
click at [1060, 470] on icon "right" at bounding box center [1063, 473] width 7 height 7
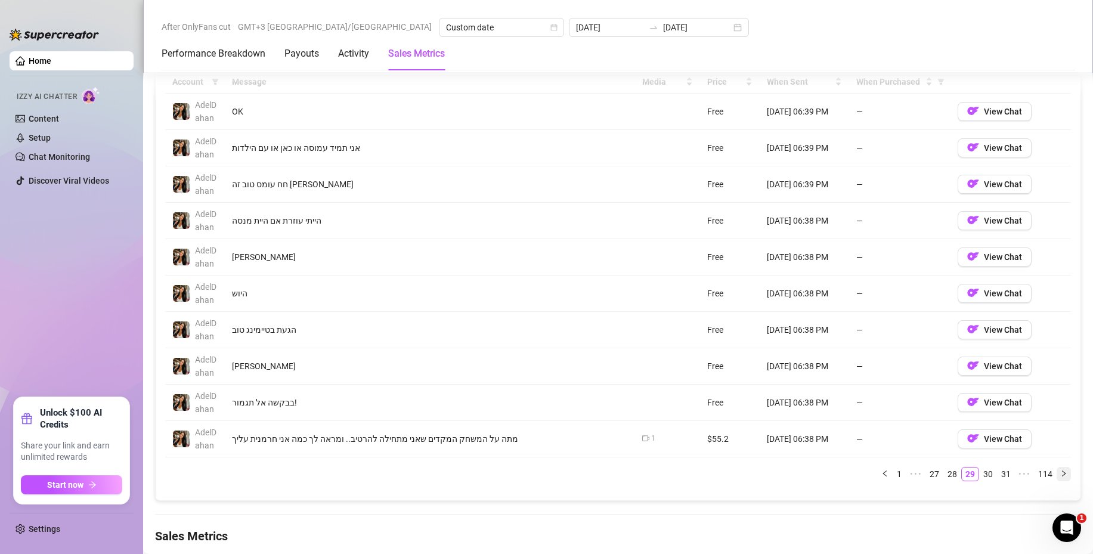
click at [1059, 476] on button "button" at bounding box center [1064, 474] width 14 height 14
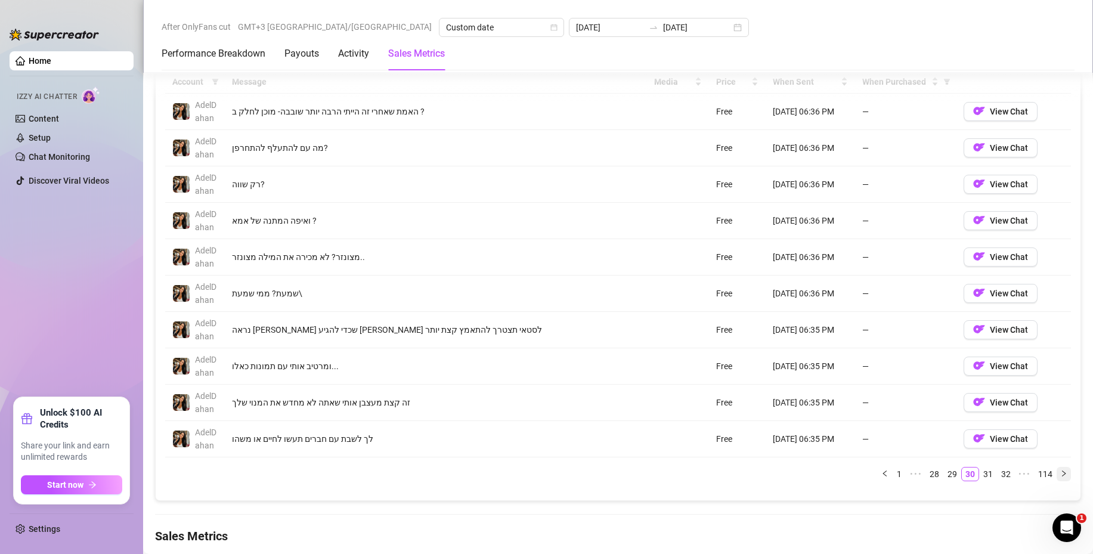
click at [1057, 473] on button "button" at bounding box center [1064, 474] width 14 height 14
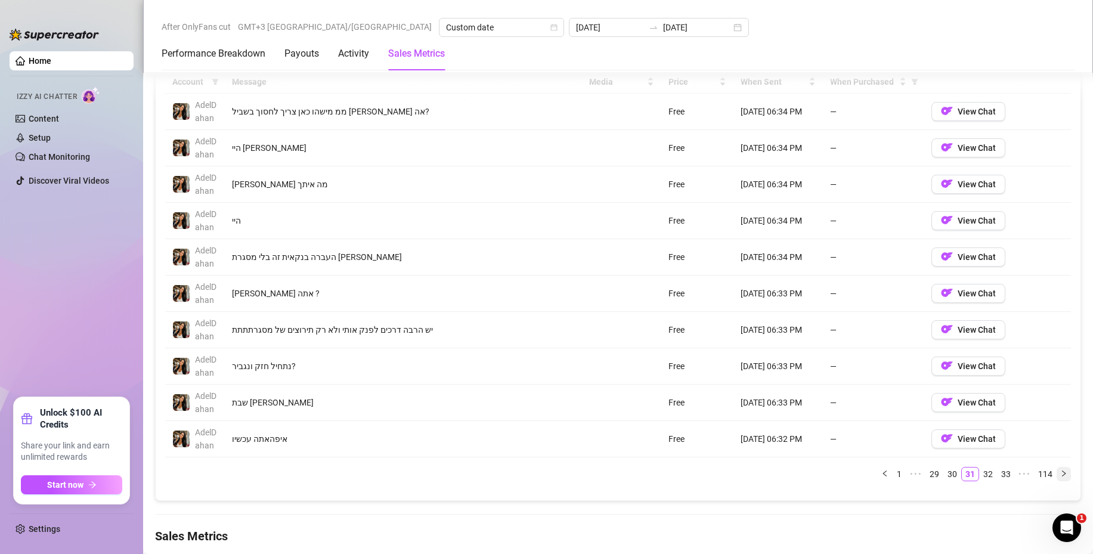
click at [1060, 471] on icon "right" at bounding box center [1063, 473] width 7 height 7
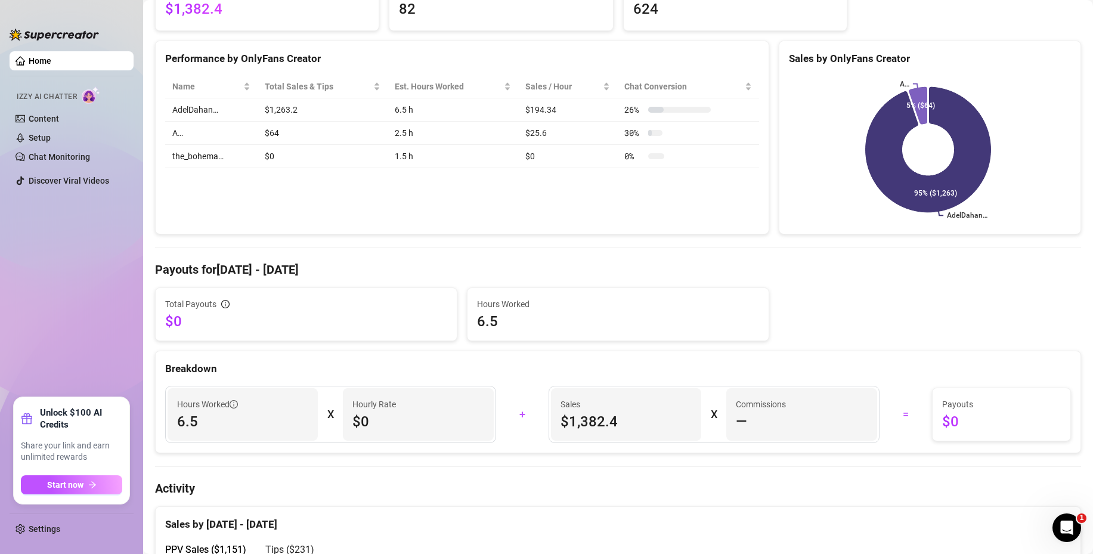
scroll to position [0, 0]
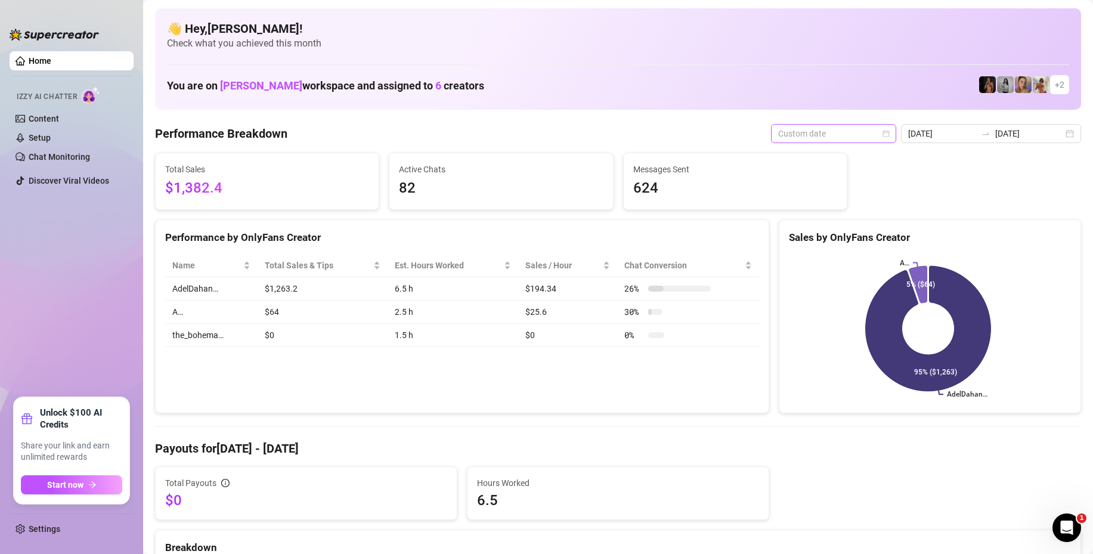
click at [850, 133] on span "Custom date" at bounding box center [833, 134] width 111 height 18
click at [816, 196] on div "Last 30 days" at bounding box center [836, 195] width 106 height 13
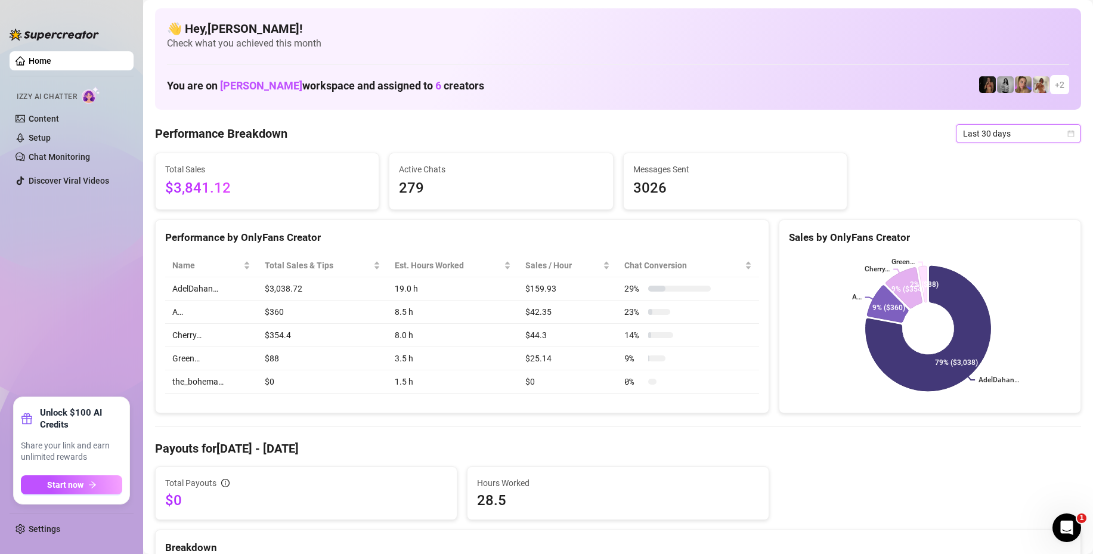
scroll to position [60, 0]
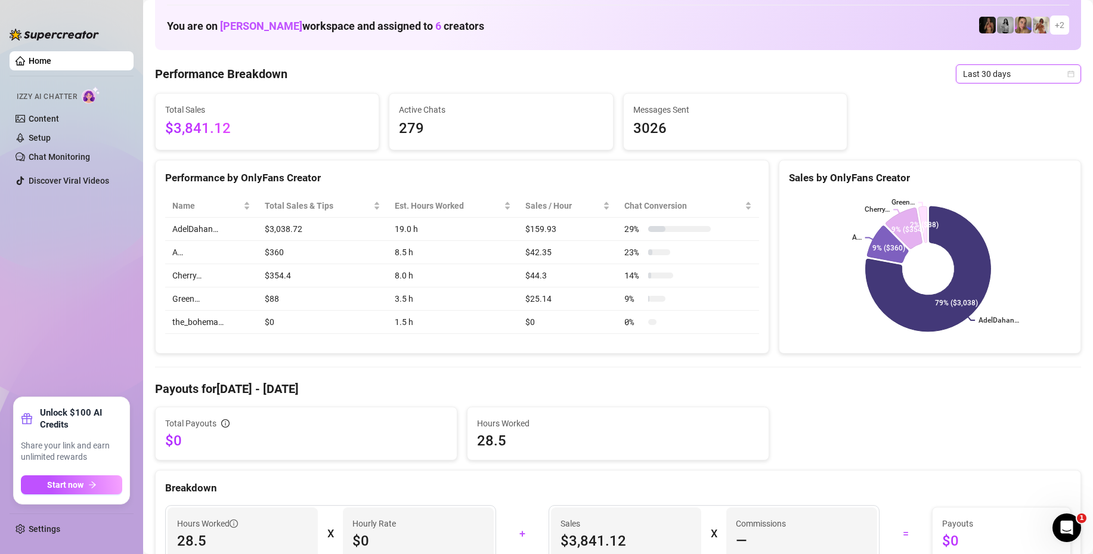
click at [216, 269] on td "Cherry…" at bounding box center [211, 275] width 92 height 23
click at [233, 319] on td "the_bohema…" at bounding box center [211, 322] width 92 height 23
click at [977, 74] on span "Last 30 days" at bounding box center [1018, 74] width 111 height 18
click at [969, 119] on div "Last 7 days" at bounding box center [1008, 116] width 106 height 13
click at [973, 76] on span "Last 7 days" at bounding box center [1018, 74] width 111 height 18
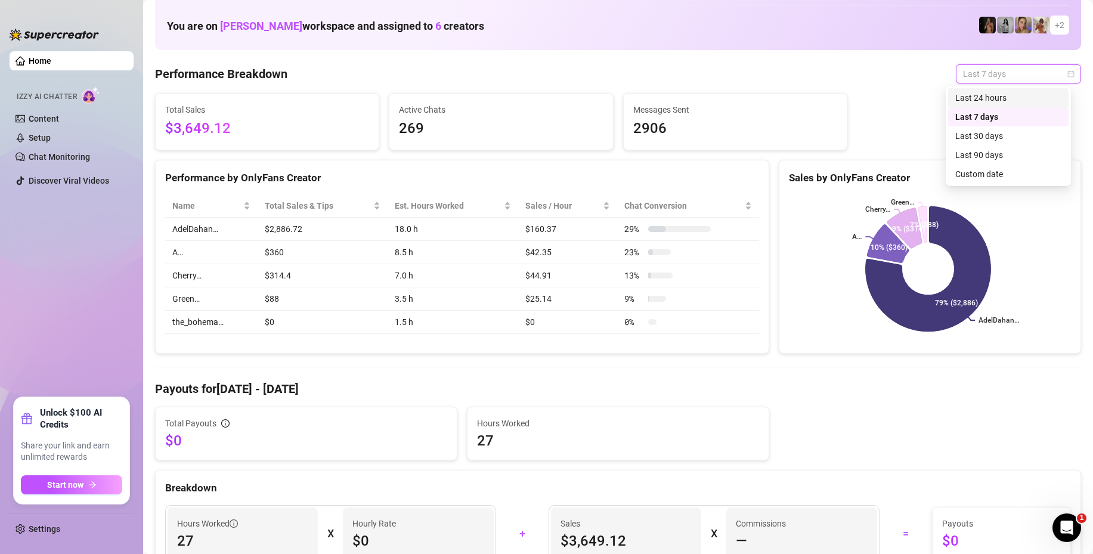
click at [956, 95] on div "Last 24 hours" at bounding box center [1008, 97] width 106 height 13
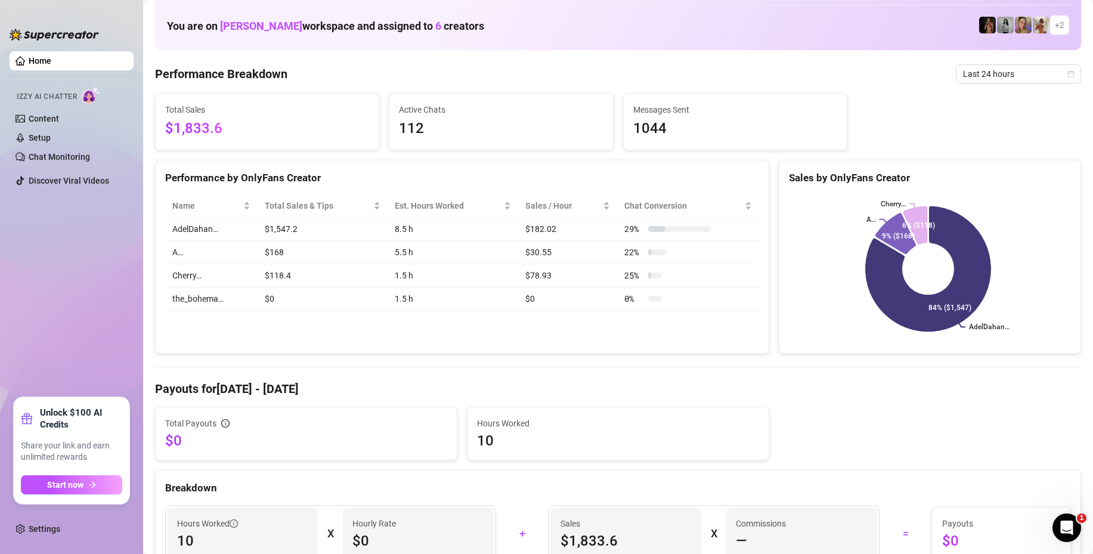
click at [223, 128] on span "$1,833.6" at bounding box center [267, 128] width 204 height 23
click at [224, 125] on span "$1,833.6" at bounding box center [267, 128] width 204 height 23
click at [218, 126] on span "$1,833.6" at bounding box center [267, 128] width 204 height 23
click at [217, 127] on span "$1,833.6" at bounding box center [267, 128] width 204 height 23
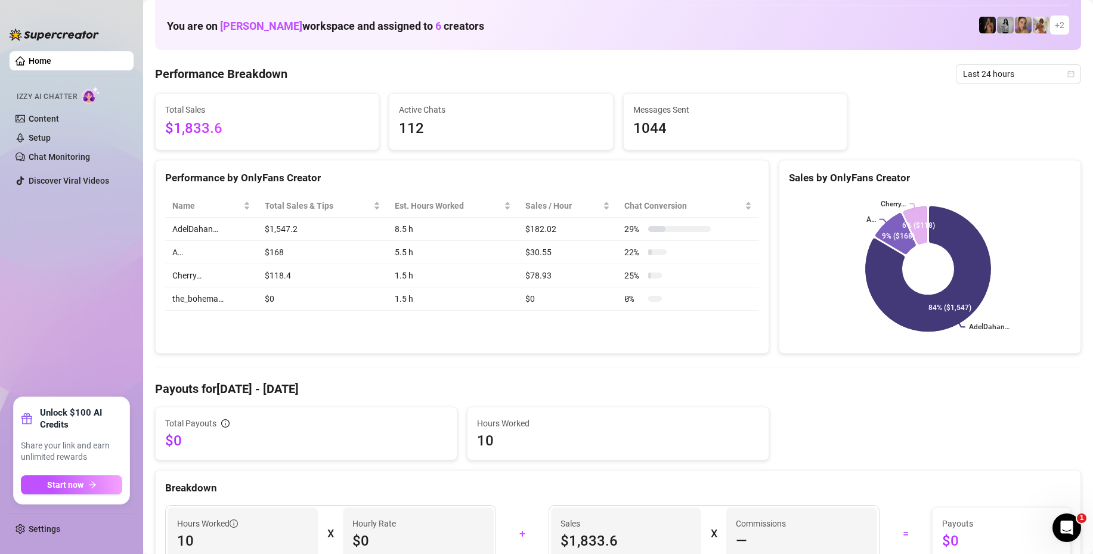
click at [224, 98] on div "Total Sales $1,833.6" at bounding box center [267, 122] width 223 height 56
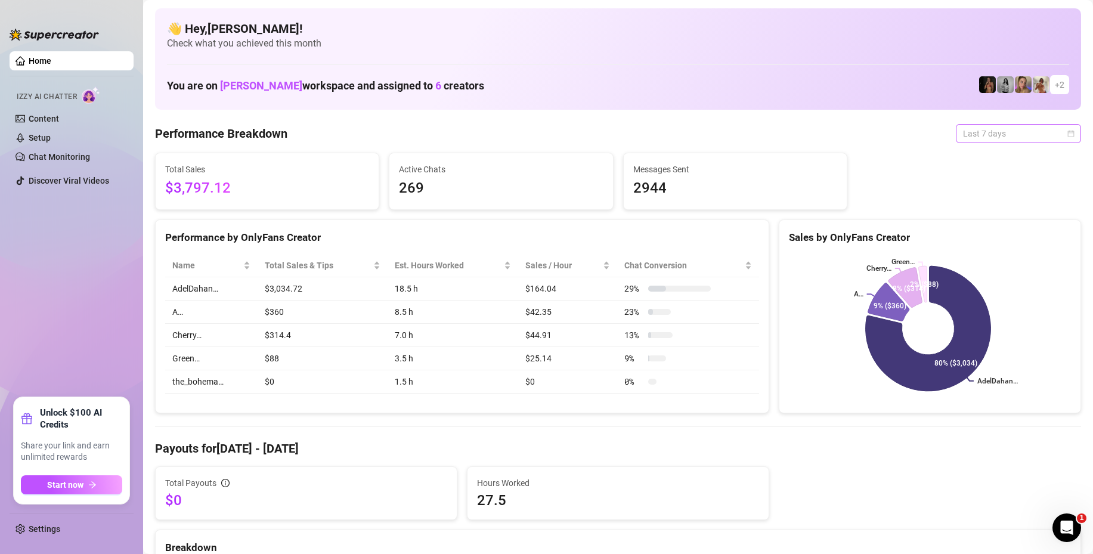
click at [966, 132] on span "Last 7 days" at bounding box center [1018, 134] width 111 height 18
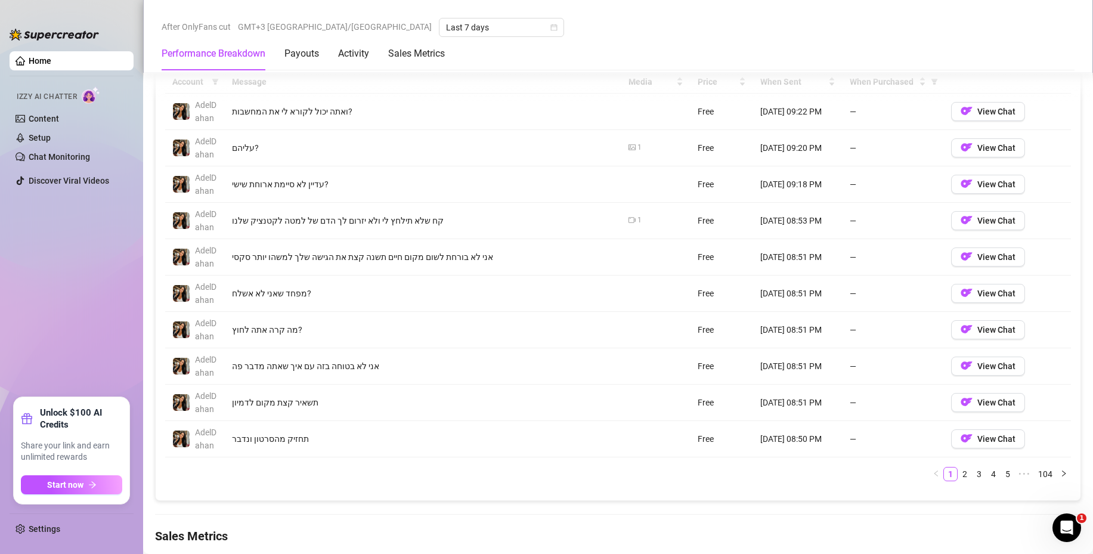
scroll to position [1073, 0]
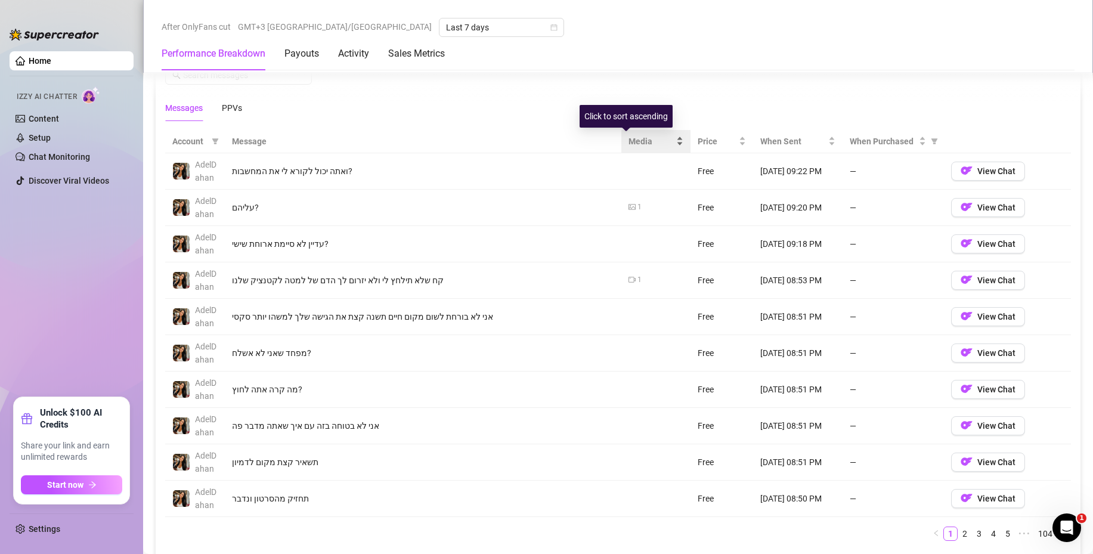
click at [659, 143] on div "Media" at bounding box center [655, 141] width 54 height 13
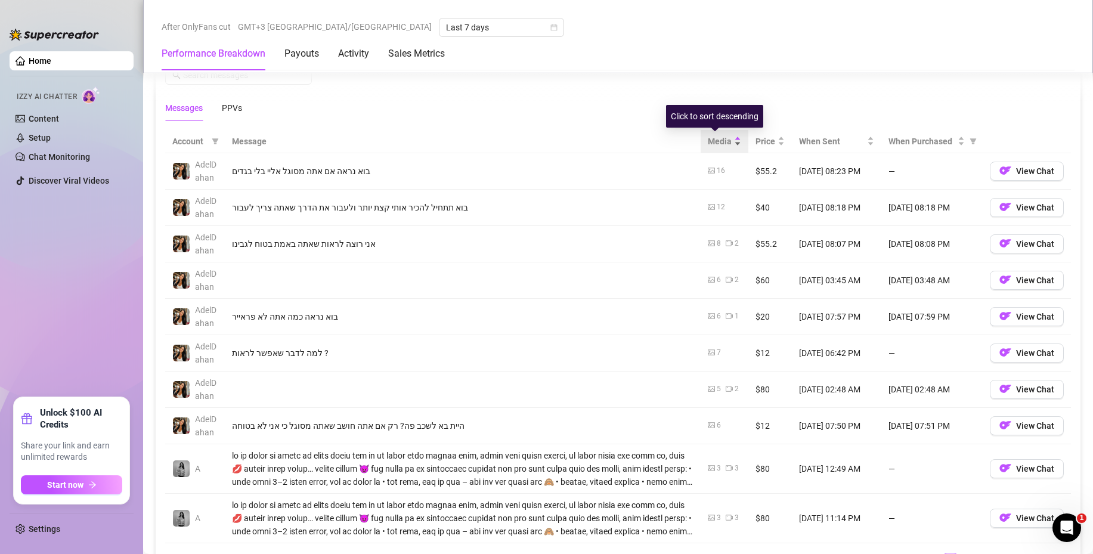
click at [714, 137] on span "Media" at bounding box center [720, 141] width 24 height 13
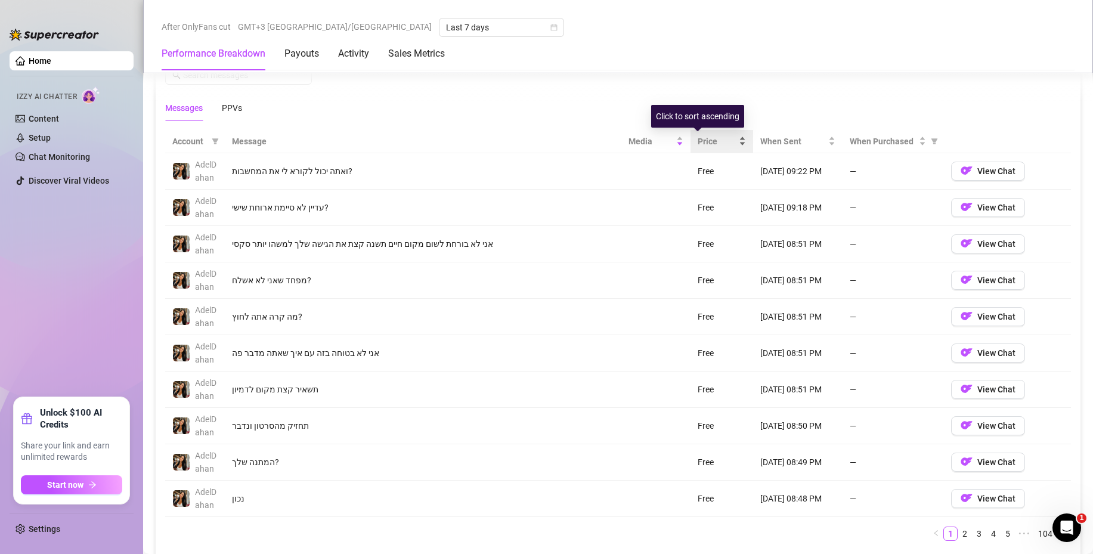
click at [713, 140] on span "Price" at bounding box center [717, 141] width 39 height 13
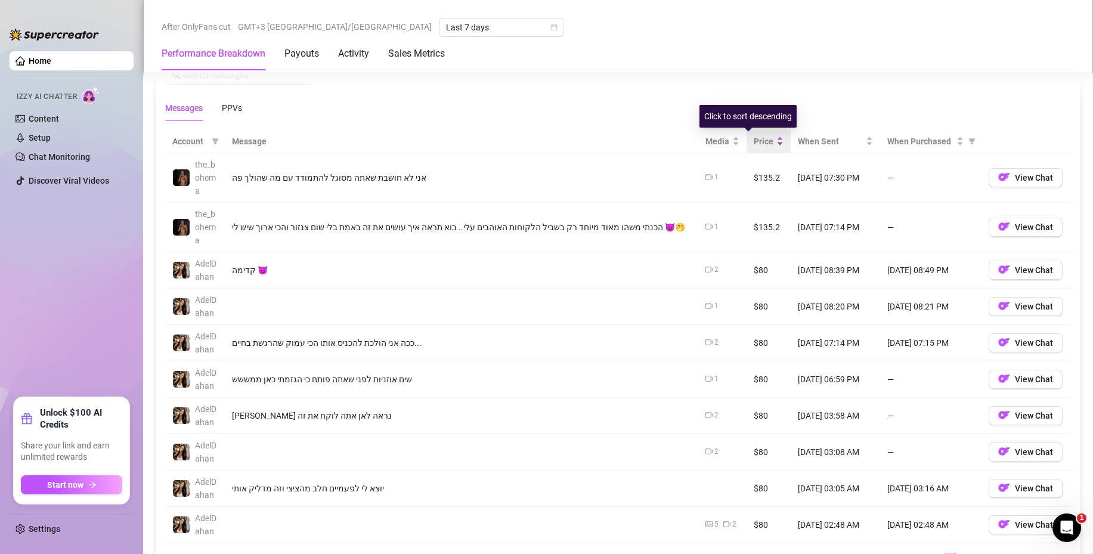
click at [758, 145] on div "Price" at bounding box center [769, 141] width 30 height 13
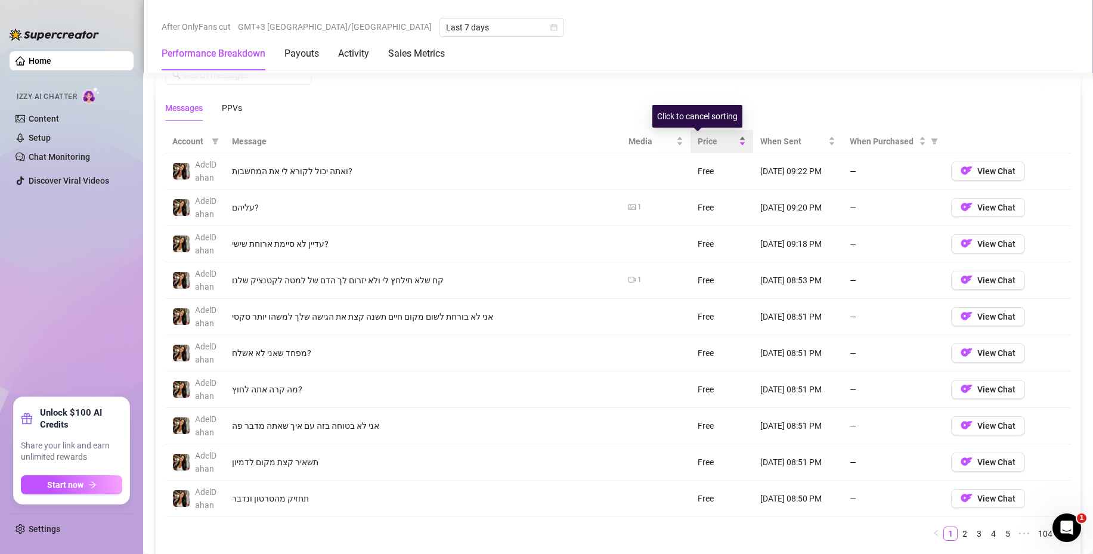
click at [720, 138] on div "Price" at bounding box center [722, 141] width 48 height 13
click at [718, 141] on div "Price" at bounding box center [722, 141] width 48 height 13
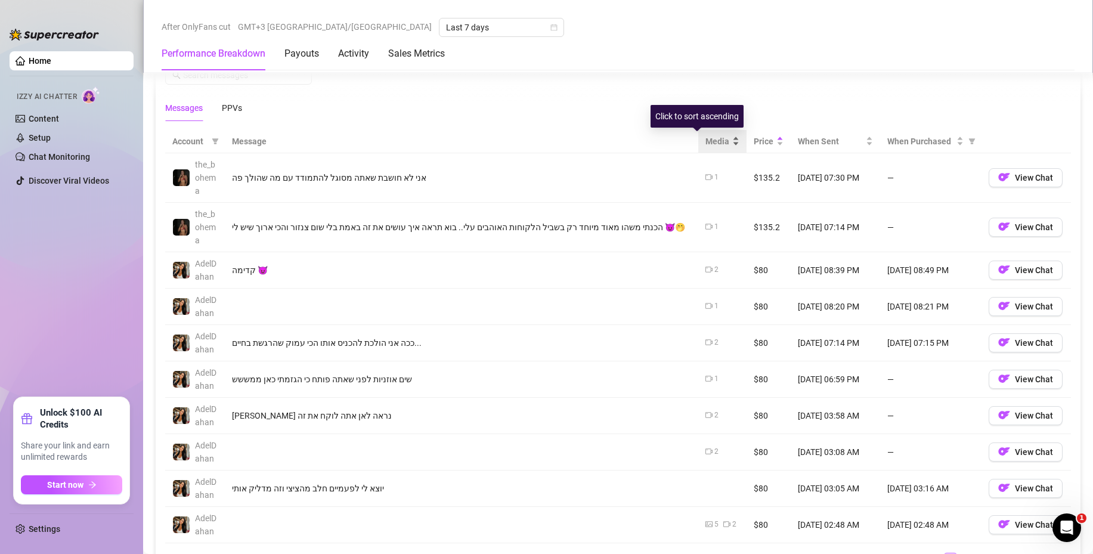
click at [714, 135] on div "Media" at bounding box center [722, 141] width 34 height 13
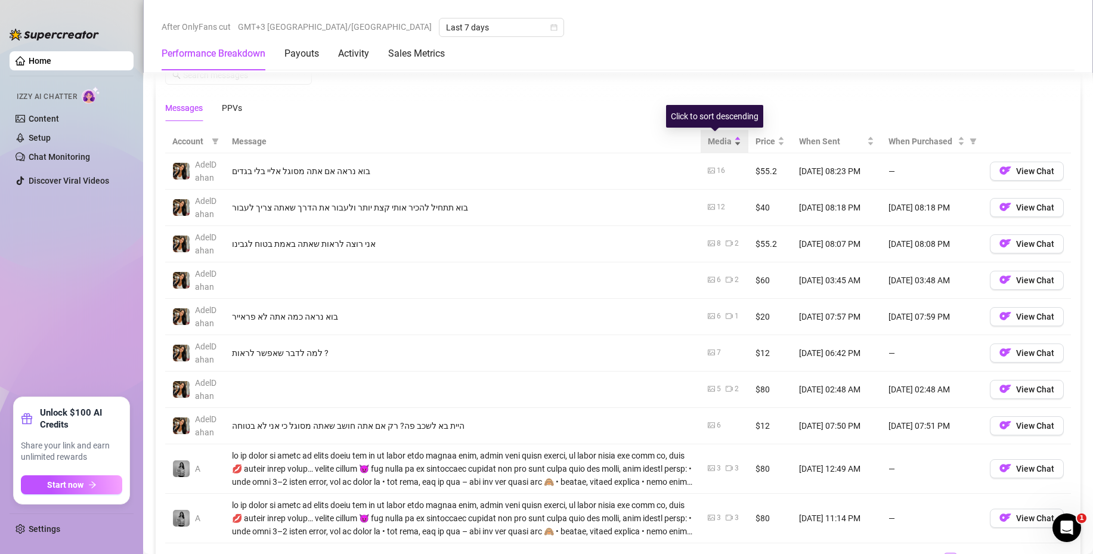
click at [727, 145] on div "Media" at bounding box center [724, 141] width 33 height 13
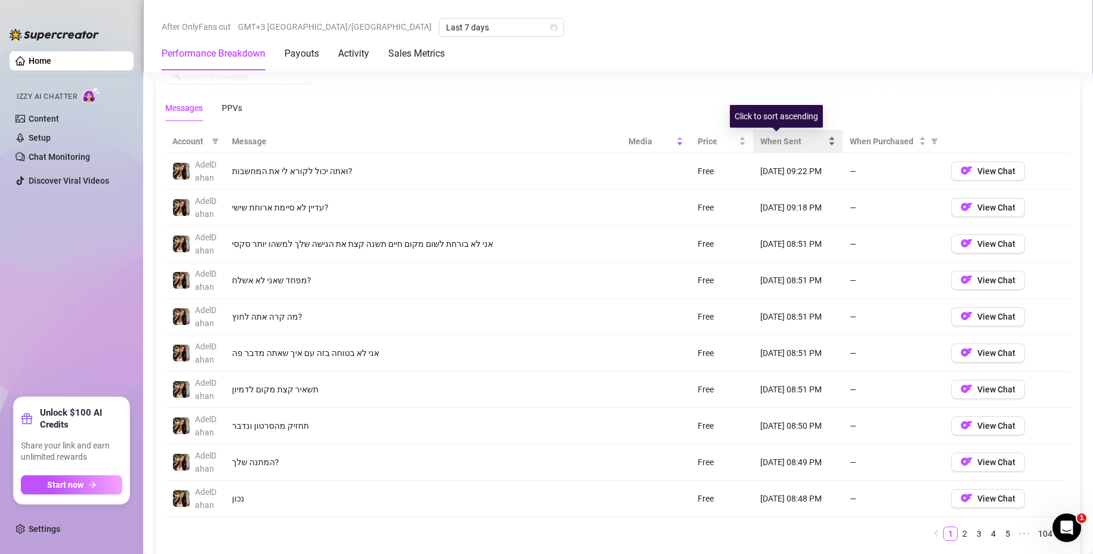
click at [807, 138] on div "When Sent" at bounding box center [797, 141] width 75 height 13
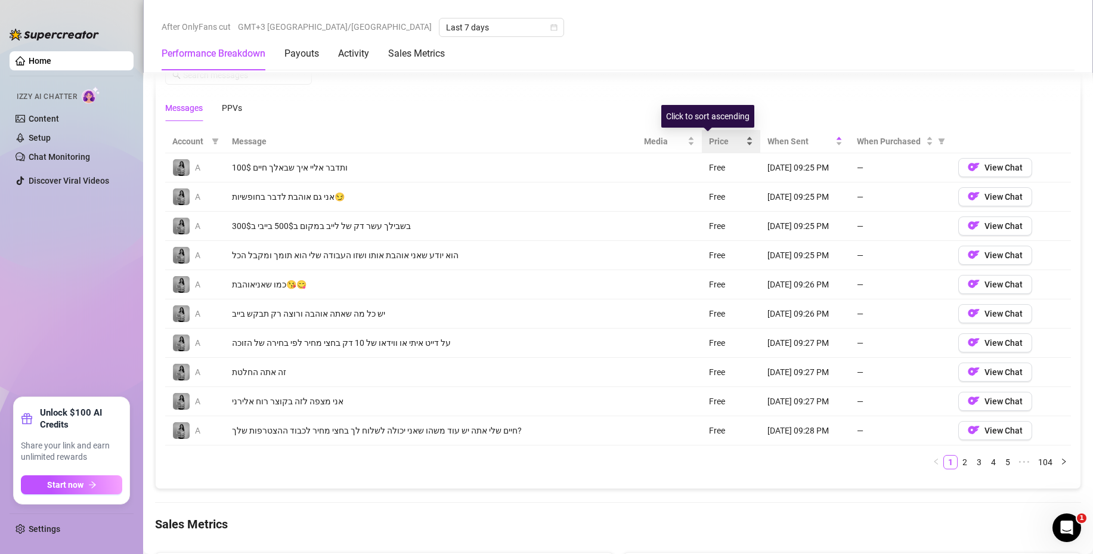
click at [729, 135] on div "Price" at bounding box center [731, 141] width 45 height 13
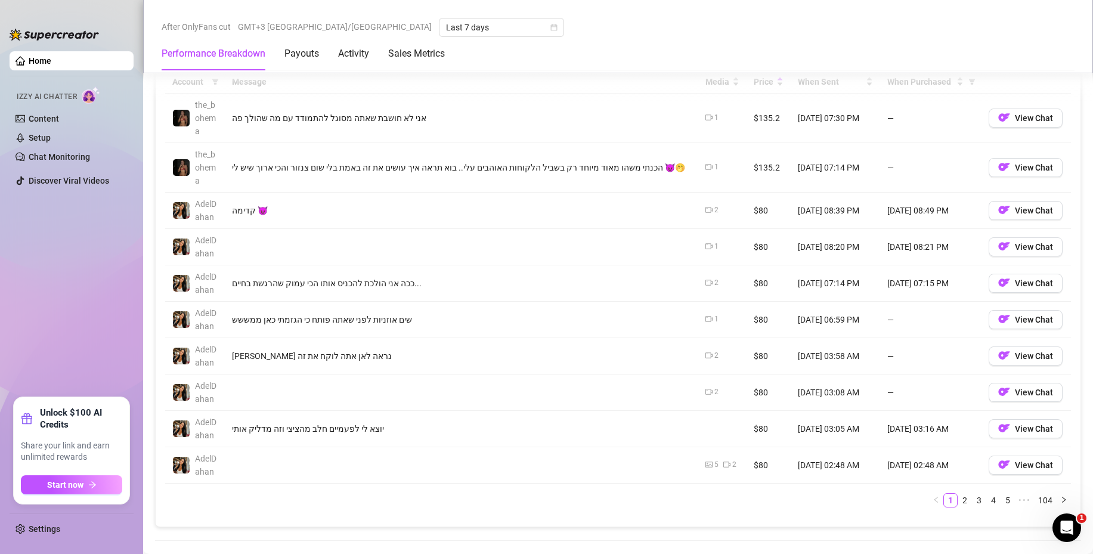
scroll to position [1192, 0]
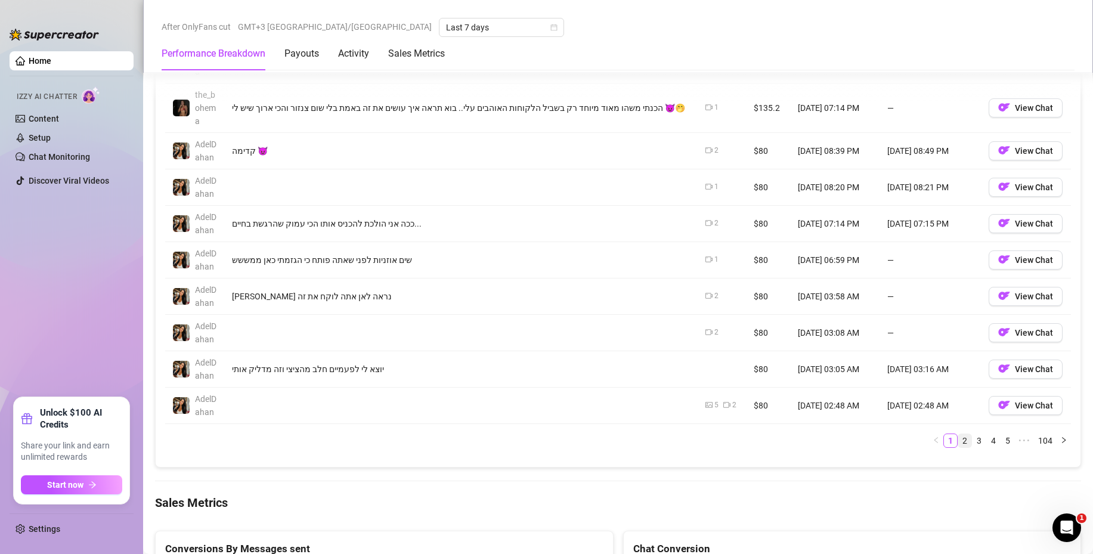
click at [958, 442] on link "2" at bounding box center [964, 440] width 13 height 13
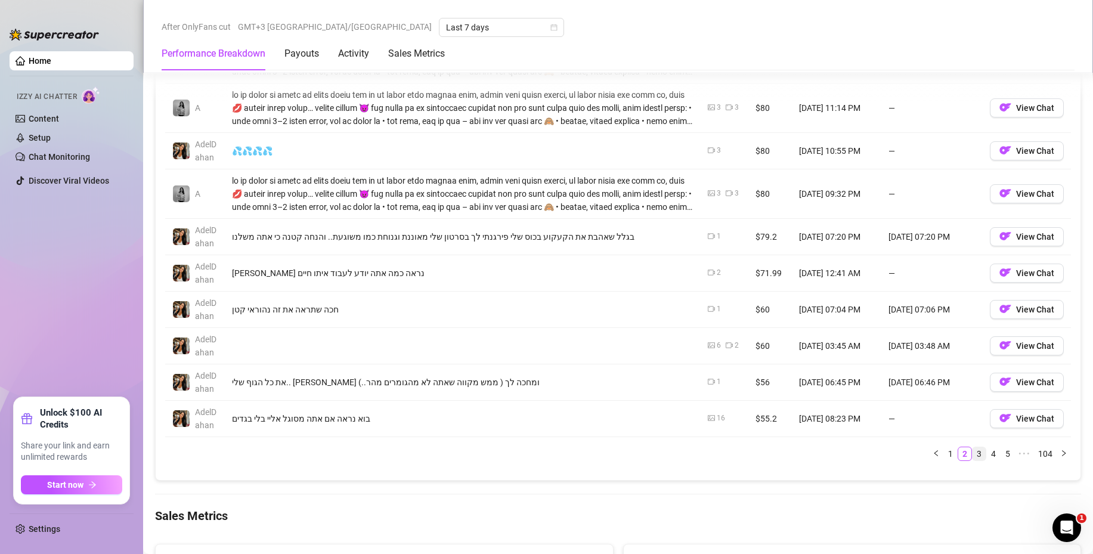
click at [975, 453] on link "3" at bounding box center [978, 453] width 13 height 13
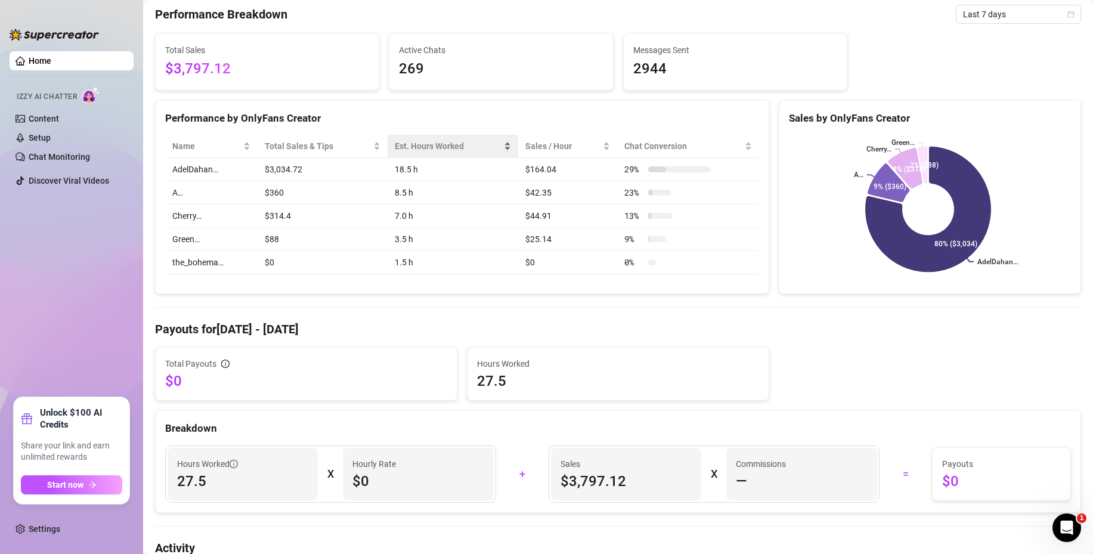
scroll to position [0, 0]
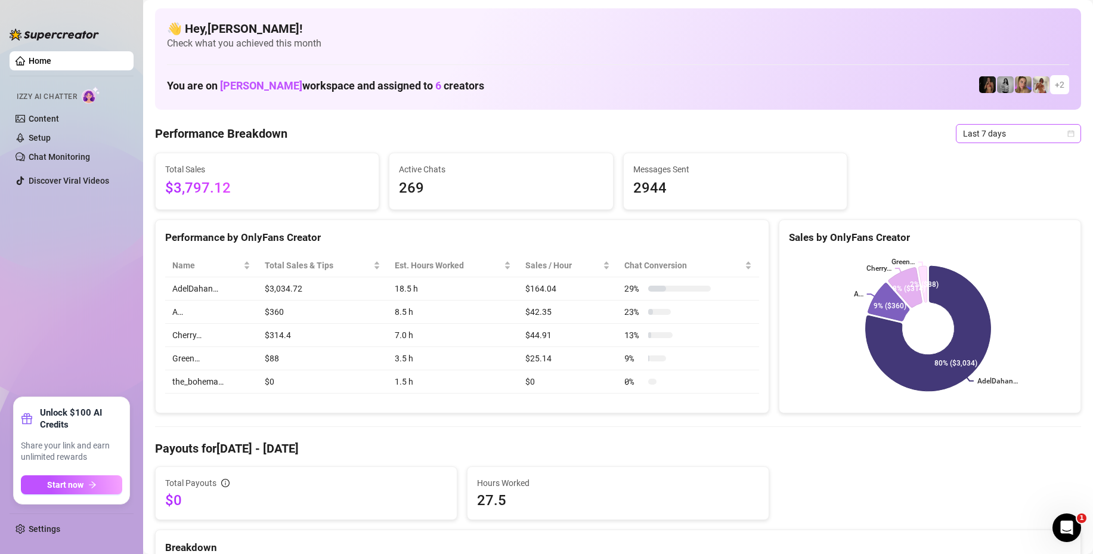
click at [999, 132] on span "Last 7 days" at bounding box center [1018, 134] width 111 height 18
click at [989, 152] on div "Last 24 hours" at bounding box center [1008, 157] width 106 height 13
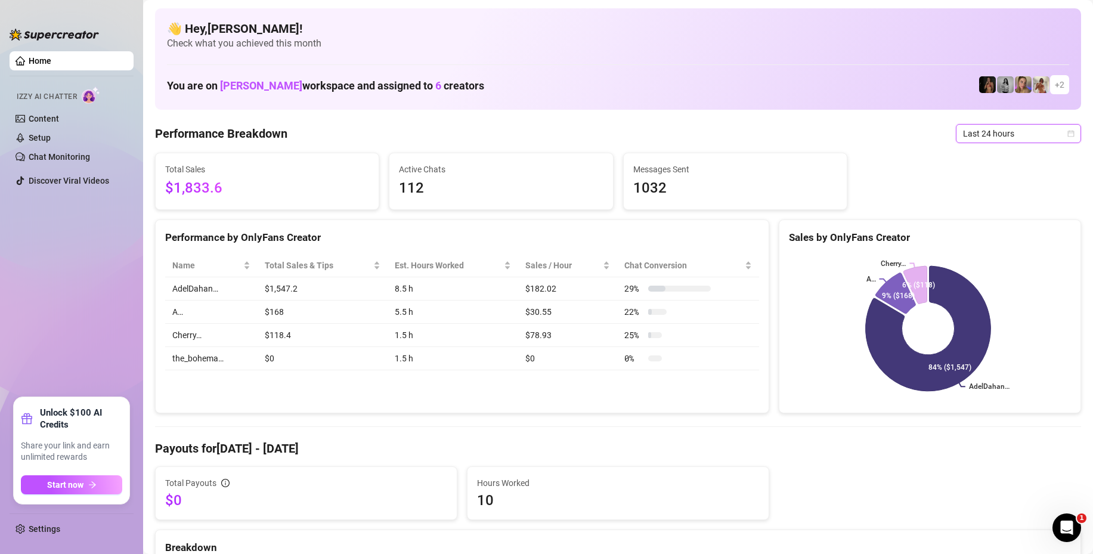
click at [991, 127] on span "Last 24 hours" at bounding box center [1018, 134] width 111 height 18
click at [1005, 218] on div "Last 90 days" at bounding box center [1008, 214] width 106 height 13
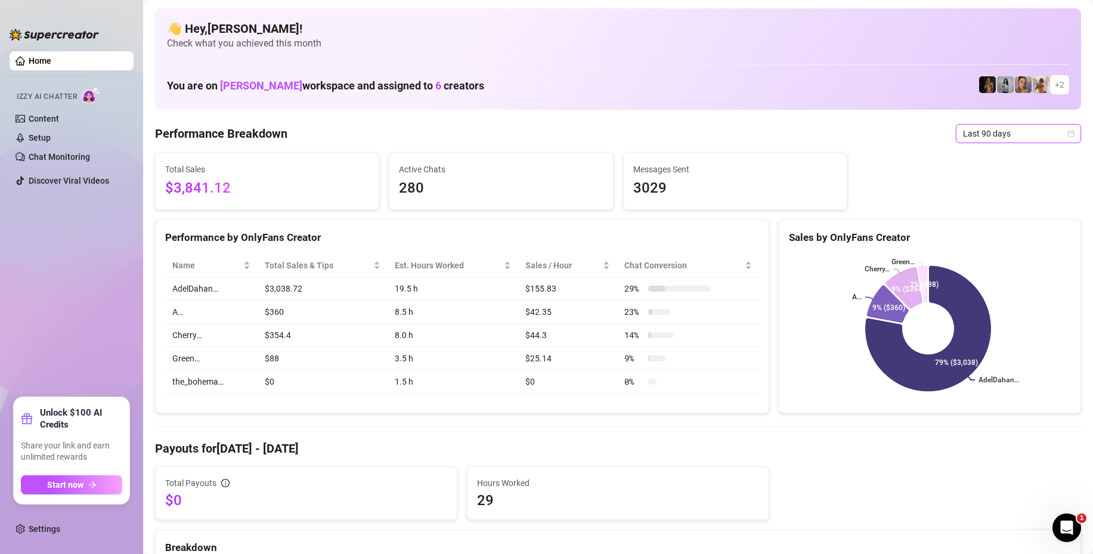
drag, startPoint x: 882, startPoint y: 209, endPoint x: 806, endPoint y: 229, distance: 78.8
drag, startPoint x: 806, startPoint y: 229, endPoint x: 877, endPoint y: 461, distance: 243.1
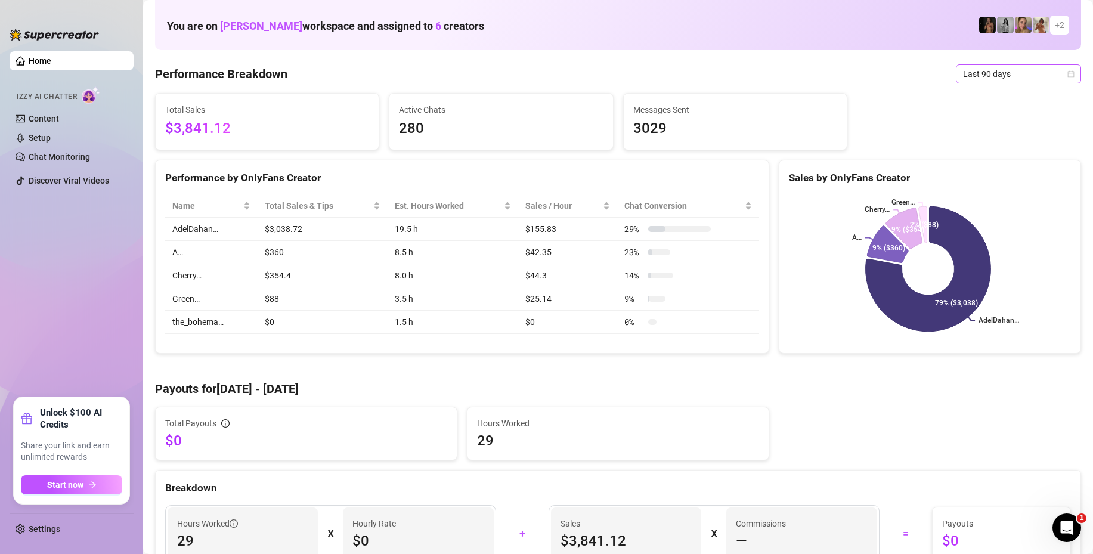
click at [968, 73] on span "Last 90 days" at bounding box center [1018, 74] width 111 height 18
click at [986, 137] on div "Last 30 days" at bounding box center [1008, 135] width 106 height 13
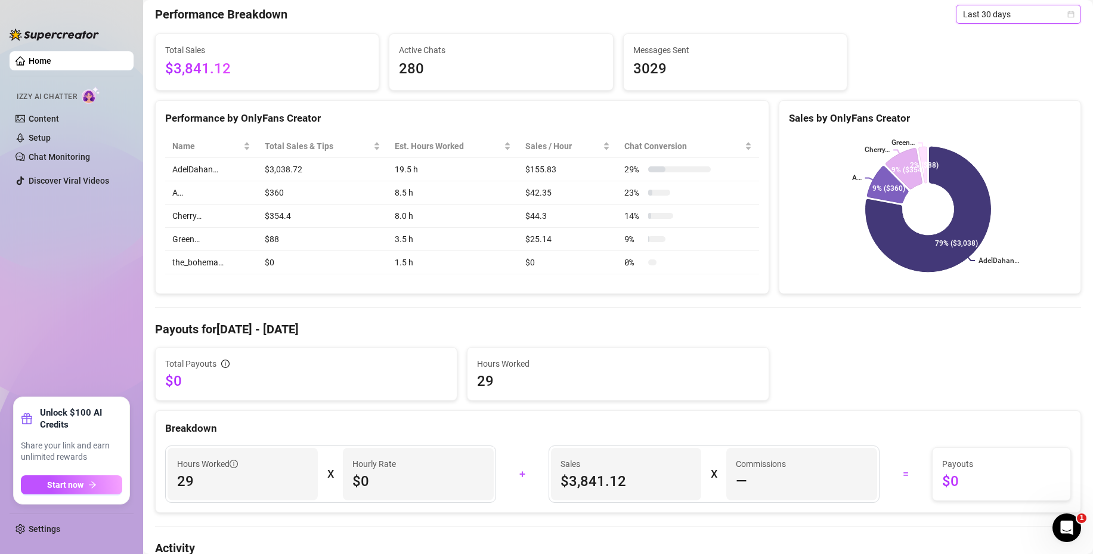
scroll to position [0, 0]
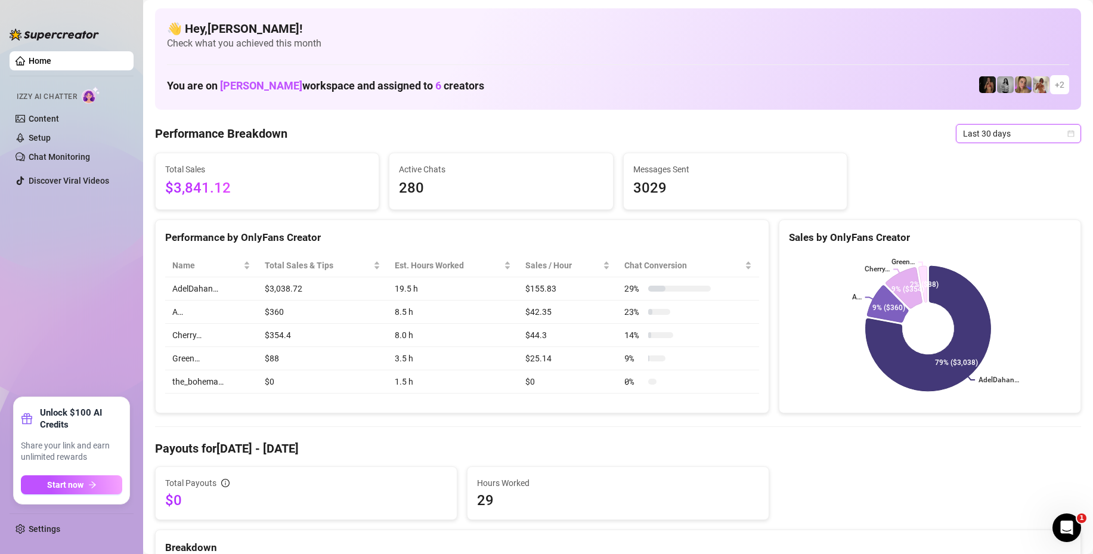
click at [1015, 138] on span "Last 30 days" at bounding box center [1018, 134] width 111 height 18
click at [979, 127] on span "Last 30 days" at bounding box center [1018, 134] width 111 height 18
click at [1054, 134] on span "Last 30 days" at bounding box center [1018, 134] width 111 height 18
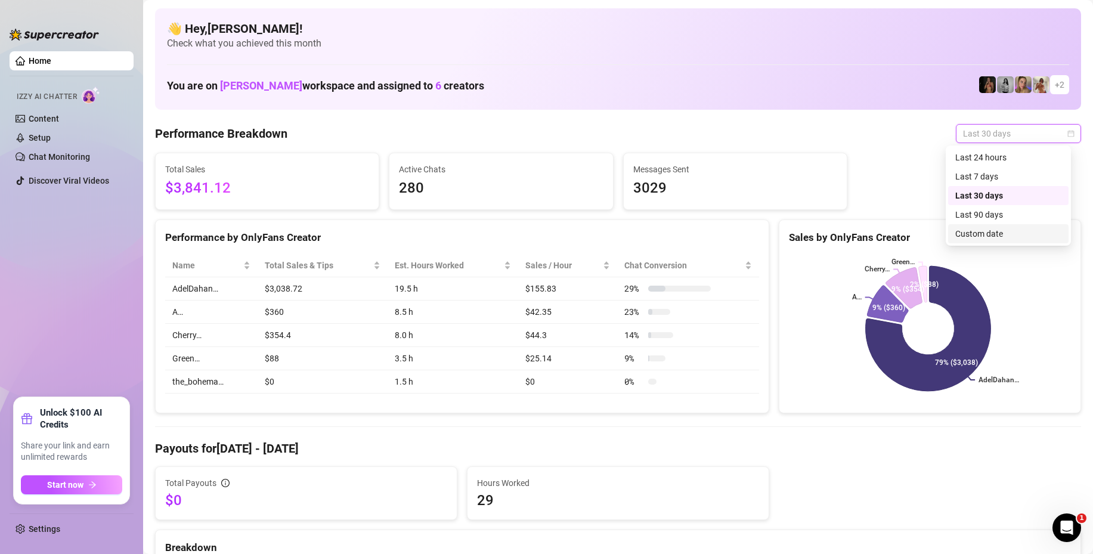
click at [971, 232] on div "Custom date" at bounding box center [1008, 233] width 106 height 13
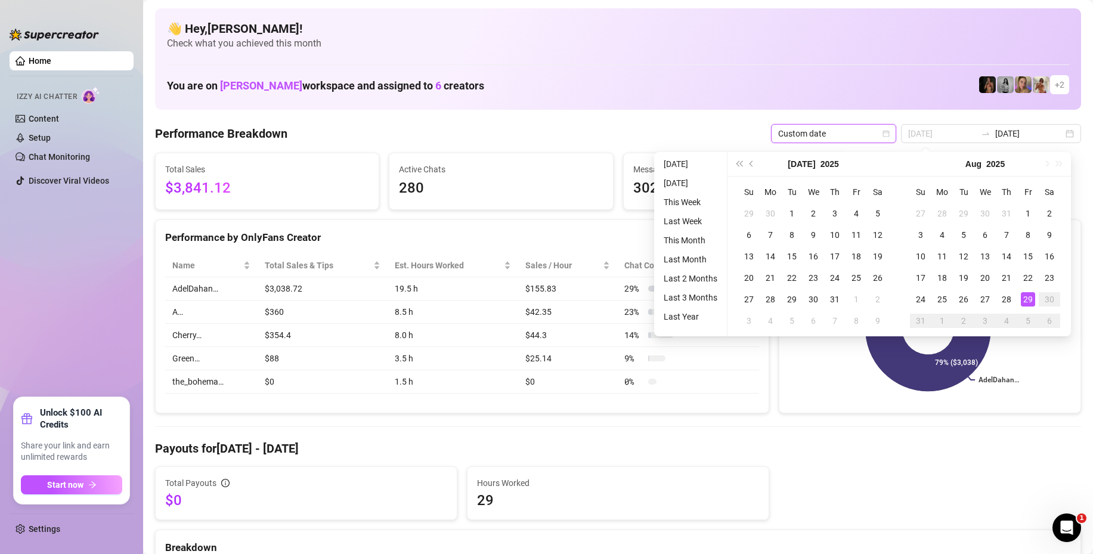
type input "2025-08-29"
click at [1023, 299] on div "29" at bounding box center [1028, 299] width 14 height 14
click at [1024, 299] on div "29" at bounding box center [1028, 299] width 14 height 14
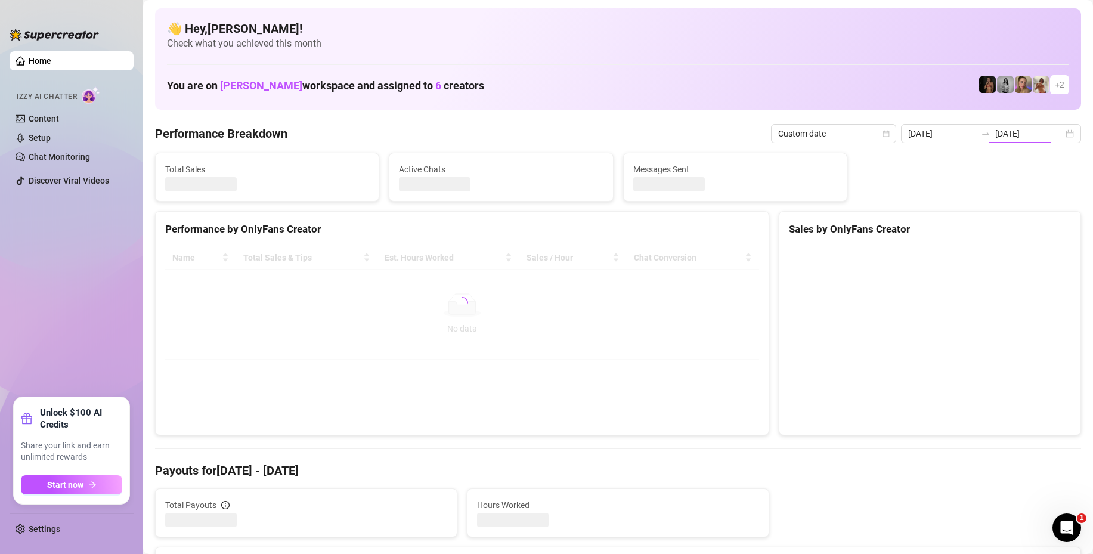
type input "2025-08-29"
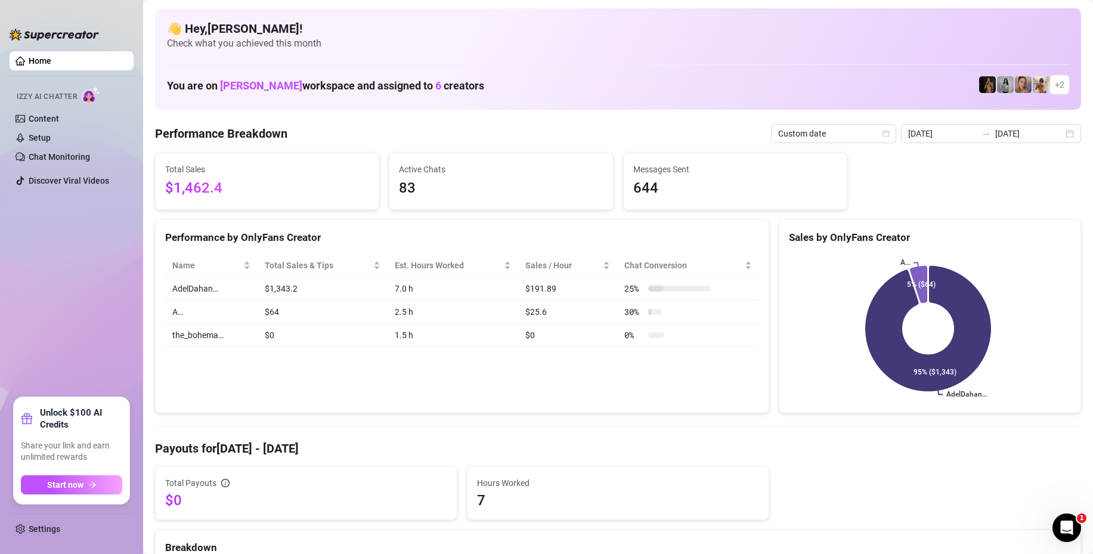
click at [275, 311] on td "$64" at bounding box center [323, 312] width 130 height 23
click at [287, 308] on td "$64" at bounding box center [323, 312] width 130 height 23
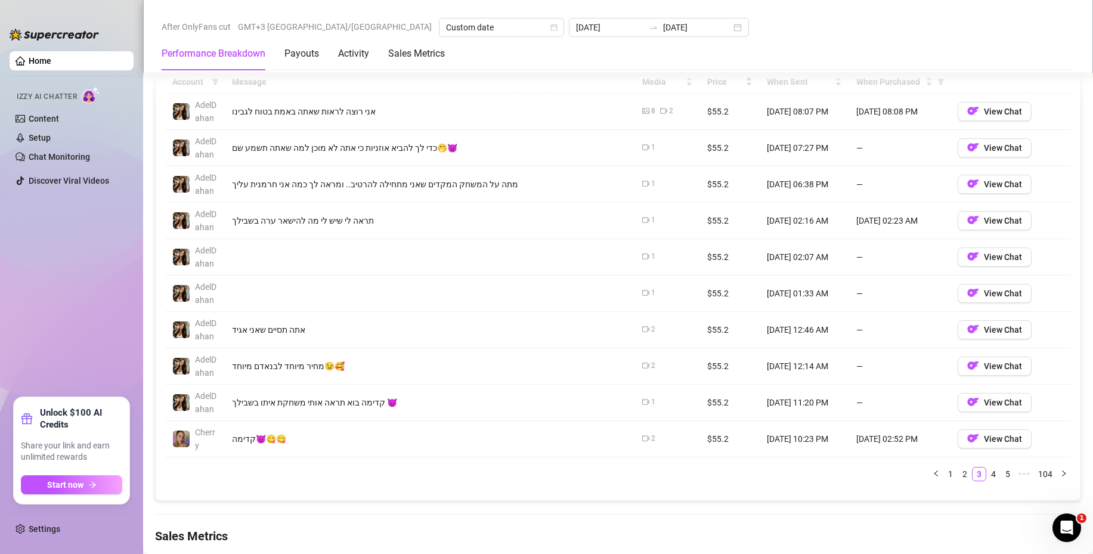
scroll to position [1073, 0]
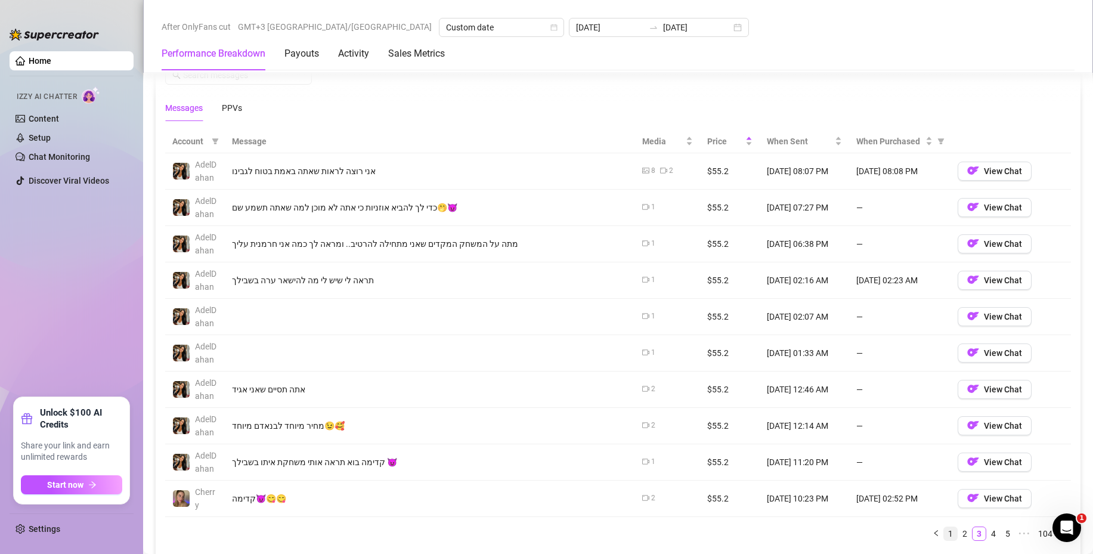
click at [944, 530] on link "1" at bounding box center [950, 533] width 13 height 13
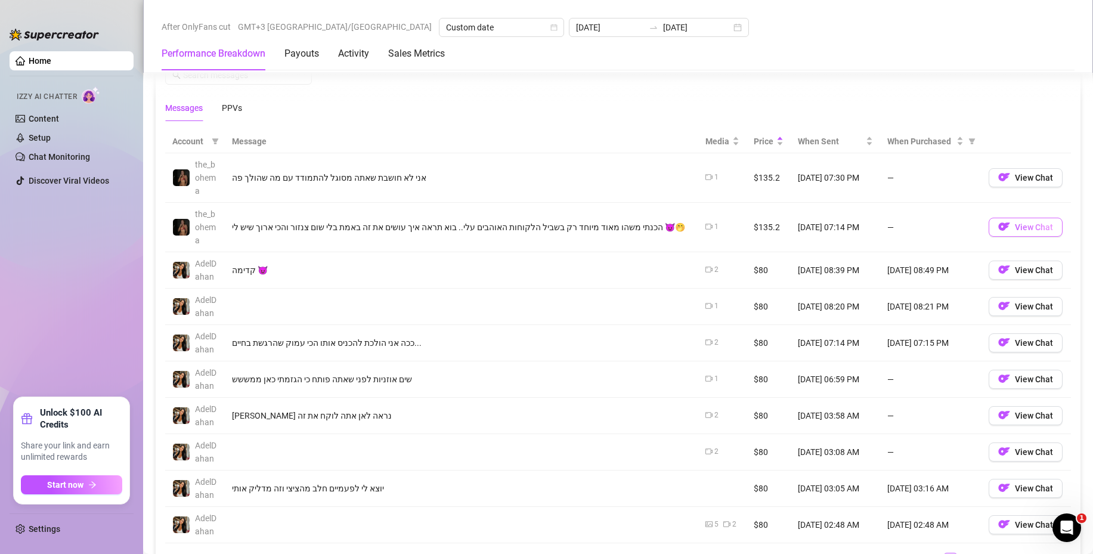
click at [1015, 228] on span "View Chat" at bounding box center [1034, 227] width 38 height 10
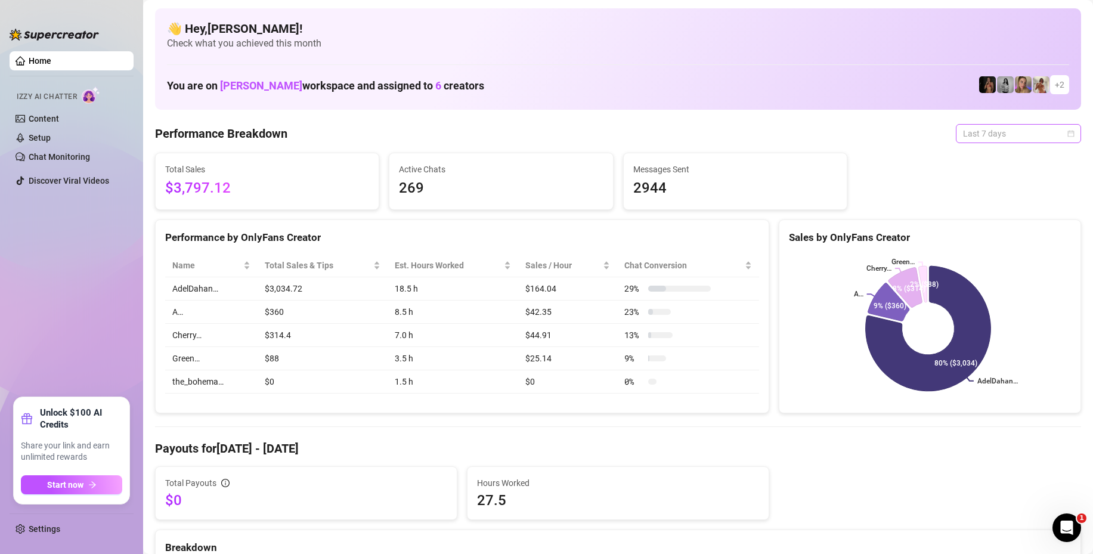
click at [972, 137] on span "Last 7 days" at bounding box center [1018, 134] width 111 height 18
click at [846, 130] on div "Performance Breakdown Last 7 days" at bounding box center [618, 133] width 926 height 19
click at [982, 131] on span "Last 7 days" at bounding box center [1018, 134] width 111 height 18
click at [974, 156] on div "Last 24 hours" at bounding box center [1008, 157] width 106 height 13
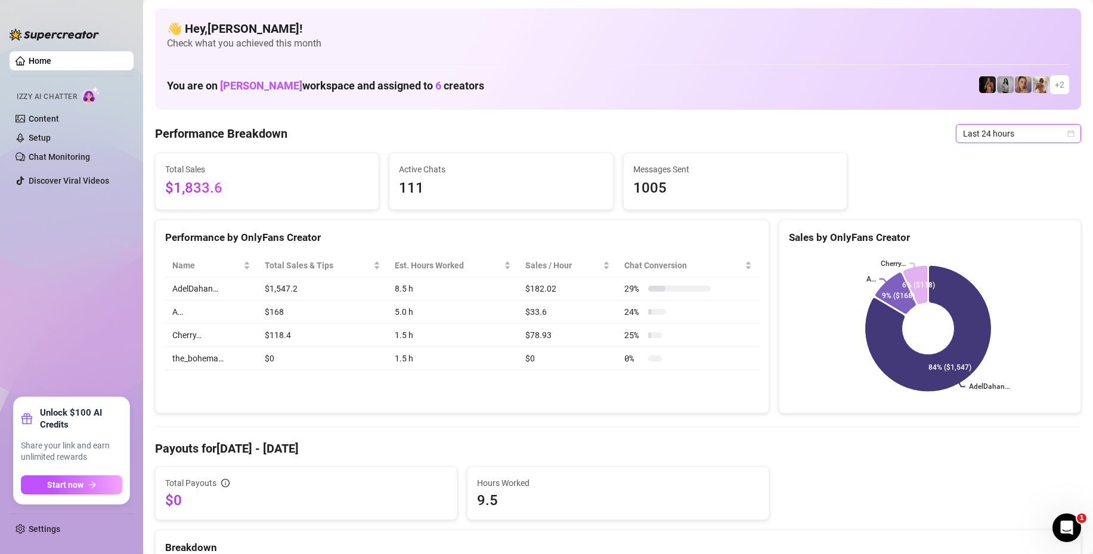
click at [981, 129] on span "Last 24 hours" at bounding box center [1018, 134] width 111 height 18
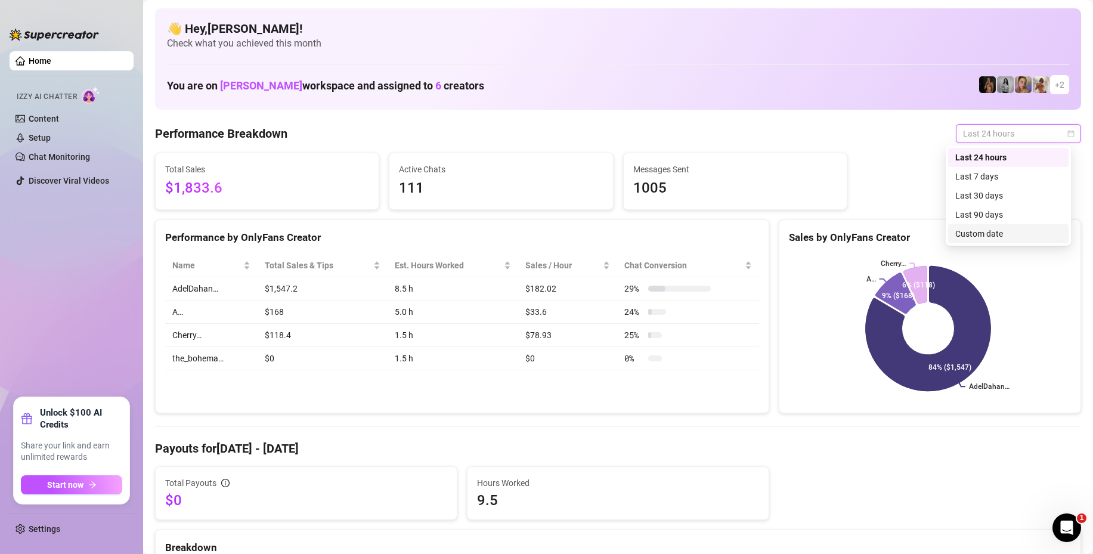
click at [986, 234] on div "Custom date" at bounding box center [1008, 233] width 106 height 13
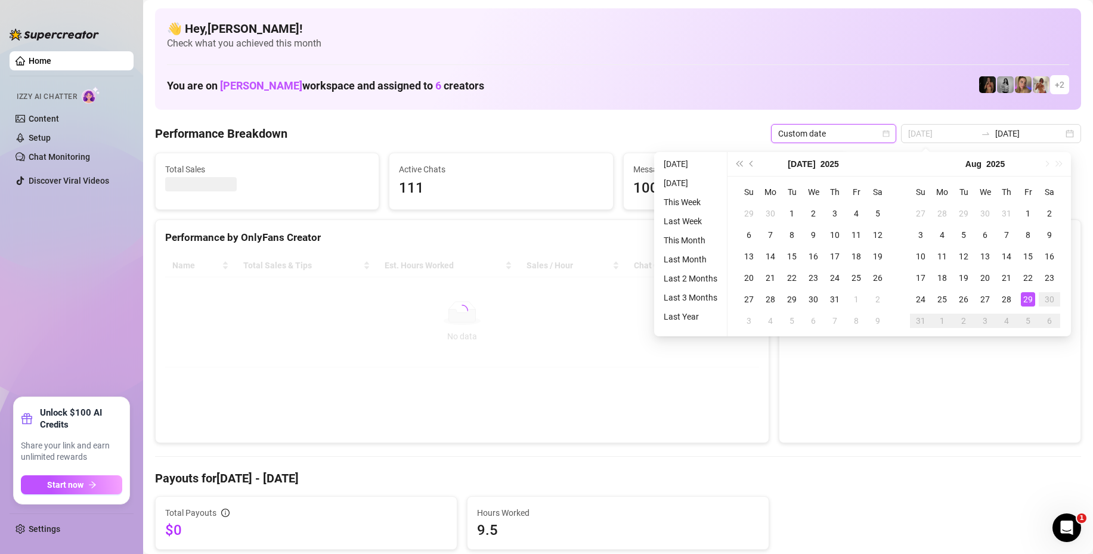
click at [1025, 297] on div "29" at bounding box center [1028, 299] width 14 height 14
type input "[DATE]"
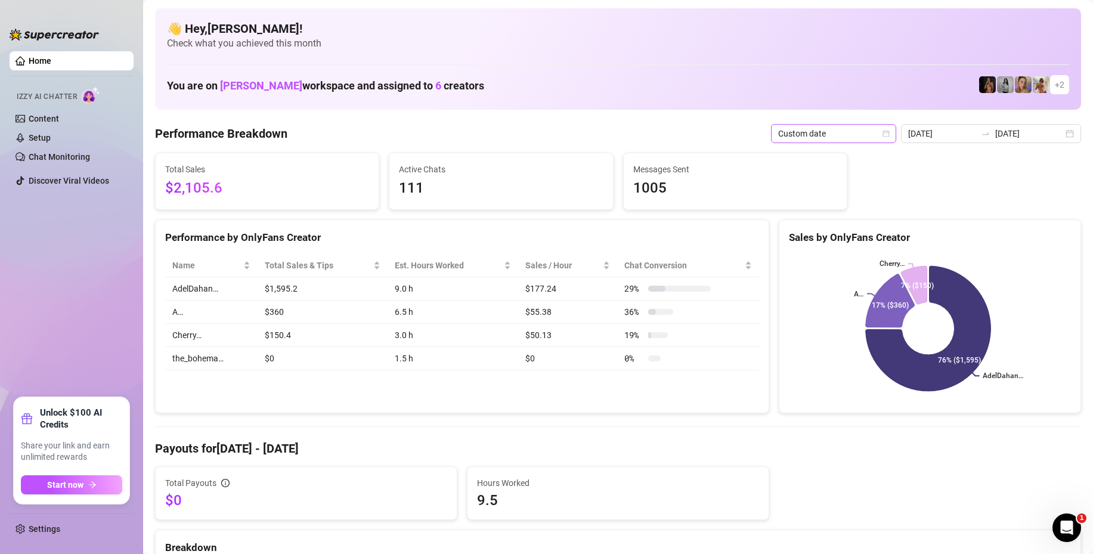
click at [847, 126] on span "Custom date" at bounding box center [833, 134] width 111 height 18
click at [824, 156] on div "Last 24 hours" at bounding box center [836, 157] width 106 height 13
click at [990, 132] on span "Last 24 hours" at bounding box center [1018, 134] width 111 height 18
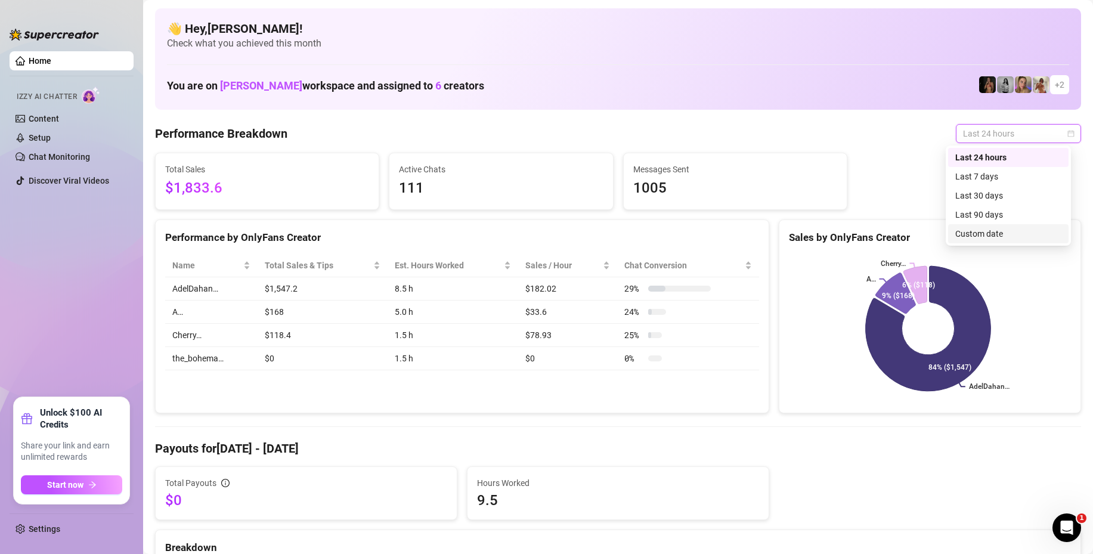
click at [989, 227] on div "Custom date" at bounding box center [1008, 233] width 106 height 13
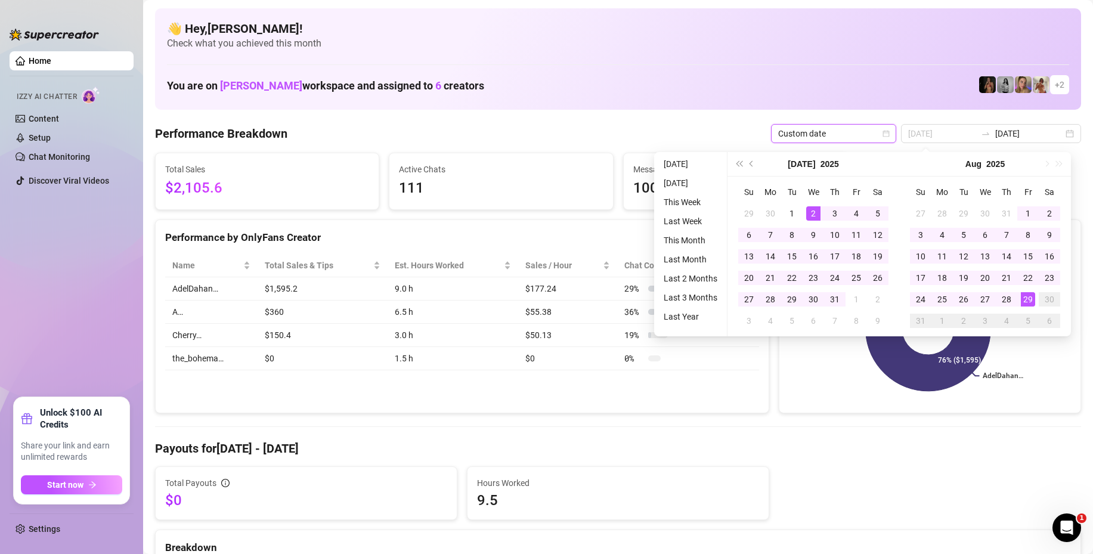
type input "2025-08-28"
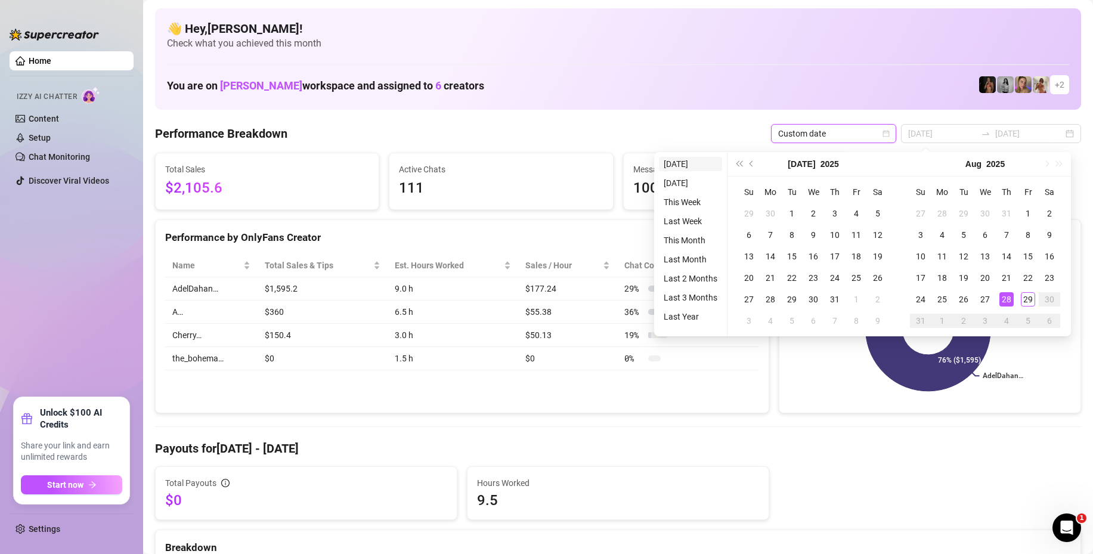
type input "2025-08-29"
click at [684, 163] on li "Today" at bounding box center [690, 164] width 63 height 14
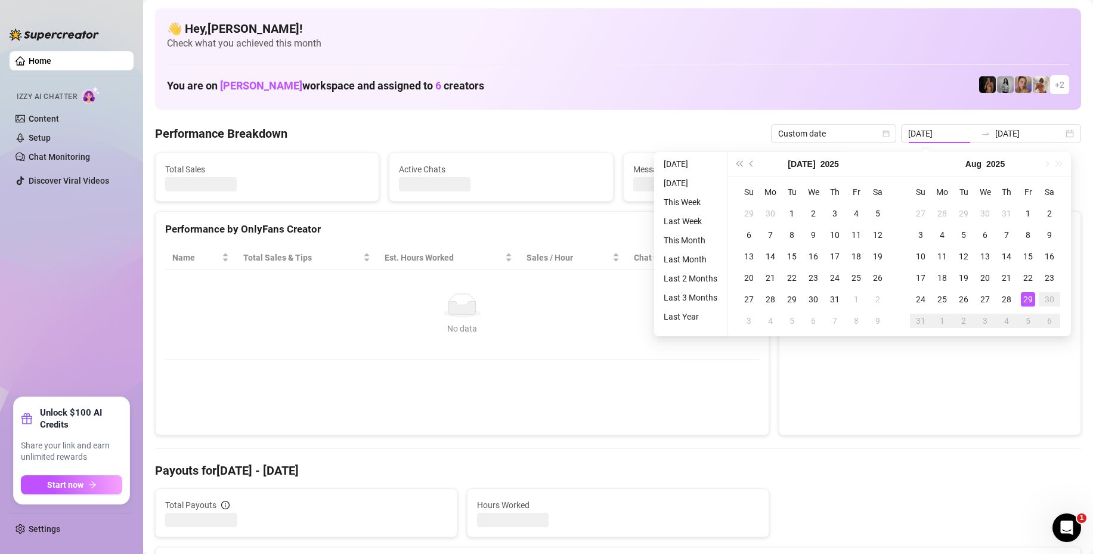
type input "2025-08-29"
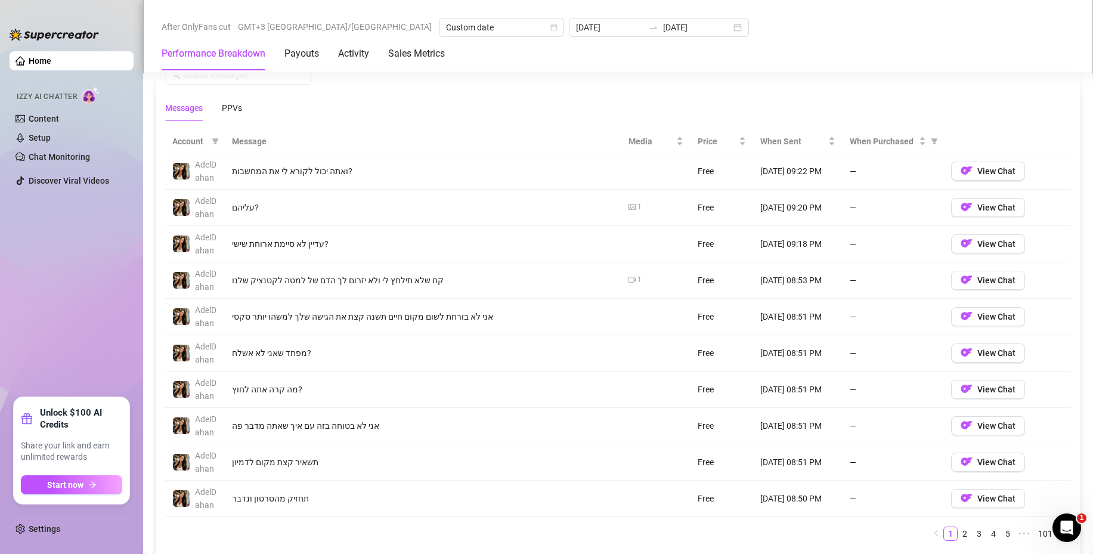
scroll to position [1133, 0]
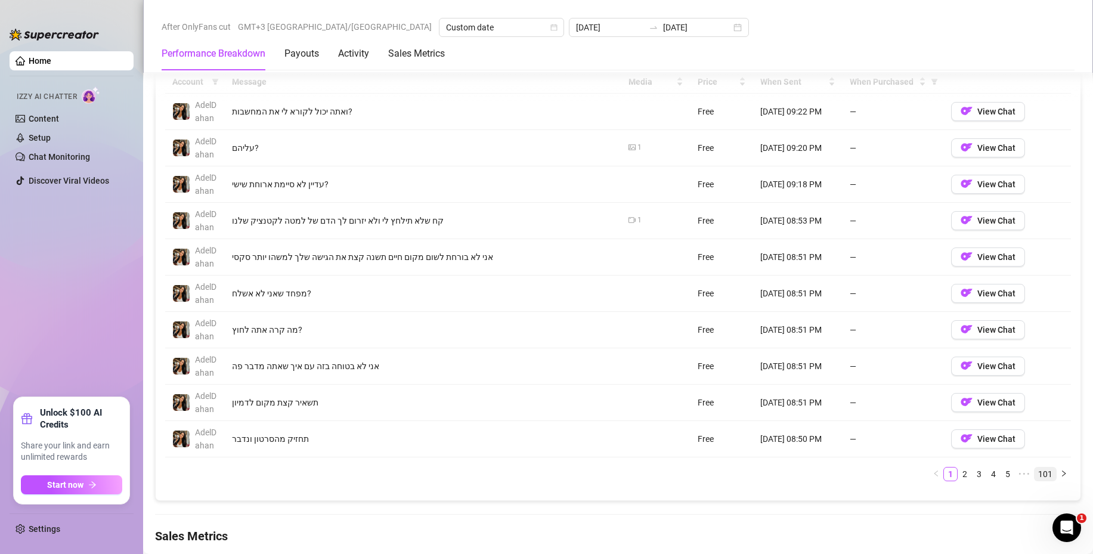
click at [1041, 472] on link "101" at bounding box center [1044, 473] width 21 height 13
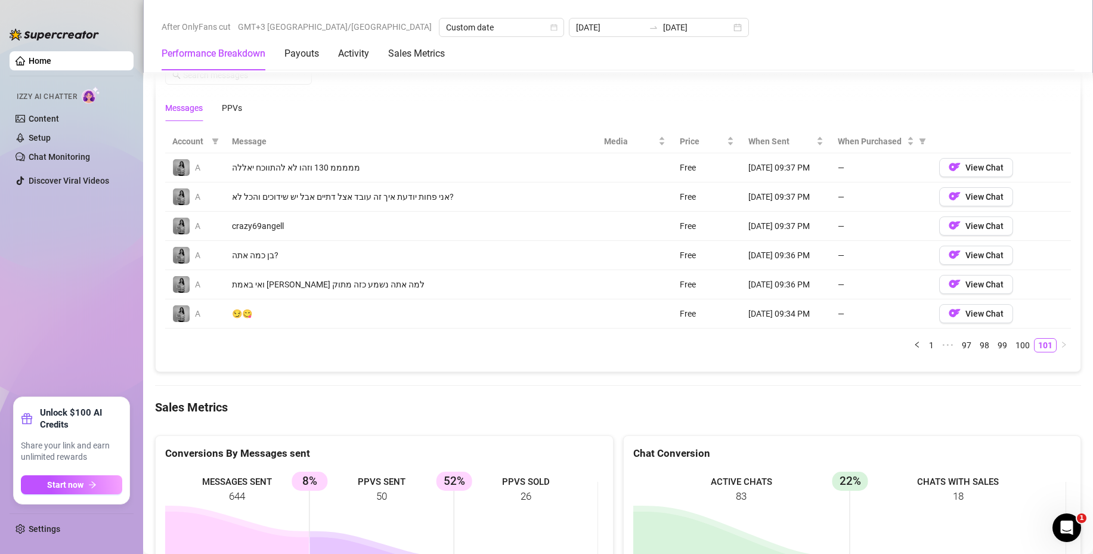
scroll to position [1014, 0]
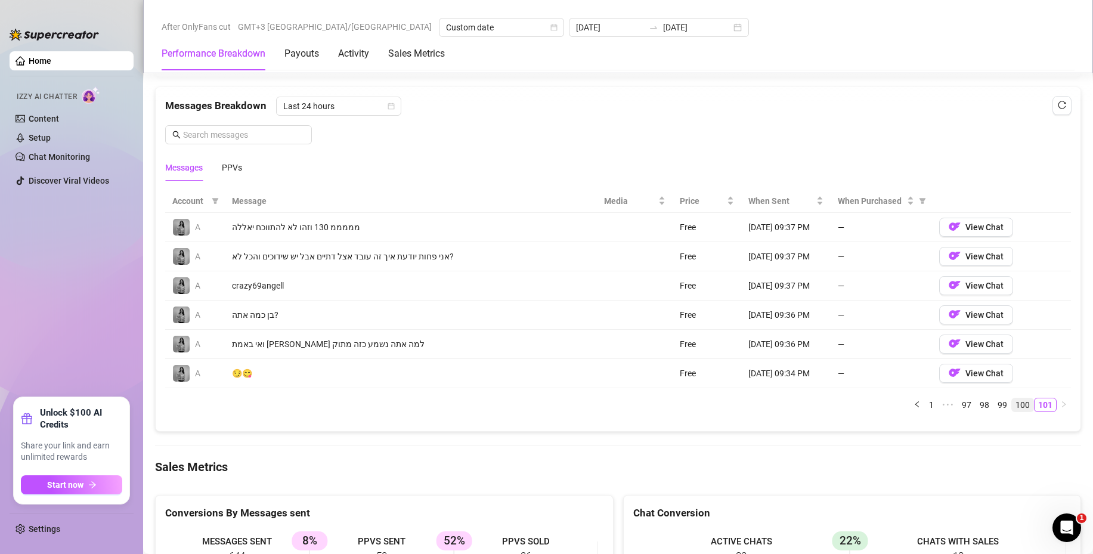
click at [1012, 402] on link "100" at bounding box center [1022, 404] width 21 height 13
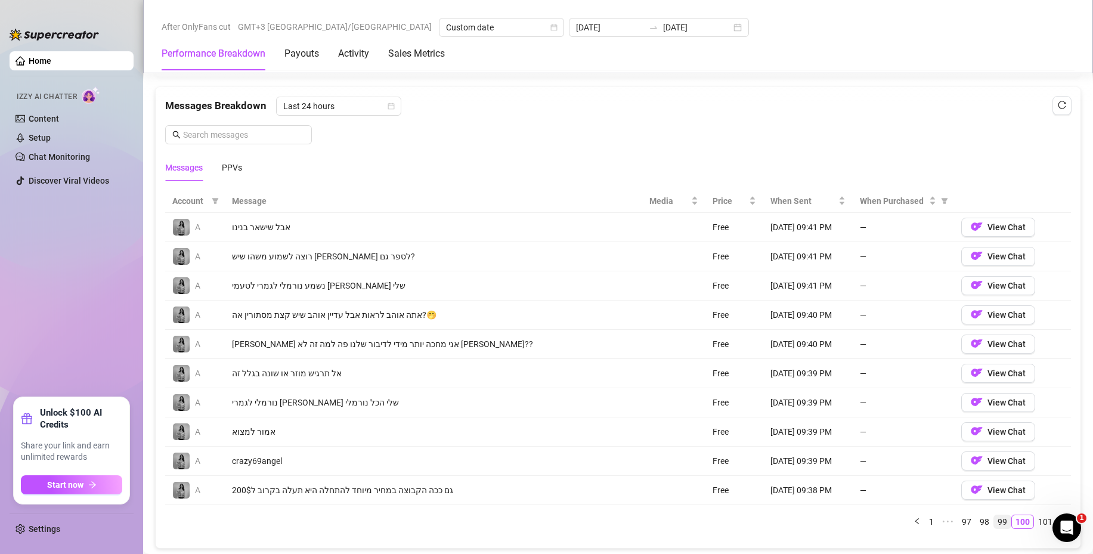
click at [994, 520] on link "99" at bounding box center [1002, 521] width 17 height 13
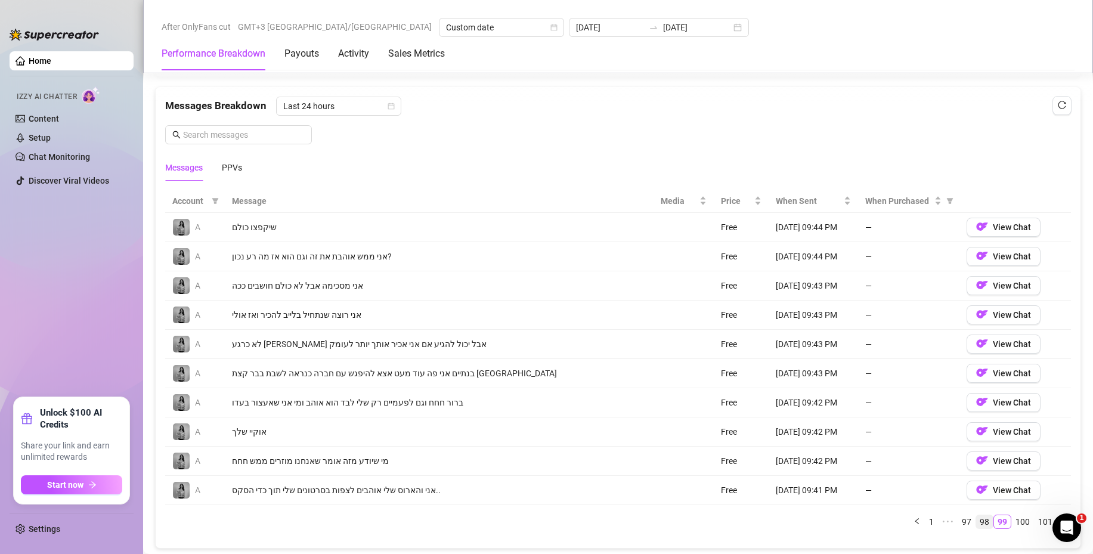
click at [976, 520] on link "98" at bounding box center [984, 521] width 17 height 13
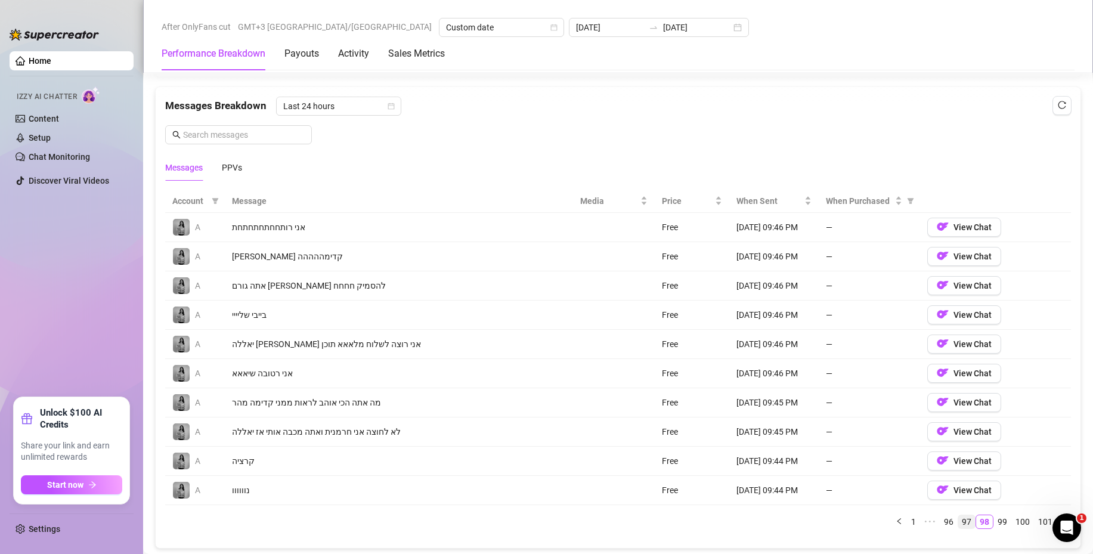
click at [958, 517] on link "97" at bounding box center [966, 521] width 17 height 13
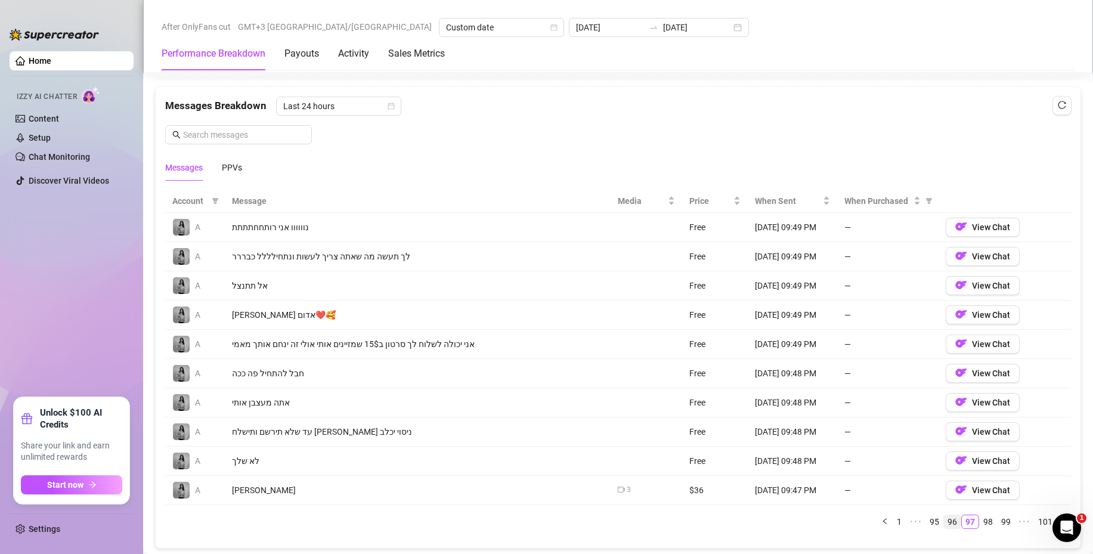
click at [944, 523] on link "96" at bounding box center [952, 521] width 17 height 13
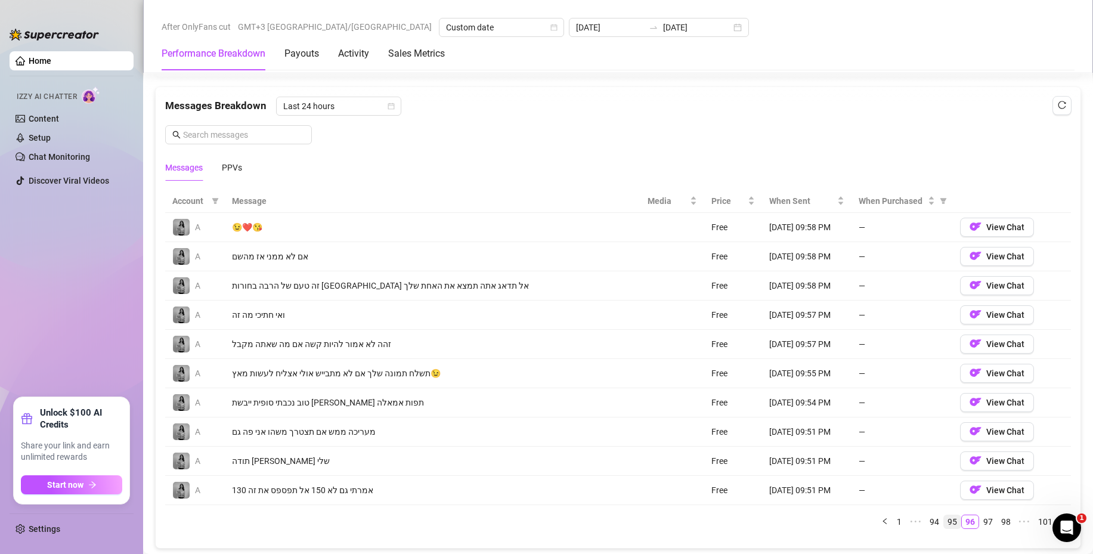
click at [944, 523] on link "95" at bounding box center [952, 521] width 17 height 13
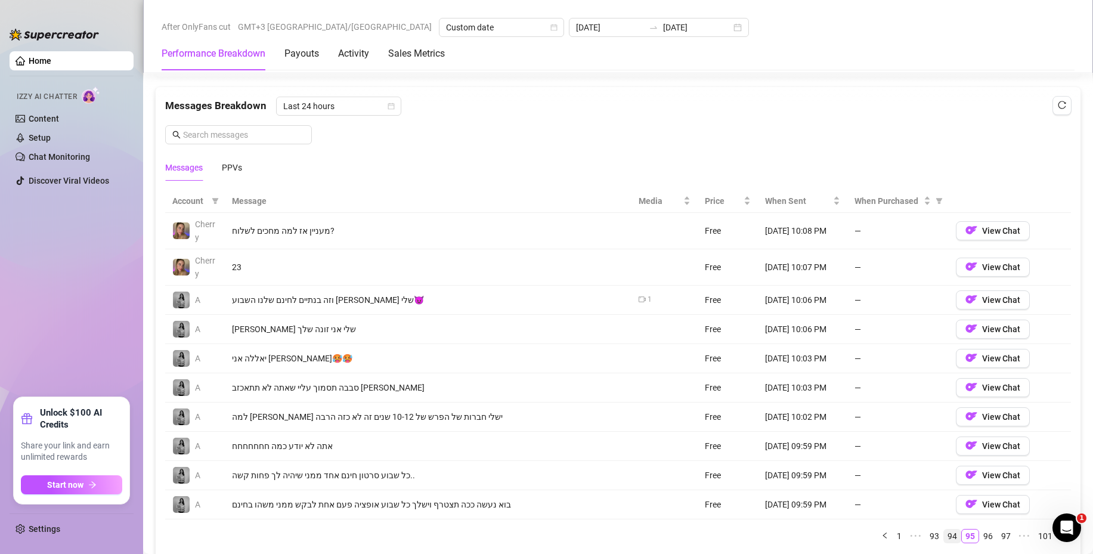
click at [944, 535] on link "94" at bounding box center [952, 535] width 17 height 13
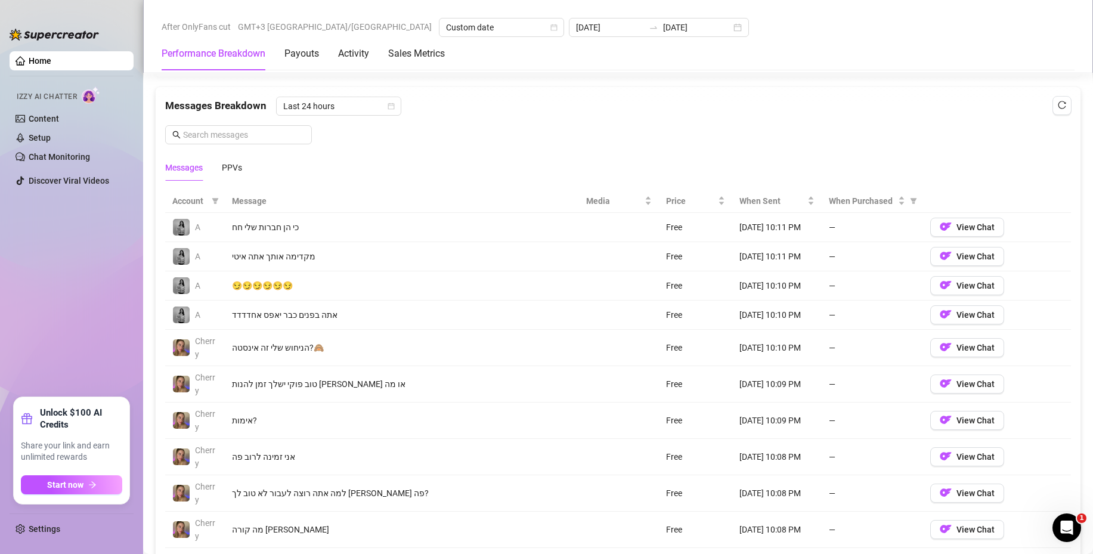
scroll to position [1073, 0]
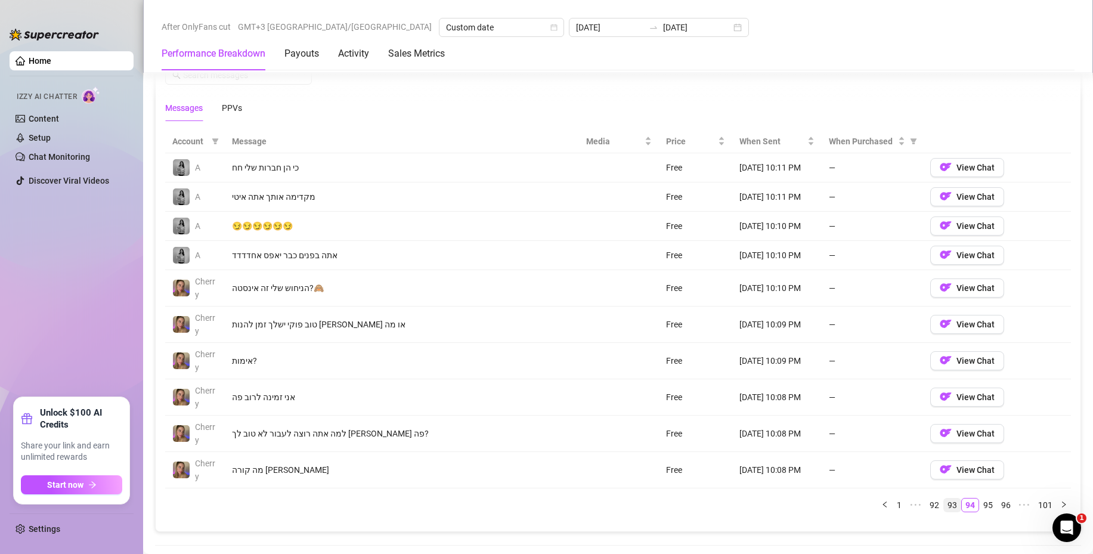
click at [944, 506] on link "93" at bounding box center [952, 504] width 17 height 13
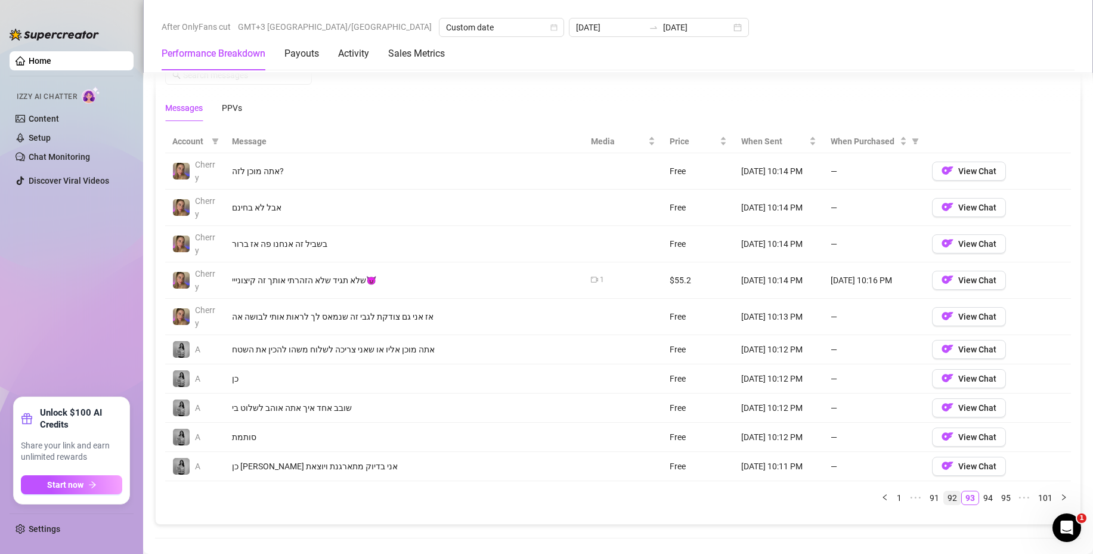
click at [944, 496] on link "92" at bounding box center [952, 497] width 17 height 13
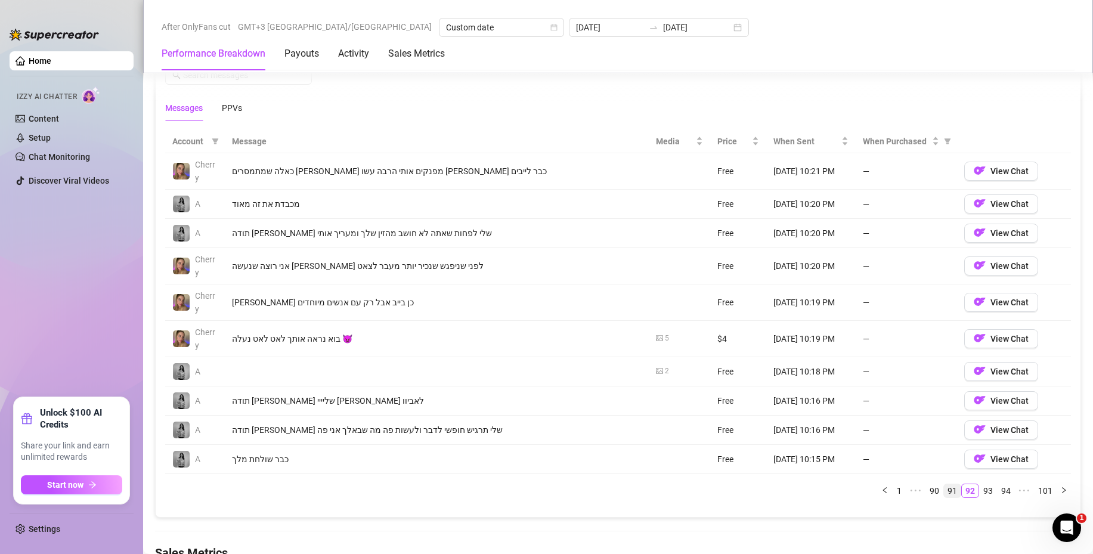
click at [944, 492] on link "91" at bounding box center [952, 490] width 17 height 13
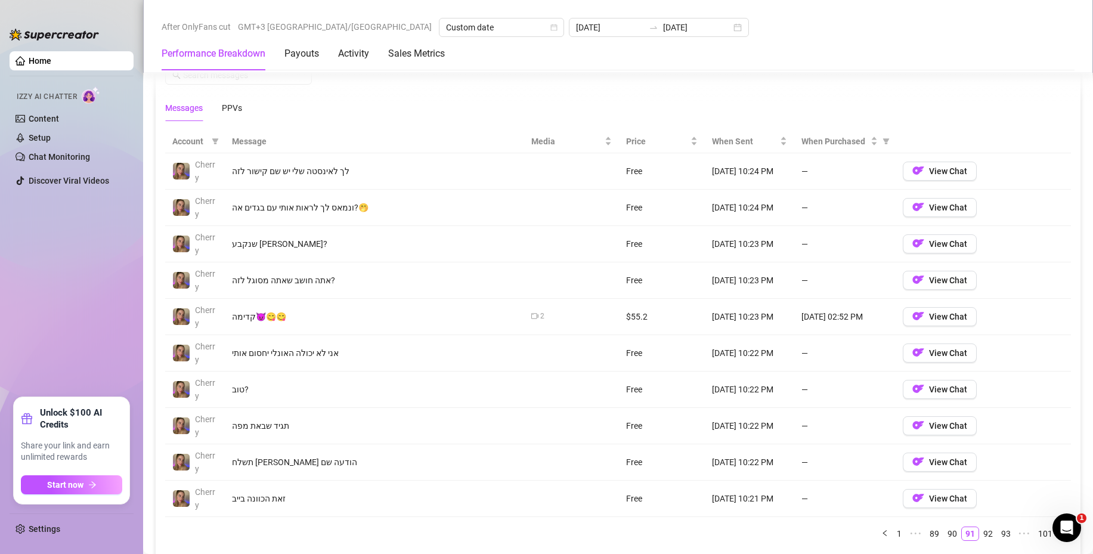
scroll to position [1133, 0]
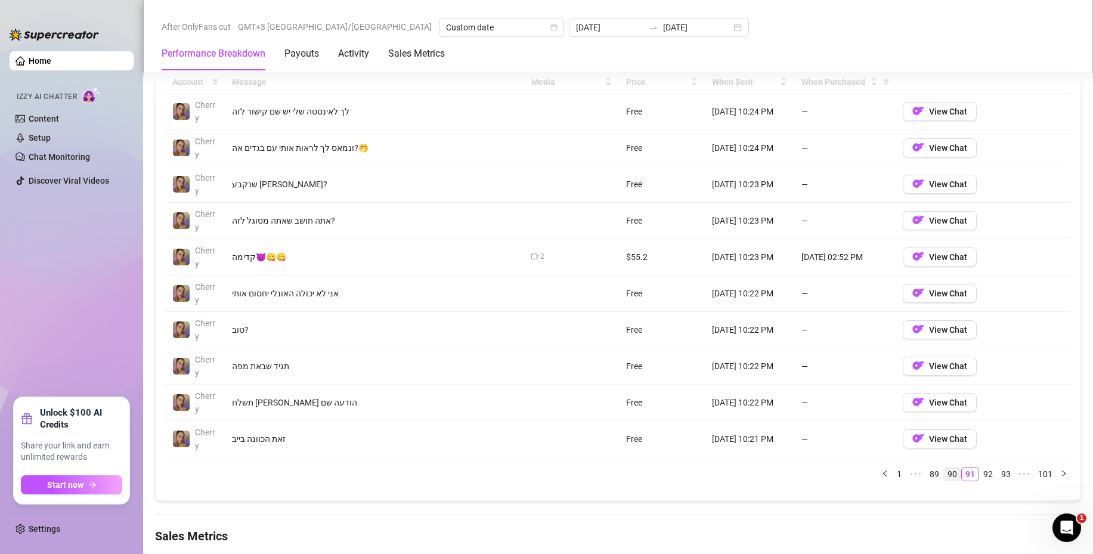
click at [944, 473] on link "90" at bounding box center [952, 473] width 17 height 13
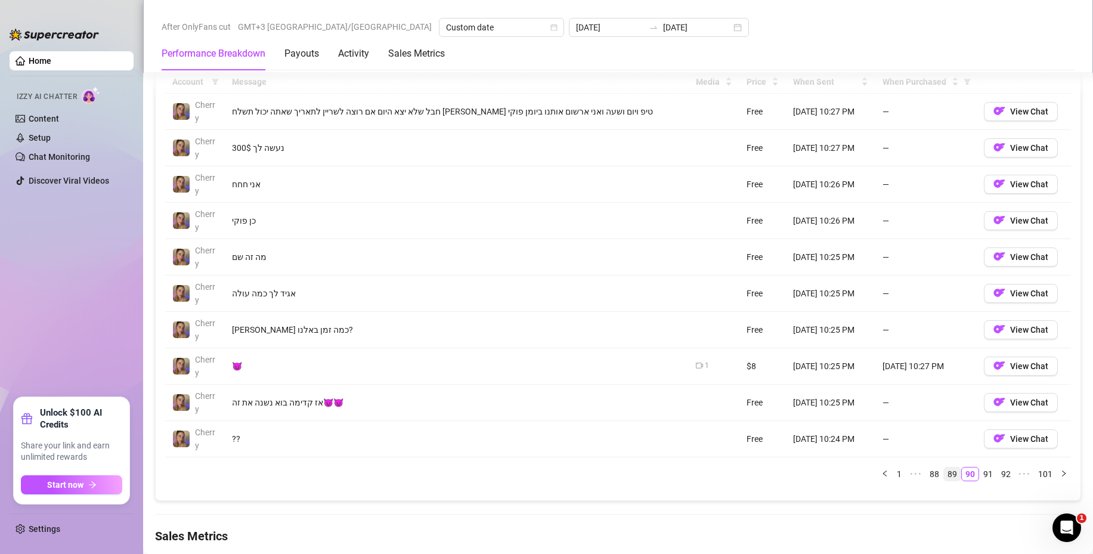
click at [944, 470] on link "89" at bounding box center [952, 473] width 17 height 13
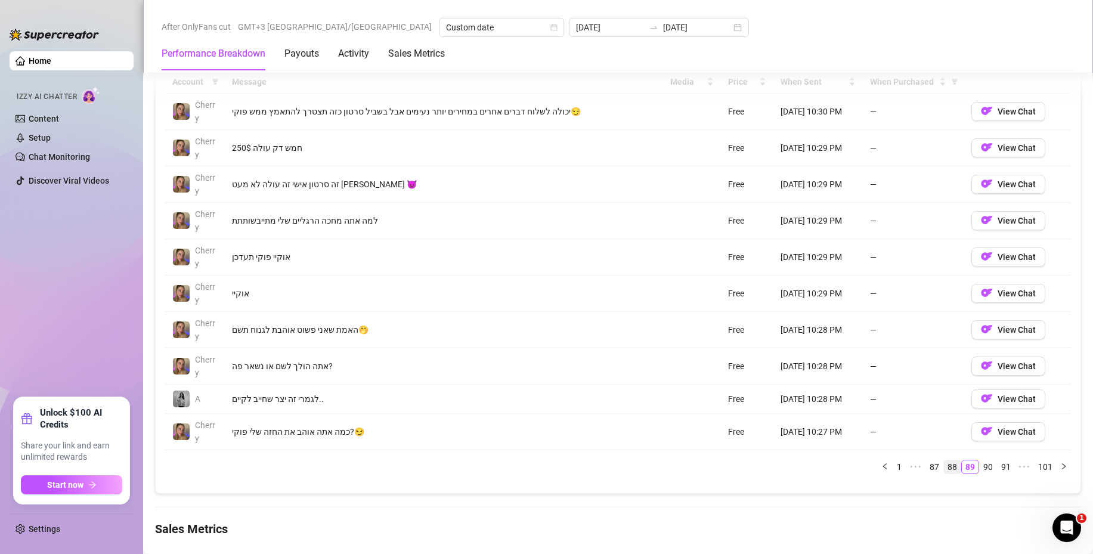
click at [944, 466] on link "88" at bounding box center [952, 466] width 17 height 13
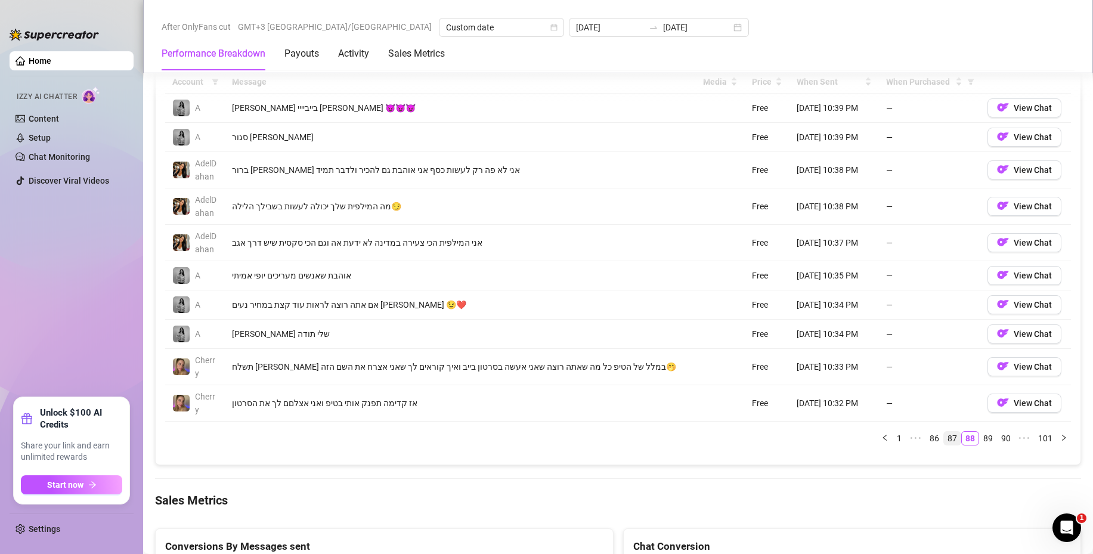
click at [944, 434] on link "87" at bounding box center [952, 438] width 17 height 13
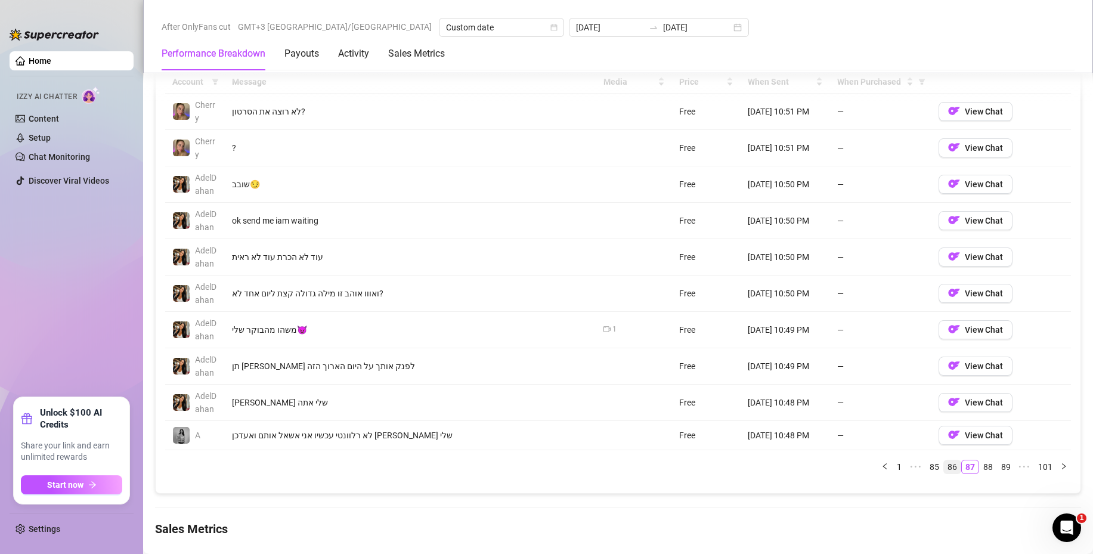
click at [944, 470] on link "86" at bounding box center [952, 466] width 17 height 13
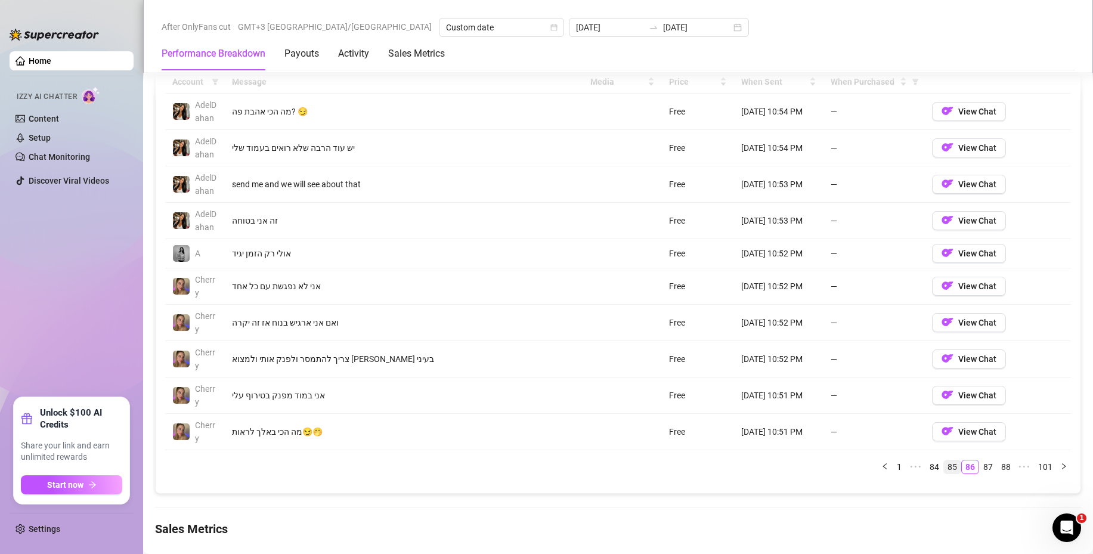
click at [944, 460] on link "85" at bounding box center [952, 466] width 17 height 13
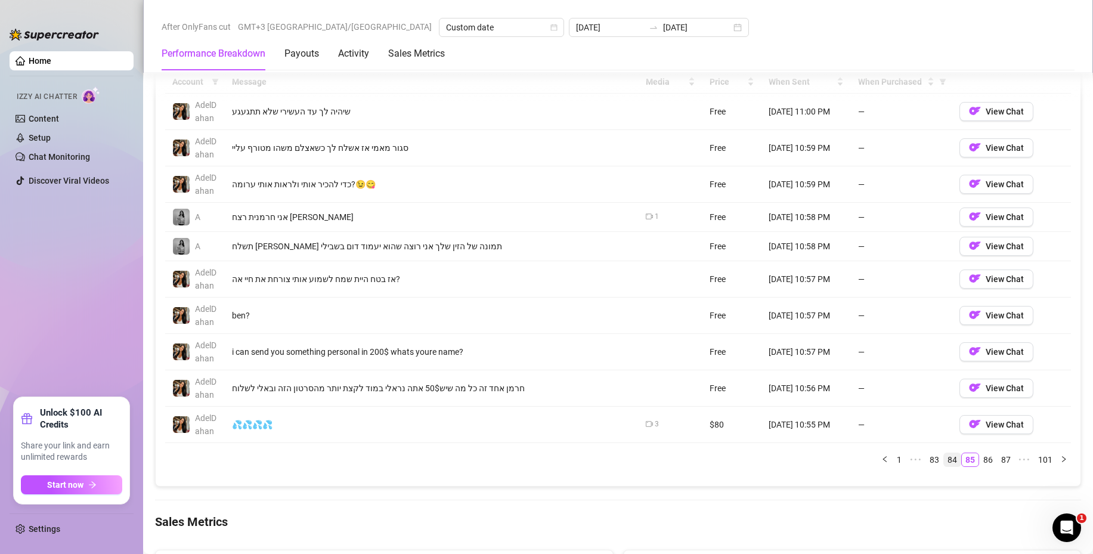
click at [944, 457] on link "84" at bounding box center [952, 459] width 17 height 13
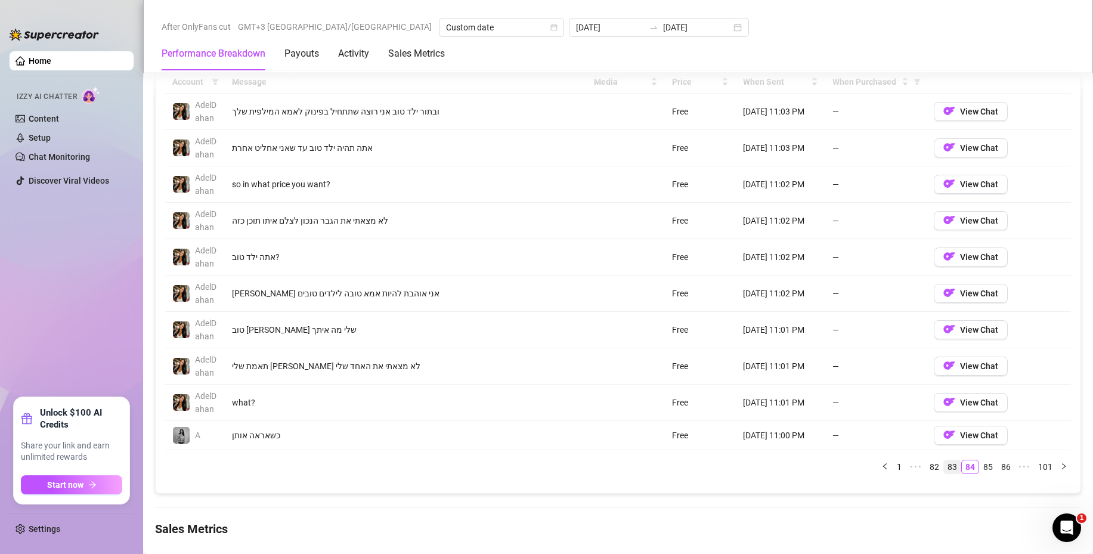
click at [944, 463] on link "83" at bounding box center [952, 466] width 17 height 13
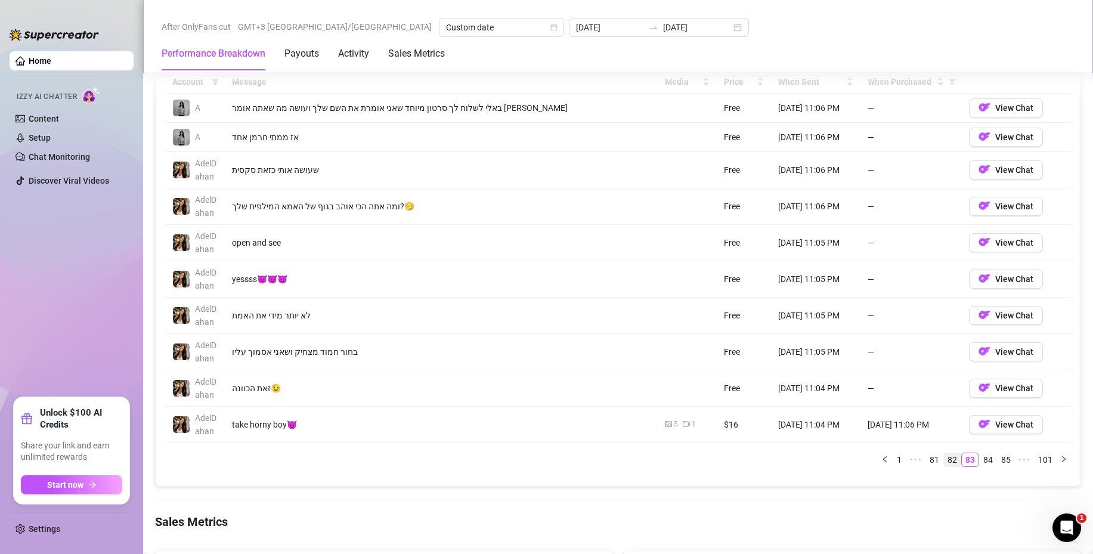
click at [944, 458] on link "82" at bounding box center [952, 459] width 17 height 13
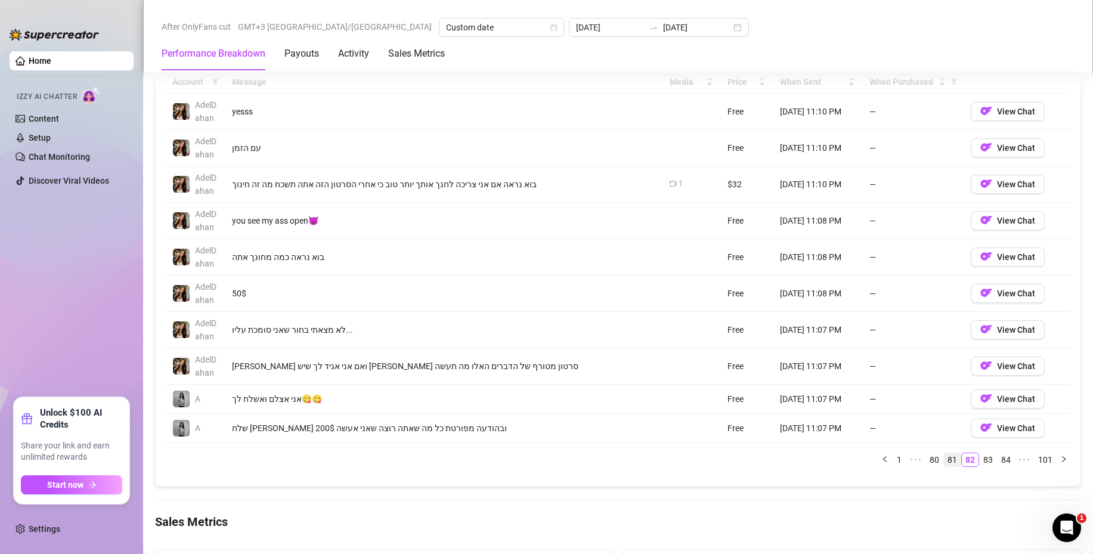
click at [943, 462] on li "81" at bounding box center [952, 460] width 18 height 14
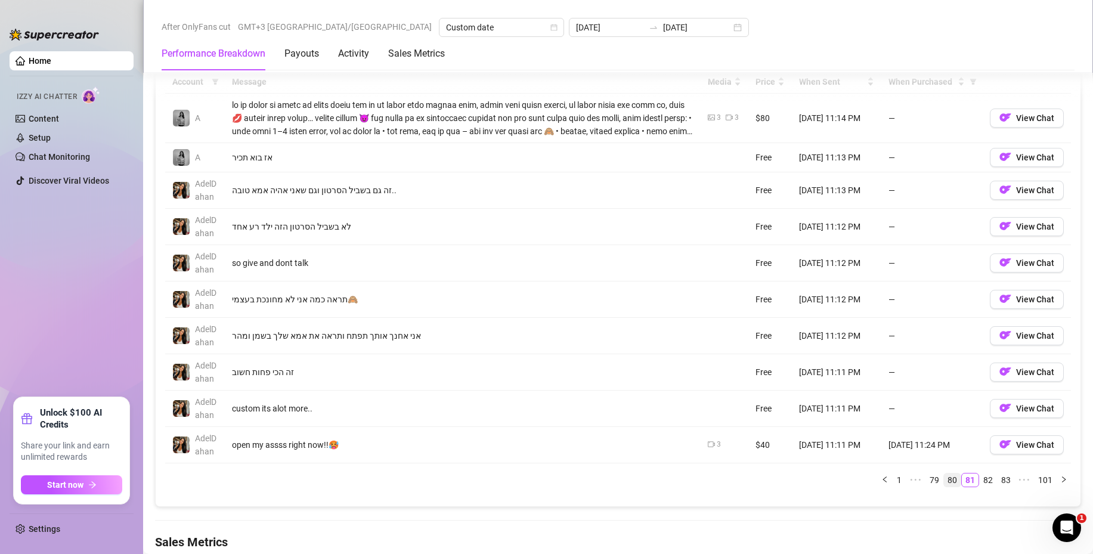
click at [944, 478] on link "80" at bounding box center [952, 479] width 17 height 13
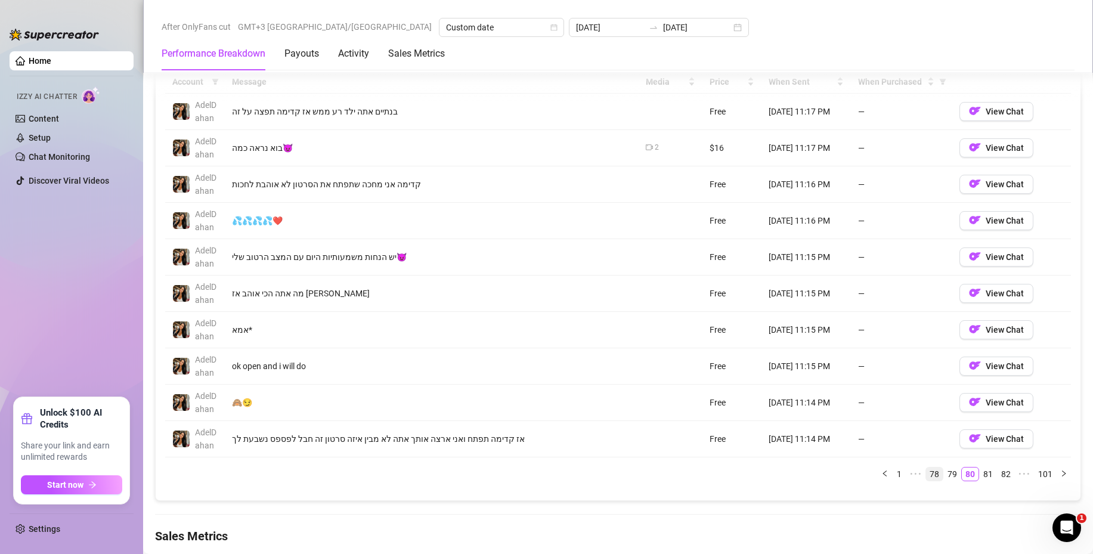
click at [926, 479] on link "78" at bounding box center [934, 473] width 17 height 13
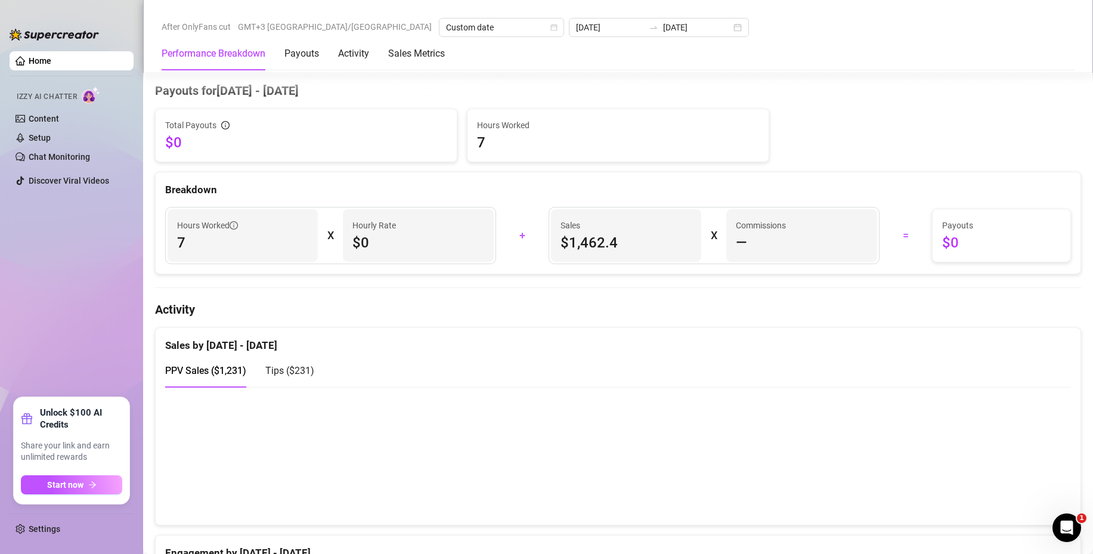
scroll to position [0, 0]
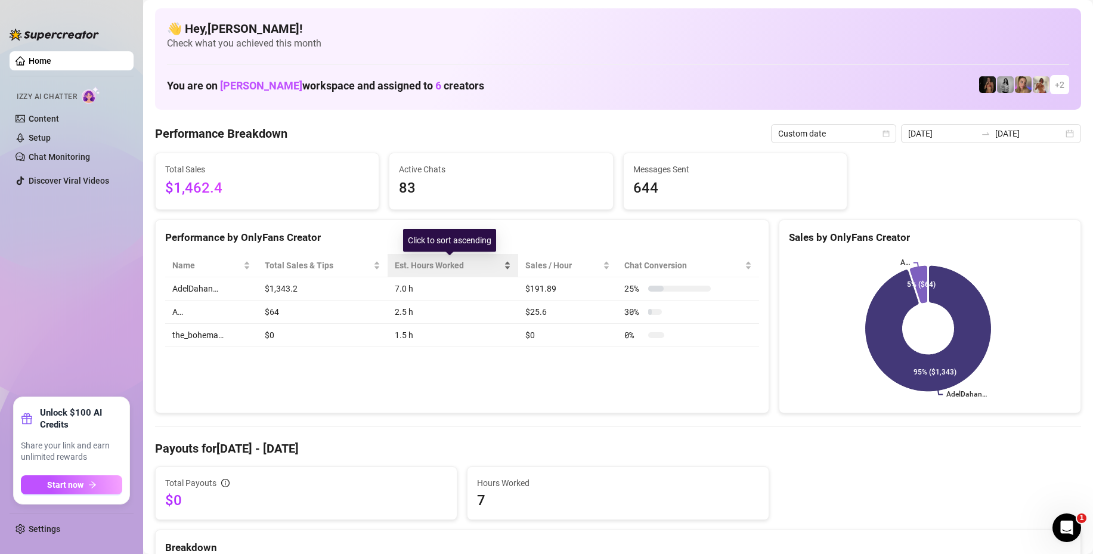
click at [415, 261] on div "Est. Hours Worked" at bounding box center [448, 265] width 107 height 13
click at [506, 262] on div "Est. Hours Worked" at bounding box center [453, 265] width 116 height 13
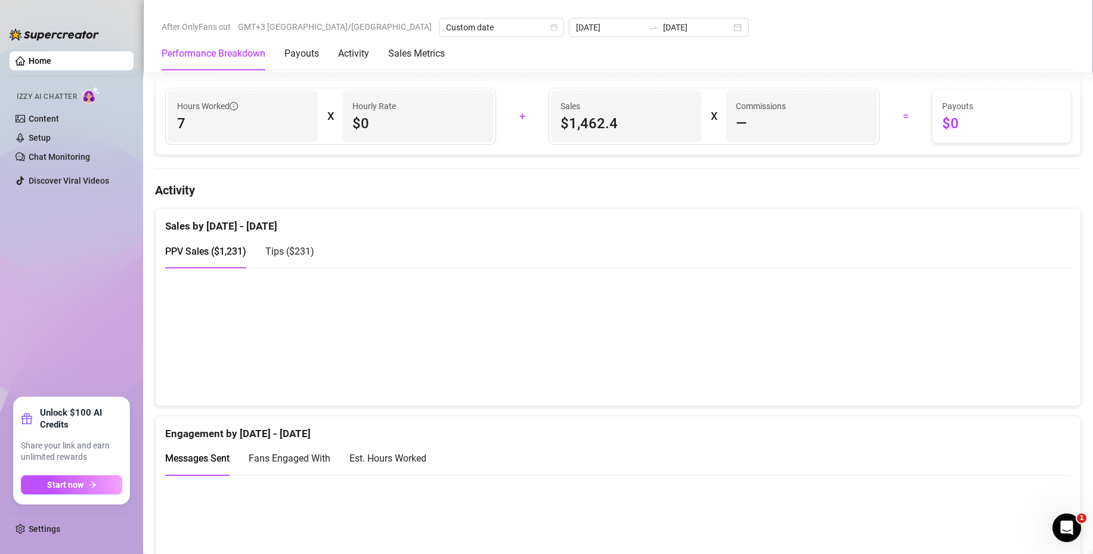
scroll to position [835, 0]
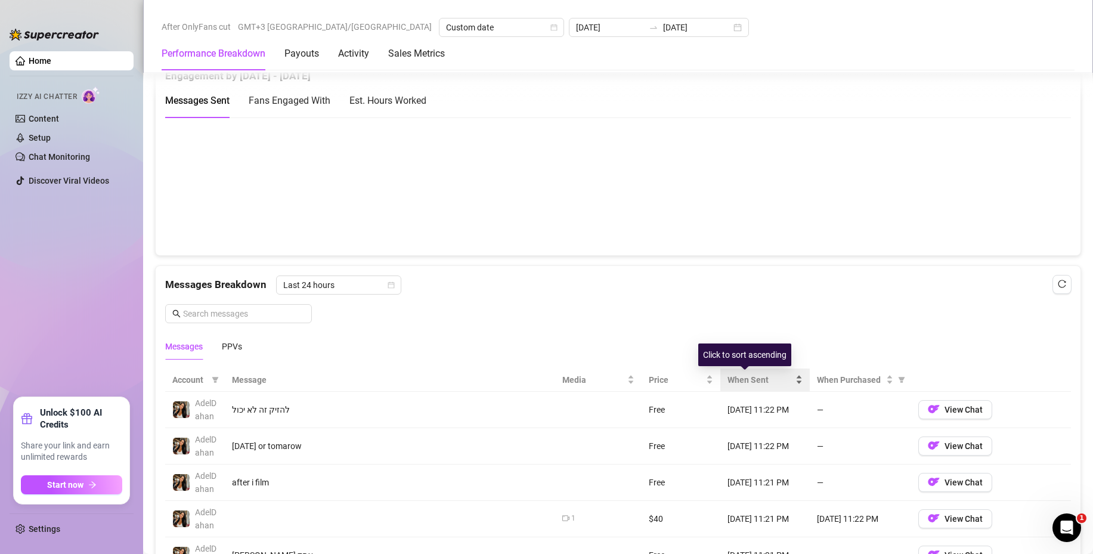
click at [780, 381] on div "When Sent" at bounding box center [764, 379] width 75 height 13
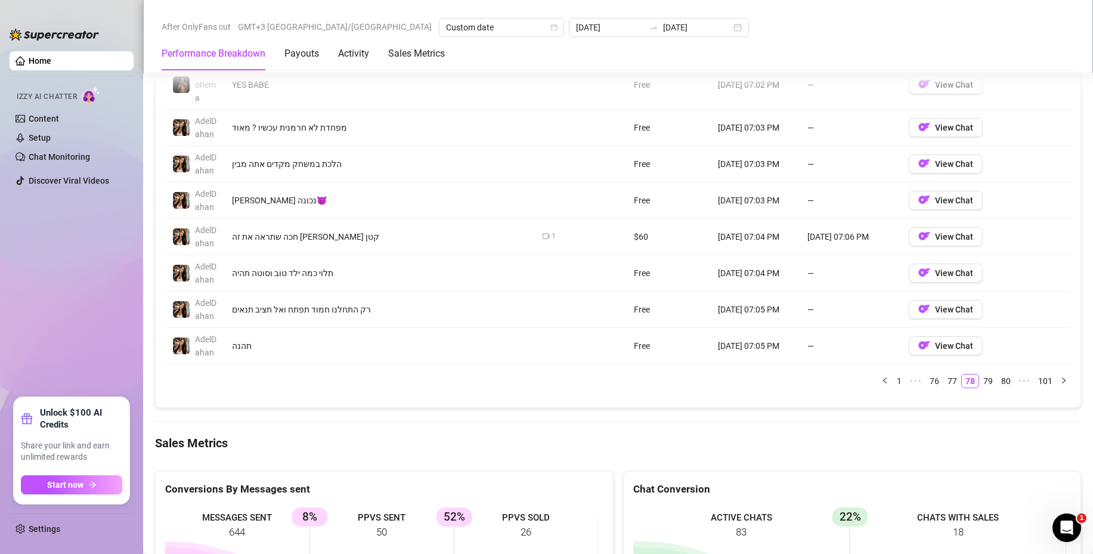
scroll to position [1192, 0]
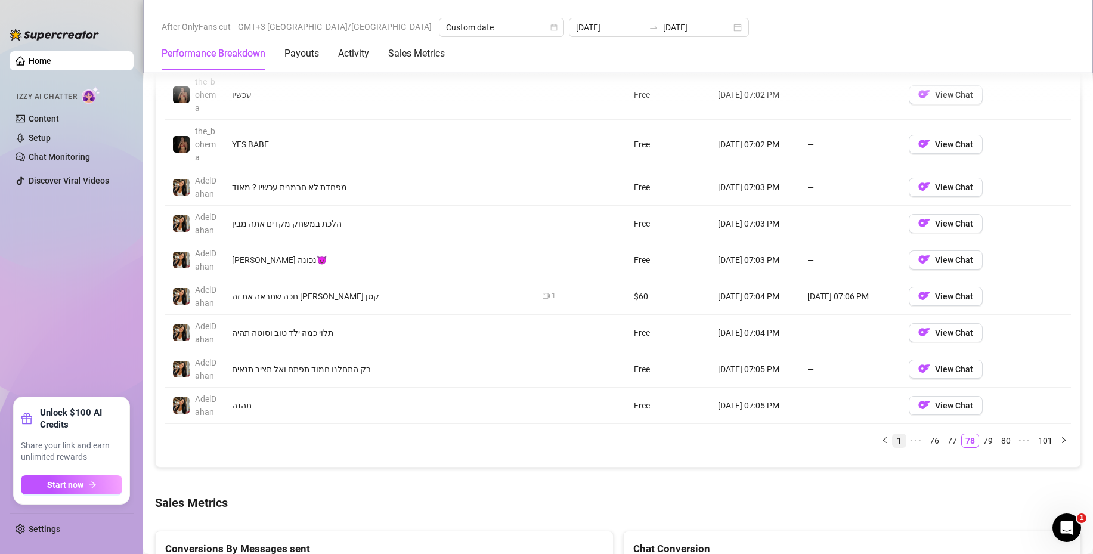
click at [893, 446] on link "1" at bounding box center [899, 440] width 13 height 13
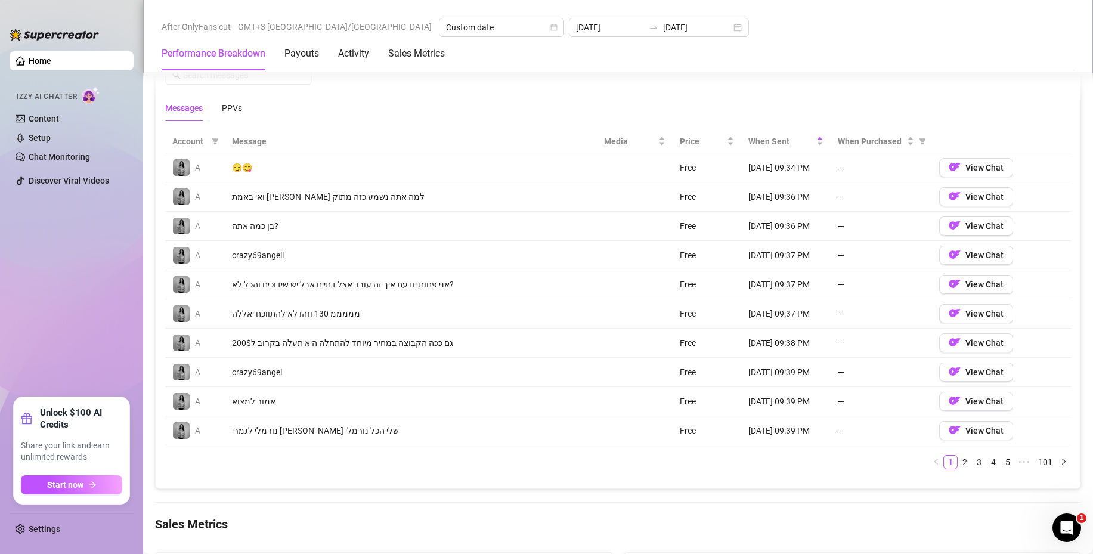
scroll to position [1133, 0]
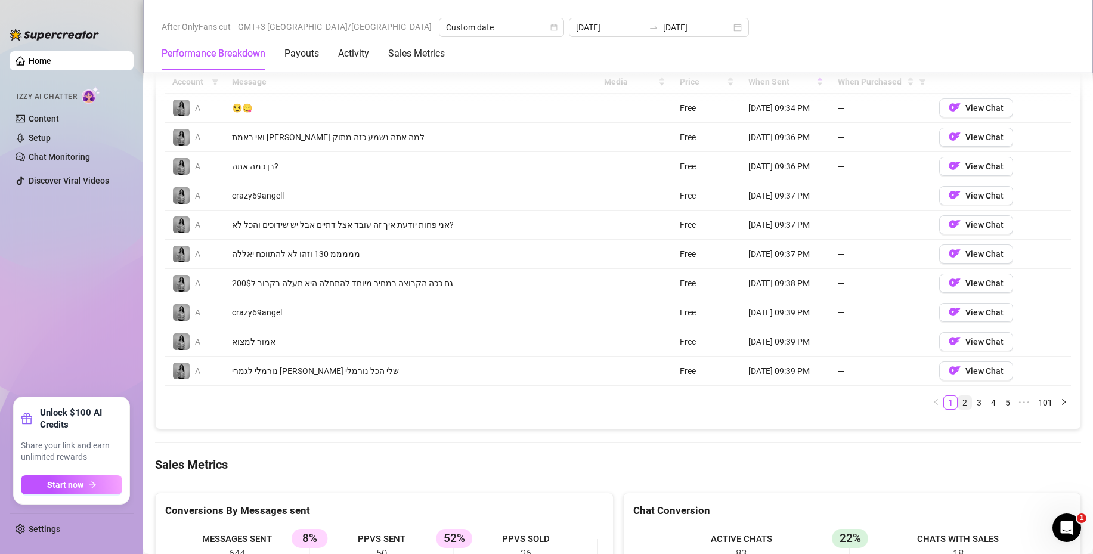
click at [958, 405] on link "2" at bounding box center [964, 402] width 13 height 13
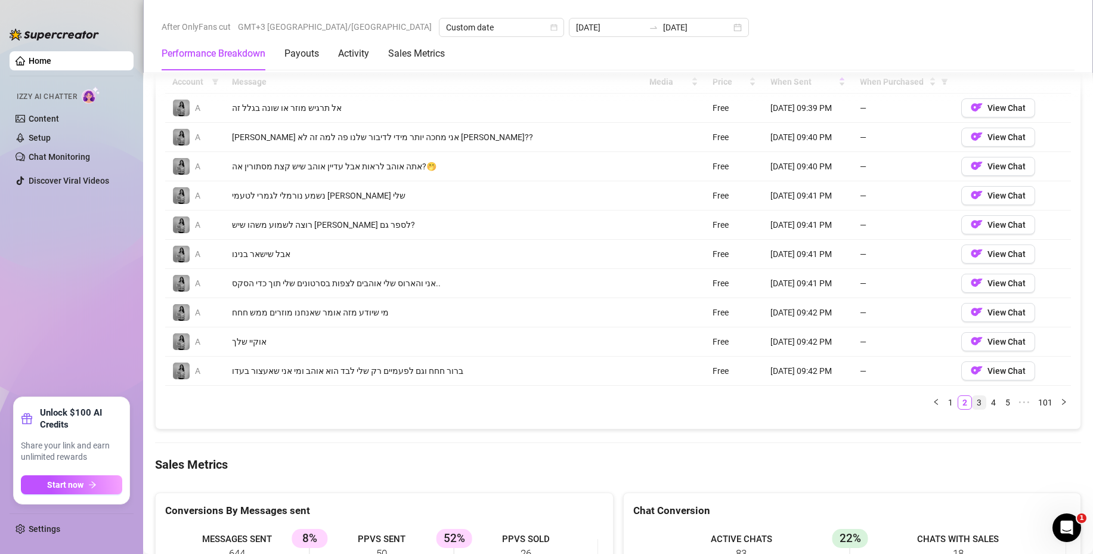
click at [972, 404] on link "3" at bounding box center [978, 402] width 13 height 13
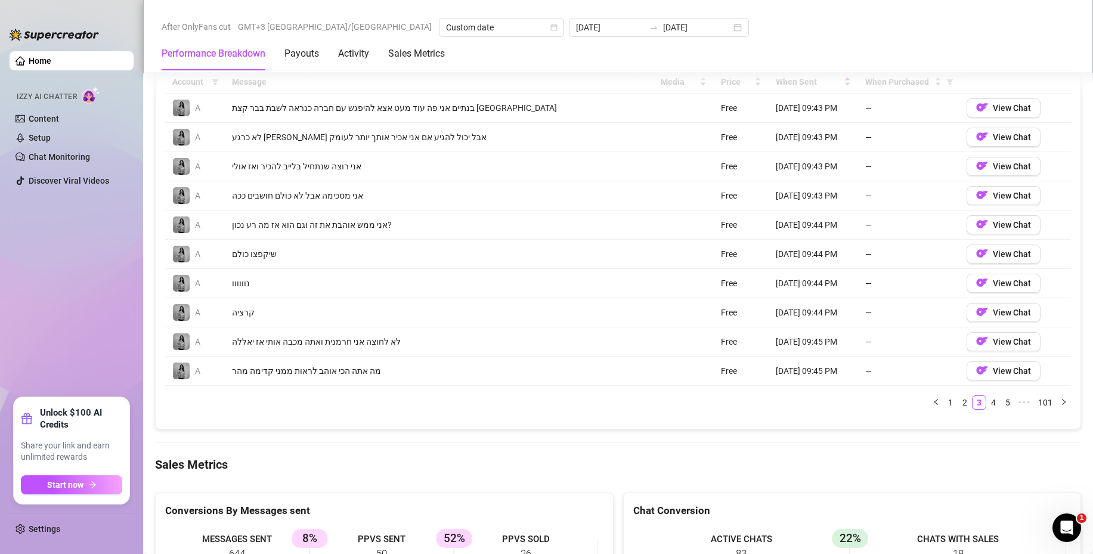
scroll to position [1014, 0]
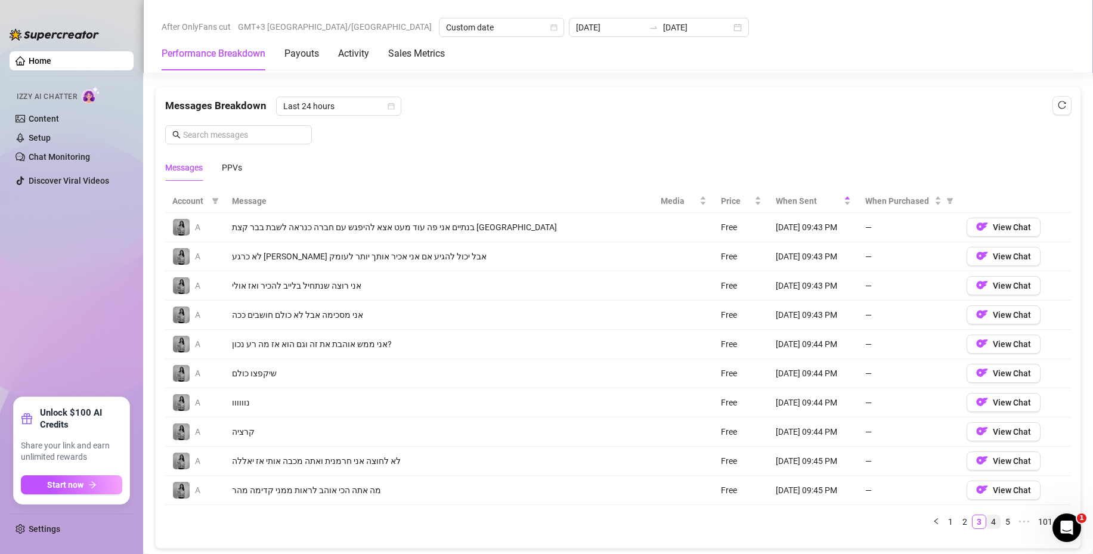
click at [987, 519] on link "4" at bounding box center [993, 521] width 13 height 13
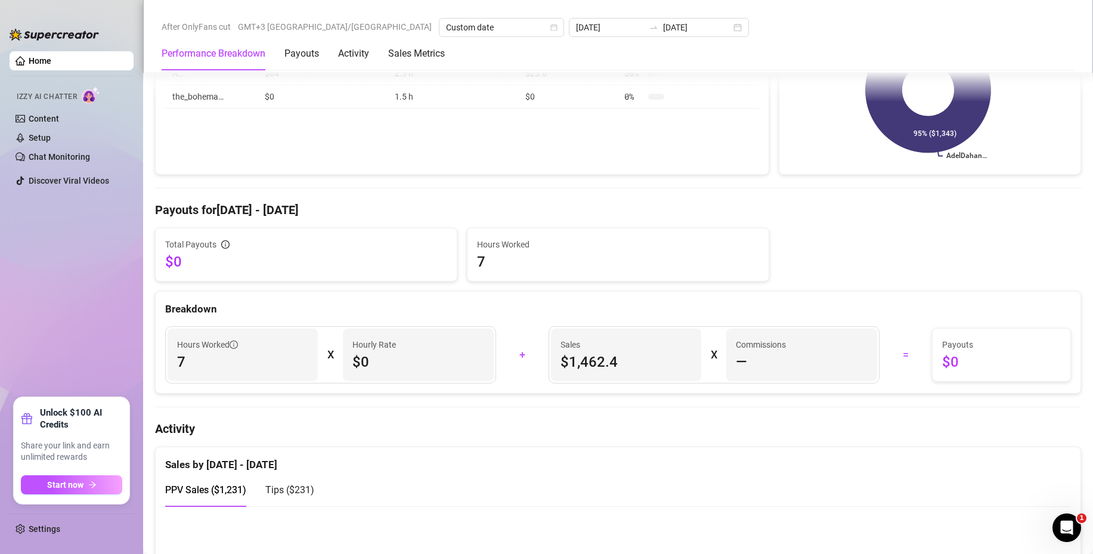
scroll to position [0, 0]
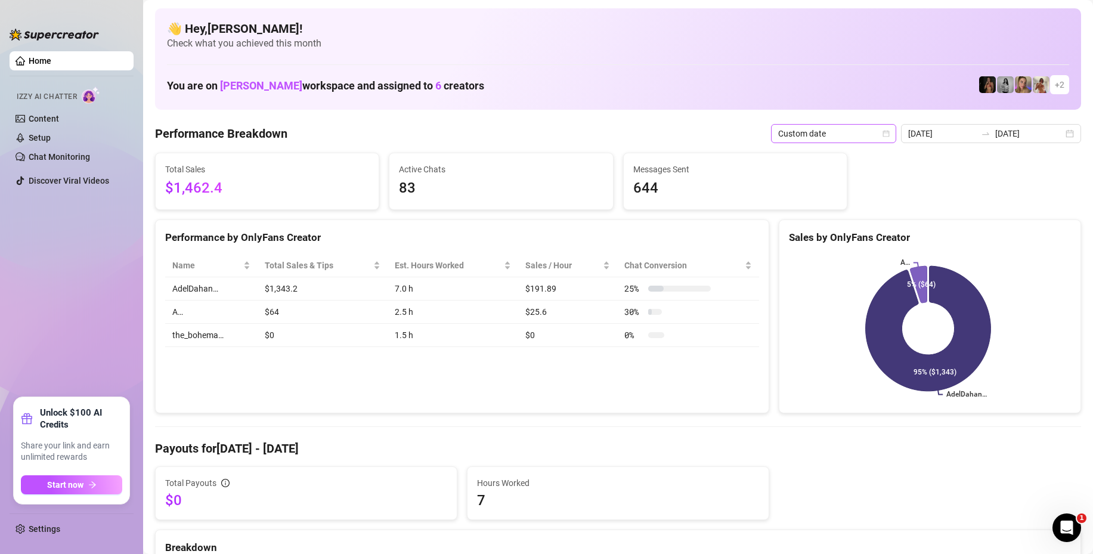
click at [824, 132] on span "Custom date" at bounding box center [833, 134] width 111 height 18
click at [1065, 132] on div "2025-08-29 2025-08-29" at bounding box center [991, 133] width 180 height 19
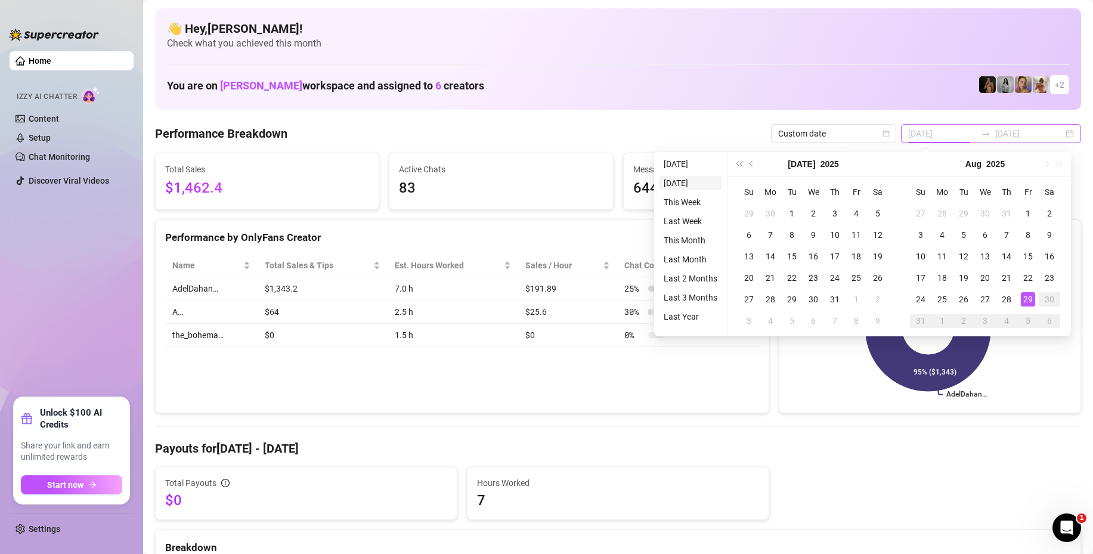
type input "2025-08-28"
type input "2025-08-29"
type input "2025-08-28"
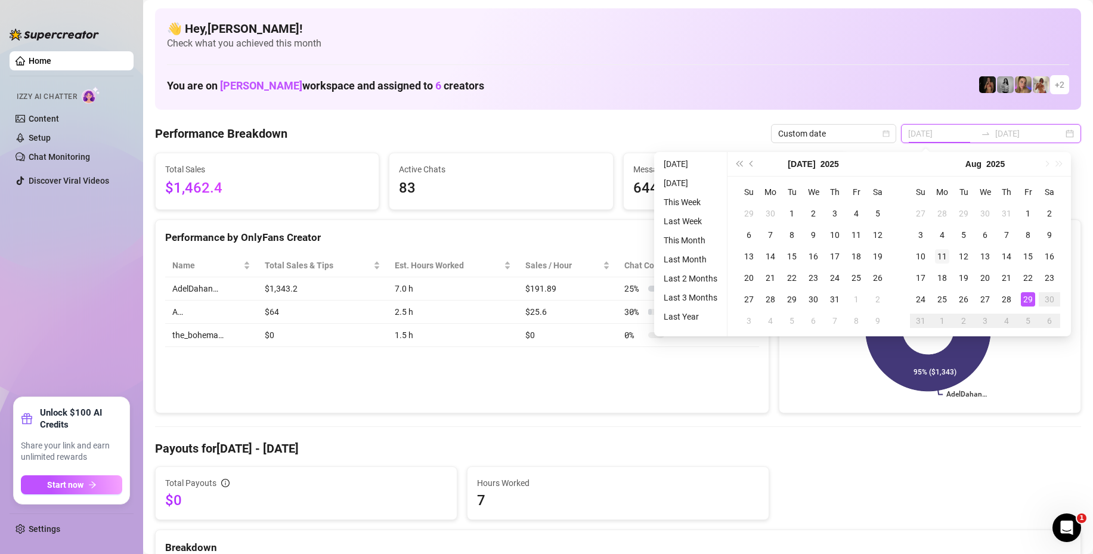
type input "2025-08-28"
type input "2025-08-29"
click at [1027, 294] on div "29" at bounding box center [1028, 299] width 14 height 14
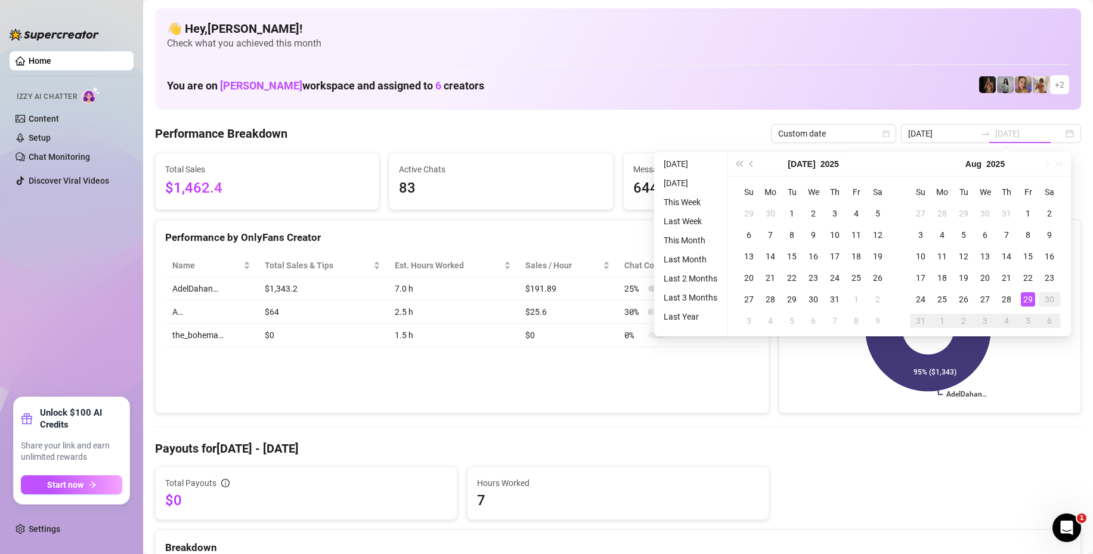
click at [1027, 294] on div "29" at bounding box center [1028, 299] width 14 height 14
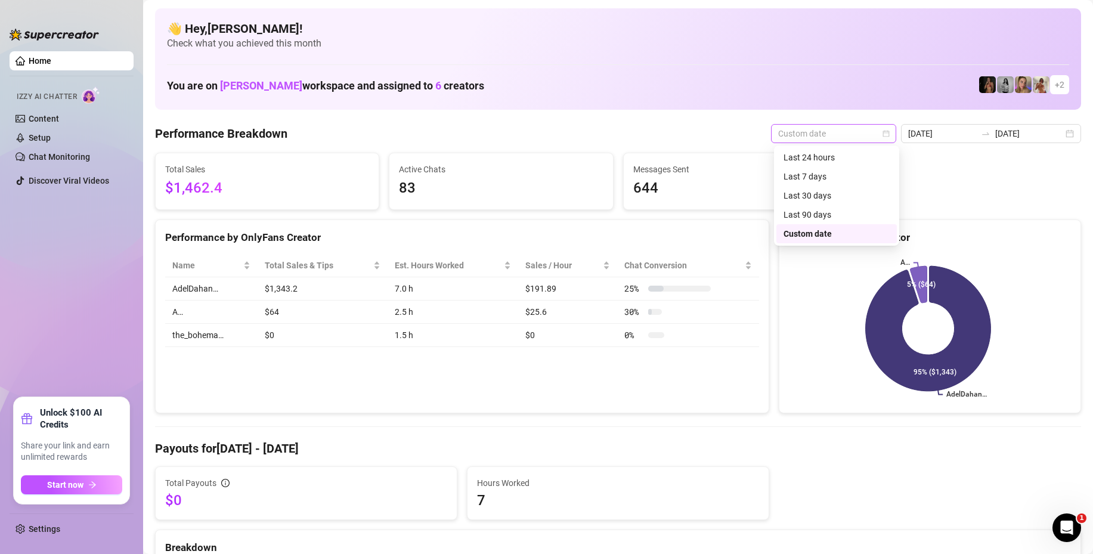
click at [859, 132] on span "Custom date" at bounding box center [833, 134] width 111 height 18
click at [817, 193] on div "Last 30 days" at bounding box center [836, 195] width 106 height 13
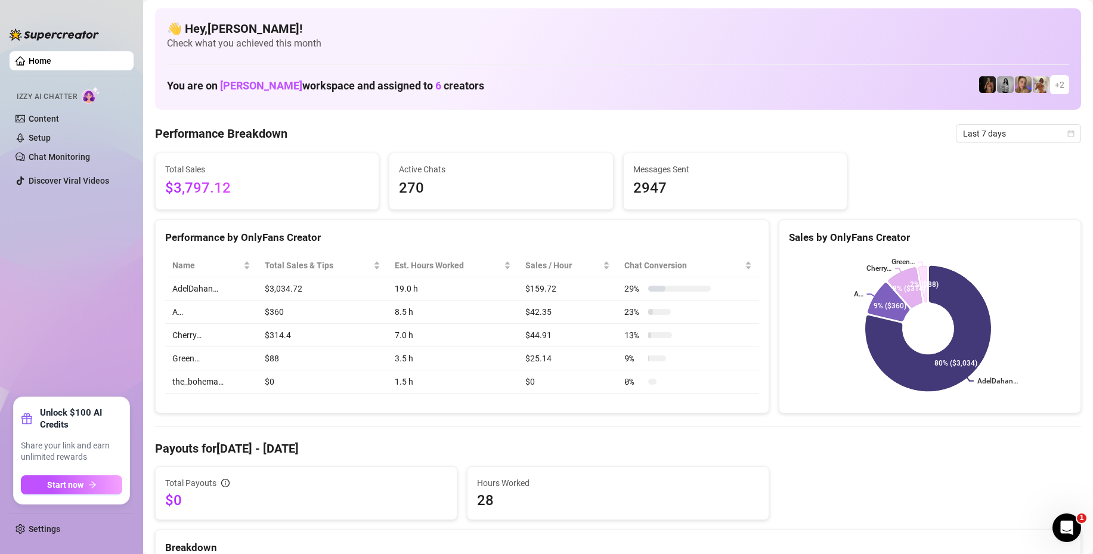
click at [1000, 24] on h4 "👋 Hey, Ziv cherniak !" at bounding box center [618, 28] width 902 height 17
click at [977, 130] on span "Last 7 days" at bounding box center [1018, 134] width 111 height 18
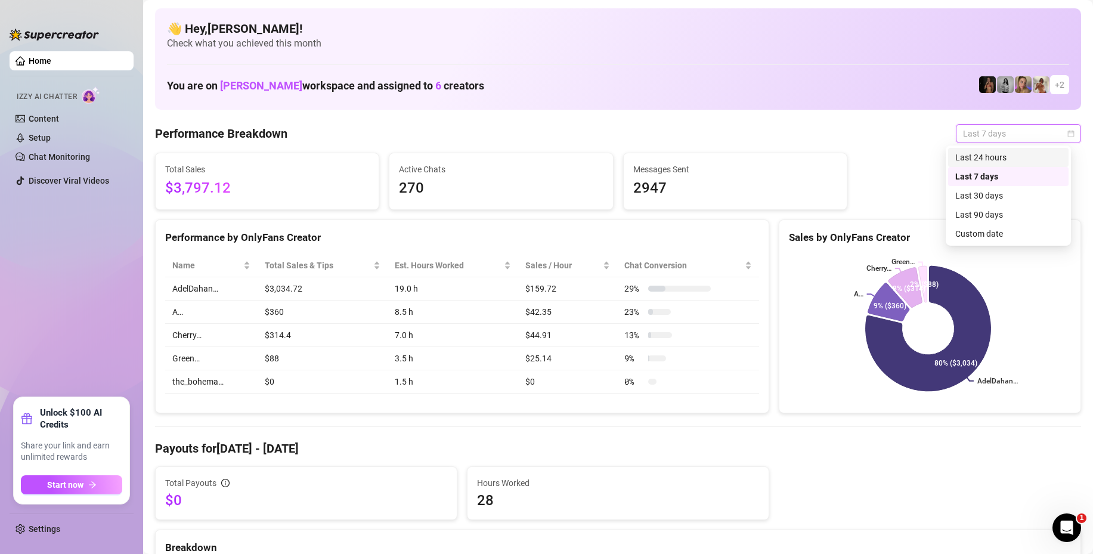
click at [969, 158] on div "Last 24 hours" at bounding box center [1008, 157] width 106 height 13
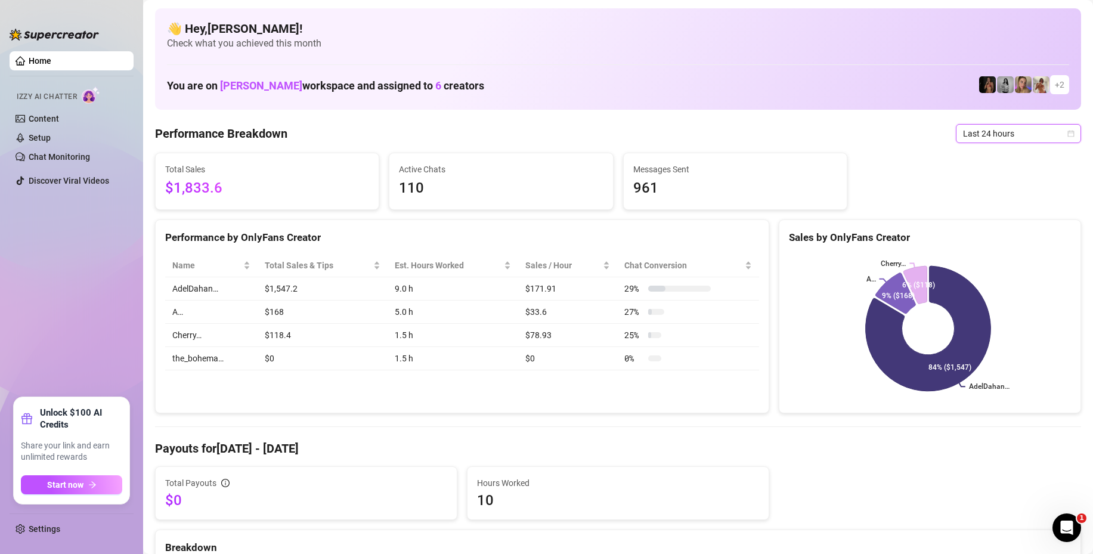
click at [974, 132] on span "Last 24 hours" at bounding box center [1018, 134] width 111 height 18
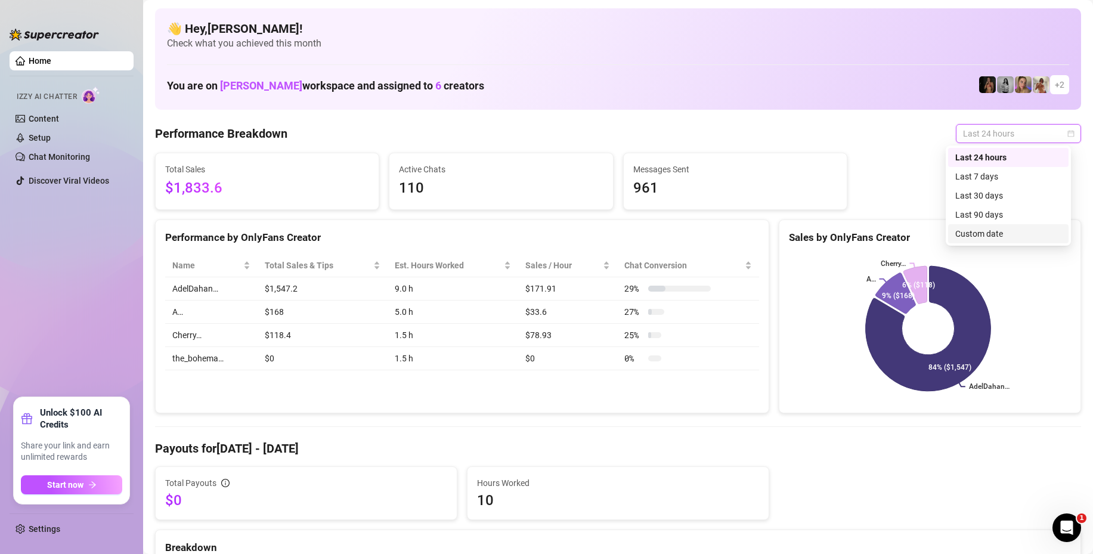
click at [989, 234] on div "Custom date" at bounding box center [1008, 233] width 106 height 13
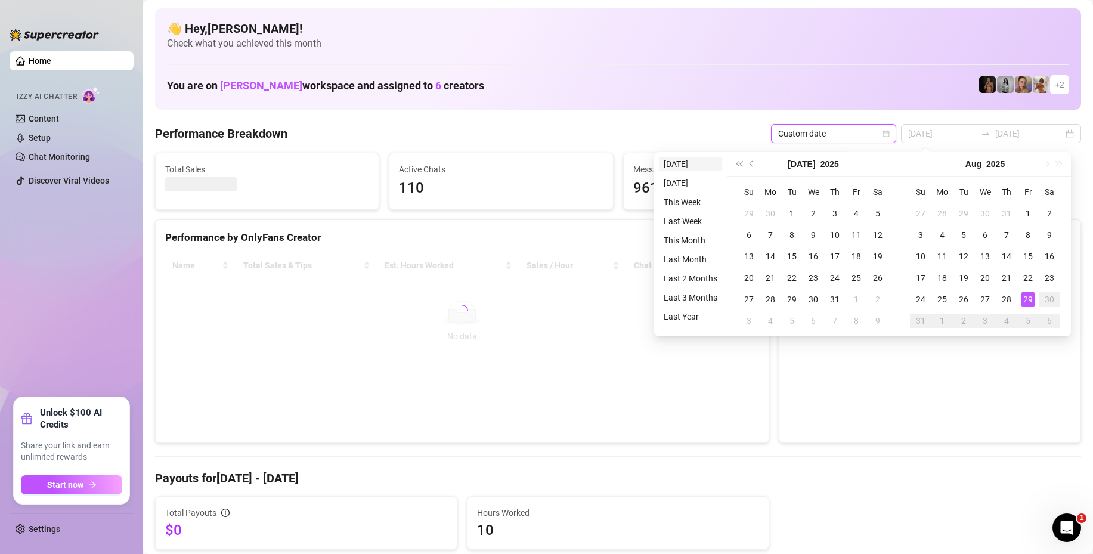
type input "[DATE]"
click at [674, 159] on li "[DATE]" at bounding box center [690, 164] width 63 height 14
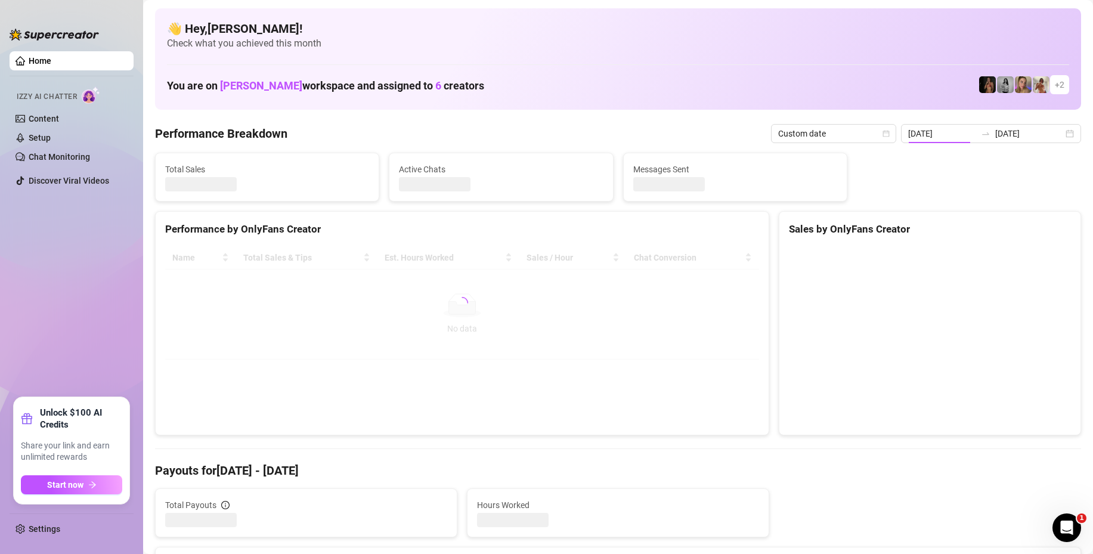
type input "[DATE]"
